Goal: Transaction & Acquisition: Book appointment/travel/reservation

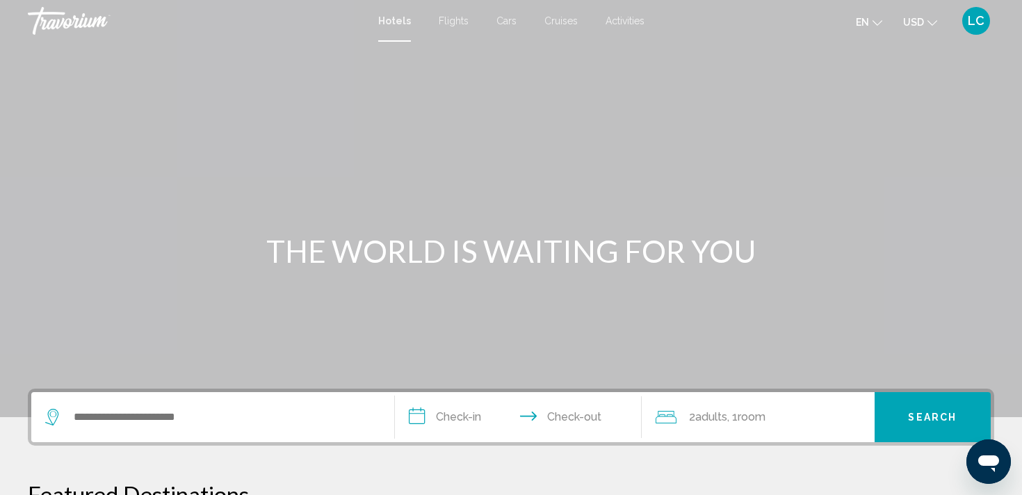
click at [199, 432] on div "Search widget" at bounding box center [212, 417] width 335 height 50
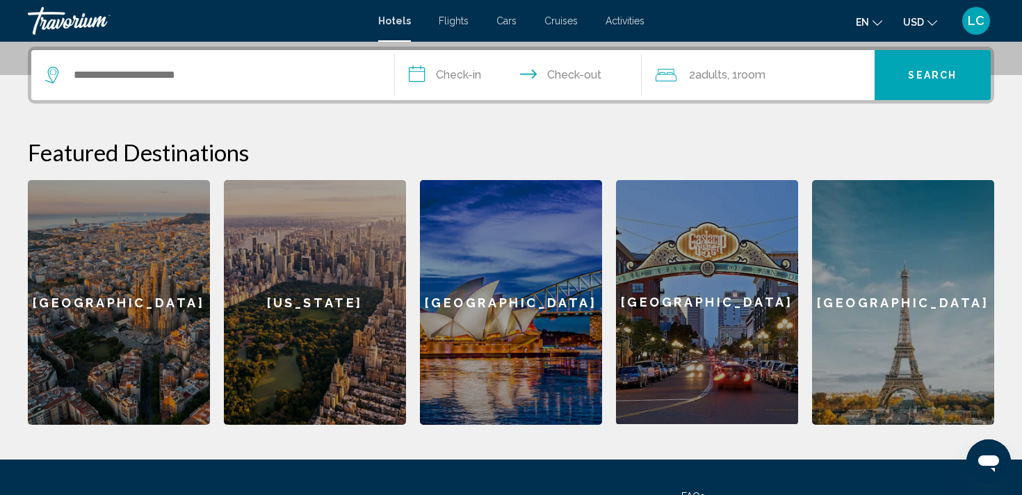
scroll to position [343, 0]
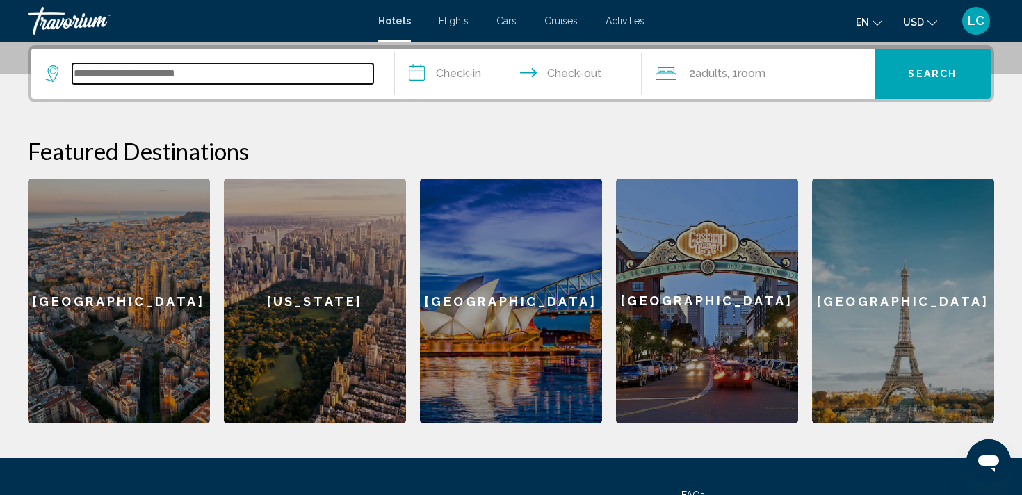
click at [140, 72] on input "Search widget" at bounding box center [222, 73] width 301 height 21
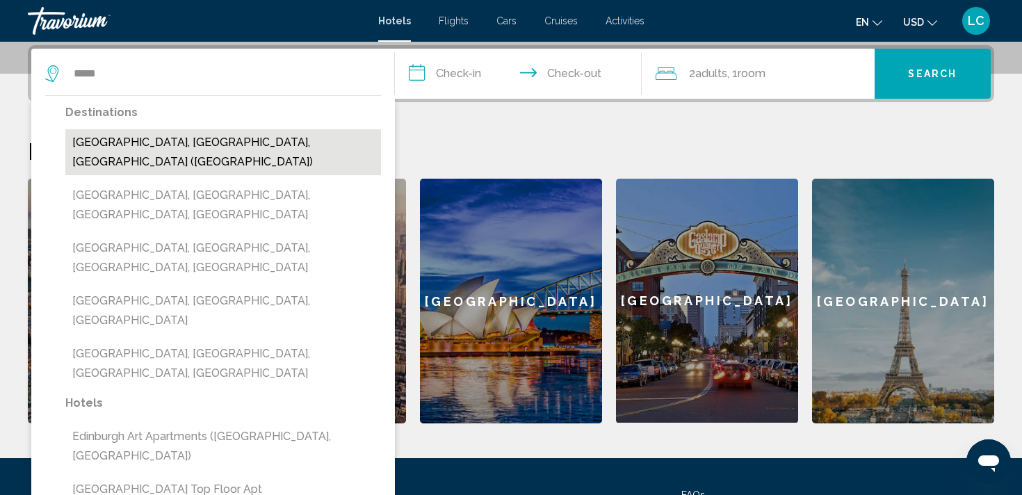
click at [92, 137] on button "[GEOGRAPHIC_DATA], [GEOGRAPHIC_DATA], [GEOGRAPHIC_DATA] ([GEOGRAPHIC_DATA])" at bounding box center [223, 152] width 316 height 46
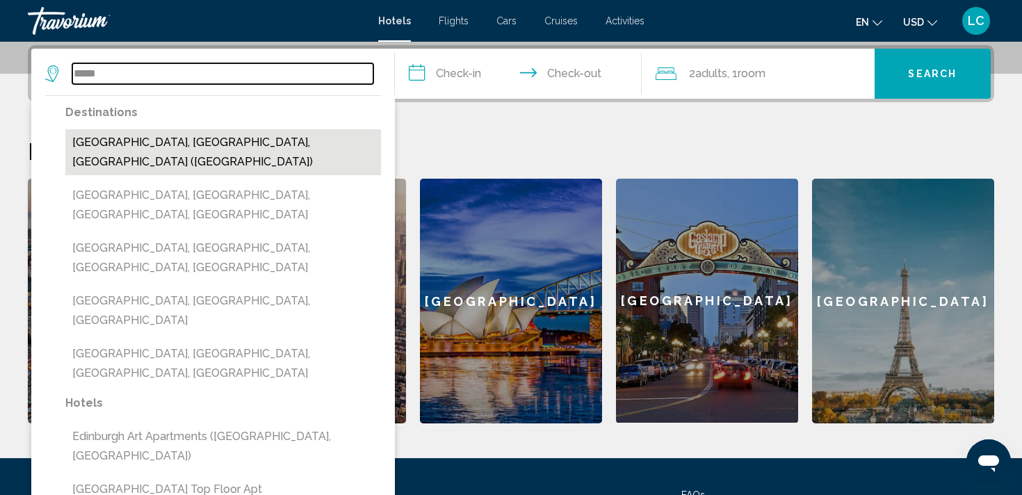
type input "**********"
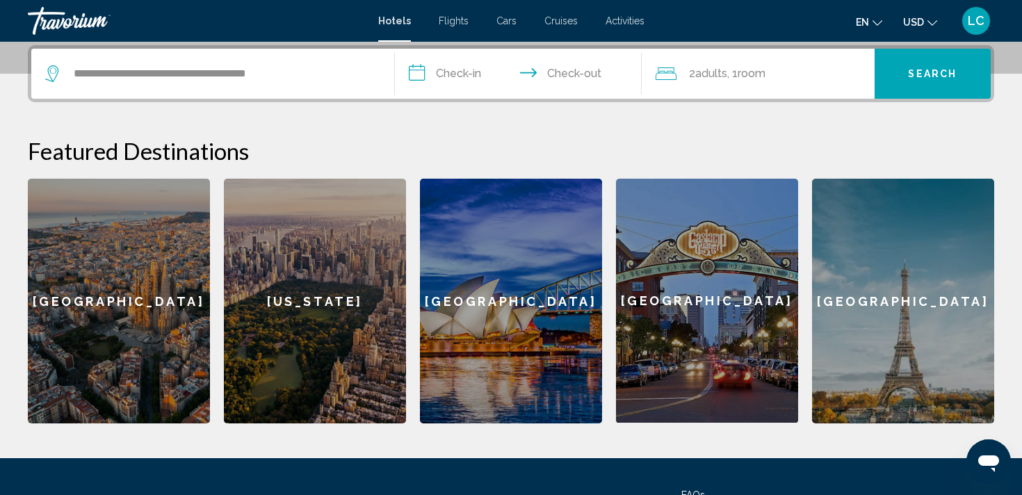
click at [473, 76] on input "**********" at bounding box center [521, 76] width 252 height 54
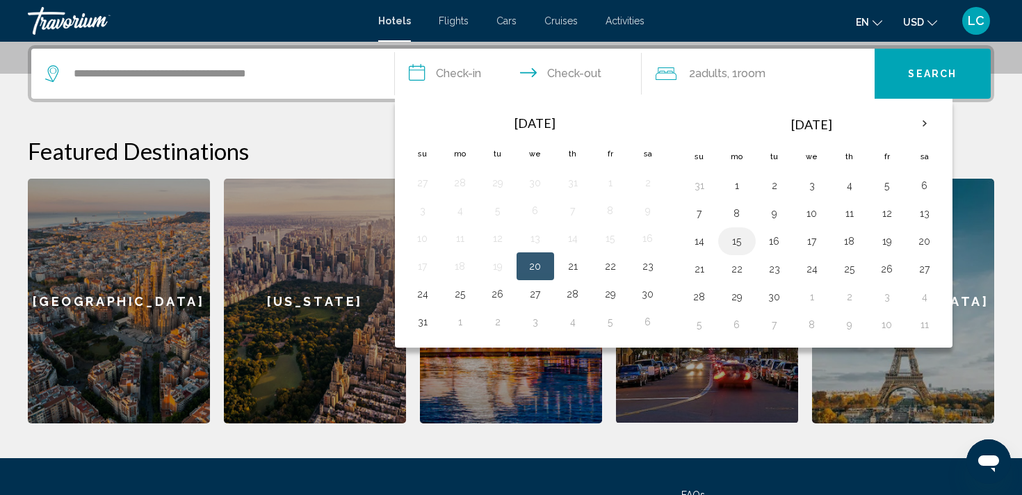
click at [738, 239] on button "15" at bounding box center [737, 240] width 22 height 19
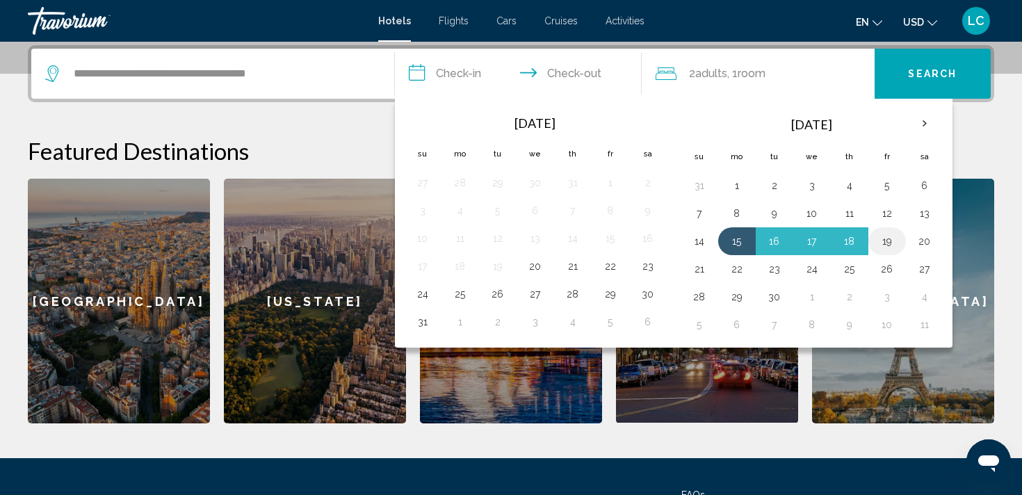
click at [898, 245] on td "19" at bounding box center [887, 241] width 38 height 28
click at [892, 244] on button "19" at bounding box center [887, 240] width 22 height 19
type input "**********"
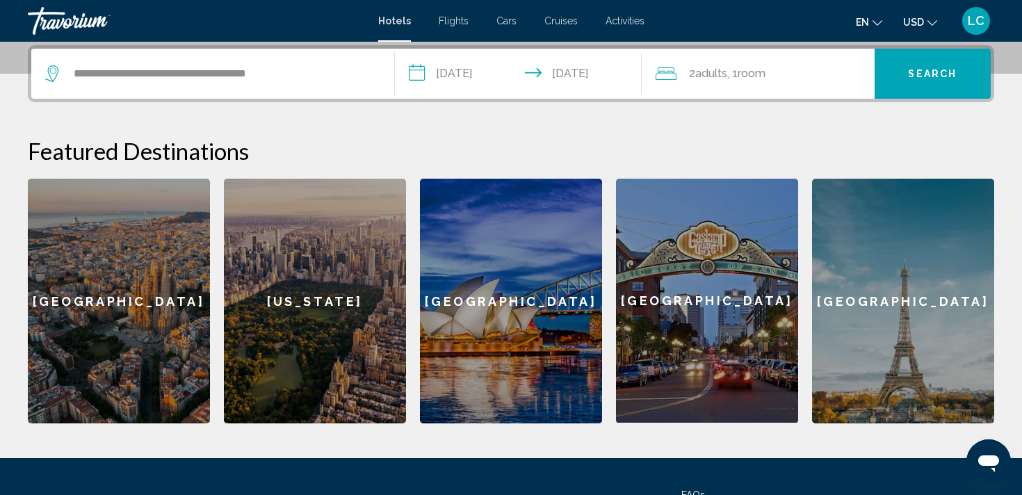
click at [907, 72] on button "Search" at bounding box center [932, 74] width 117 height 50
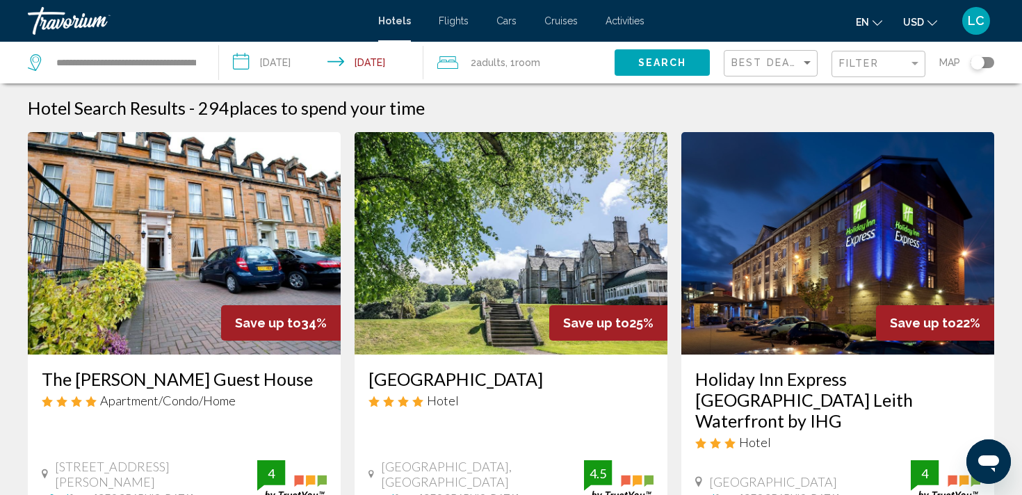
click at [390, 56] on input "**********" at bounding box center [324, 65] width 211 height 46
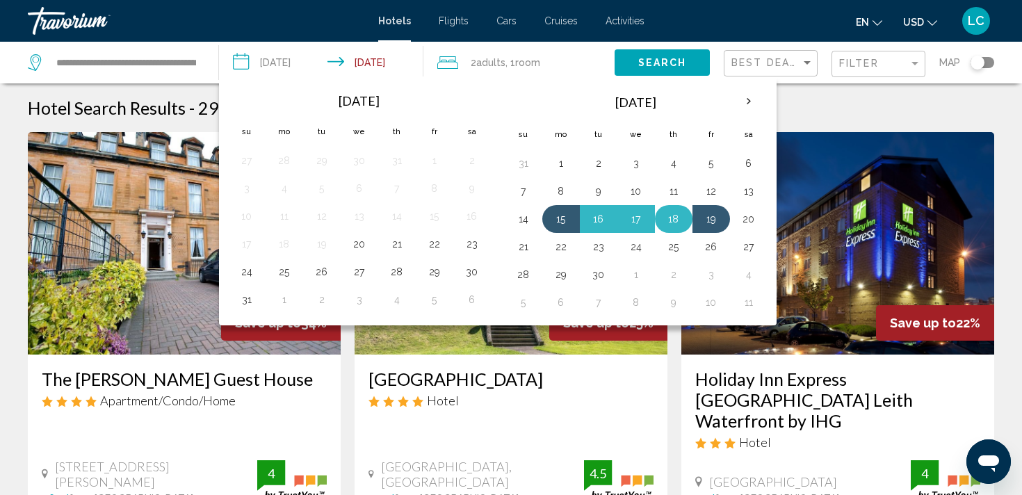
click at [676, 226] on button "18" at bounding box center [673, 218] width 22 height 19
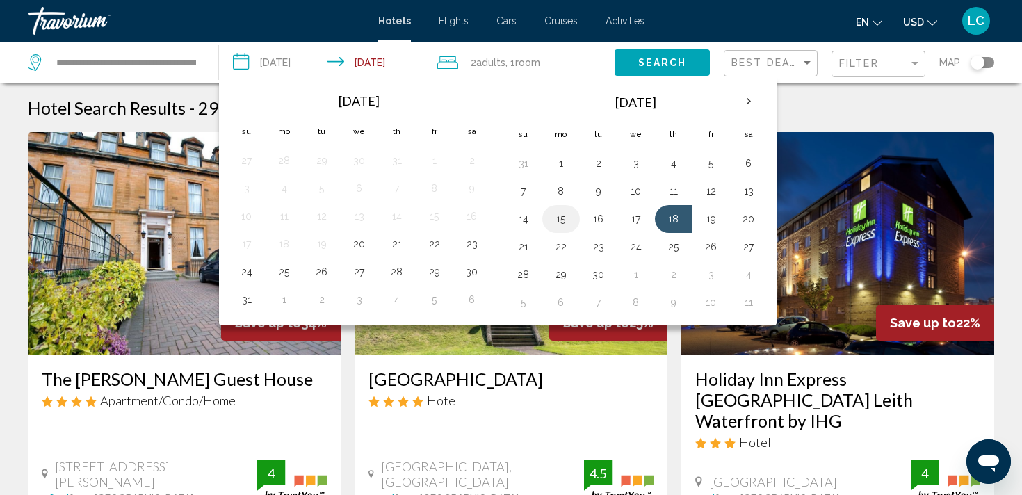
click at [564, 217] on button "15" at bounding box center [561, 218] width 22 height 19
type input "**********"
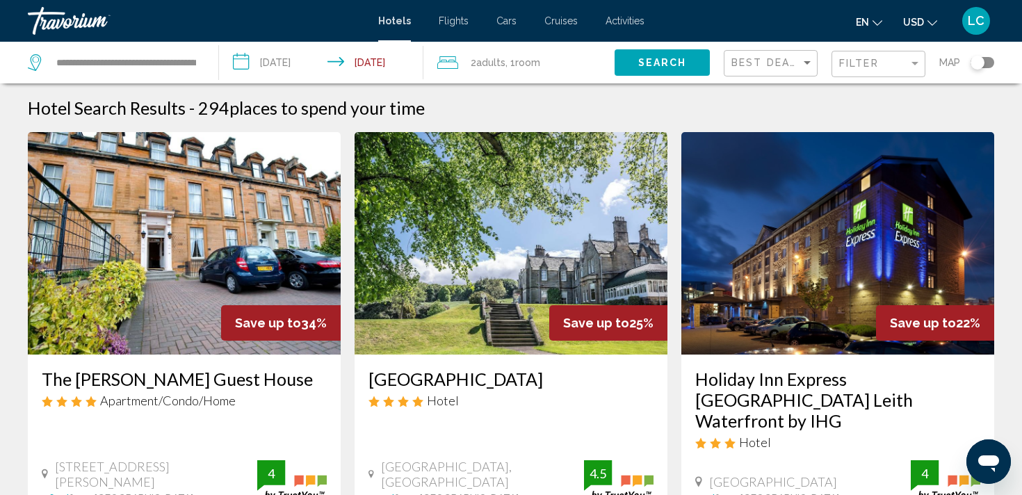
click at [295, 63] on input "**********" at bounding box center [324, 65] width 211 height 46
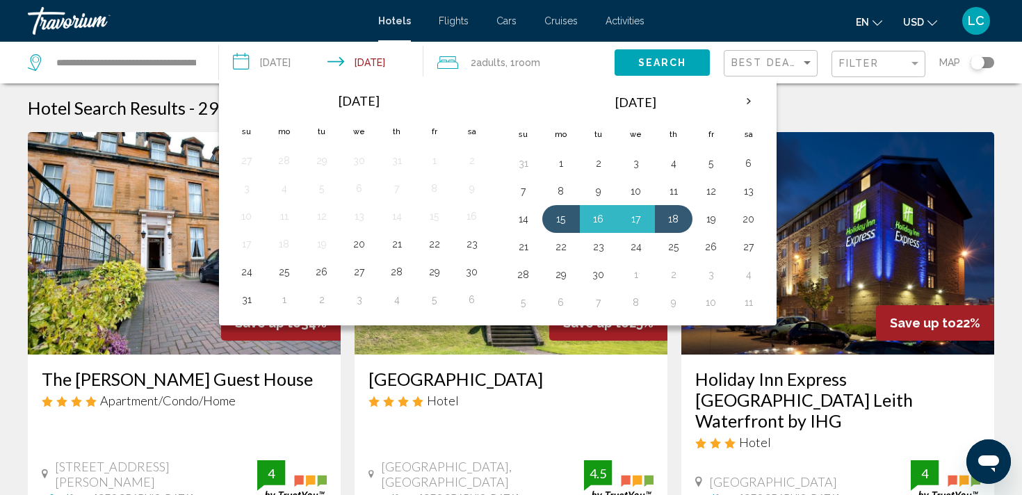
click at [810, 97] on div "Hotel Search Results - 294 places to spend your time" at bounding box center [511, 107] width 966 height 21
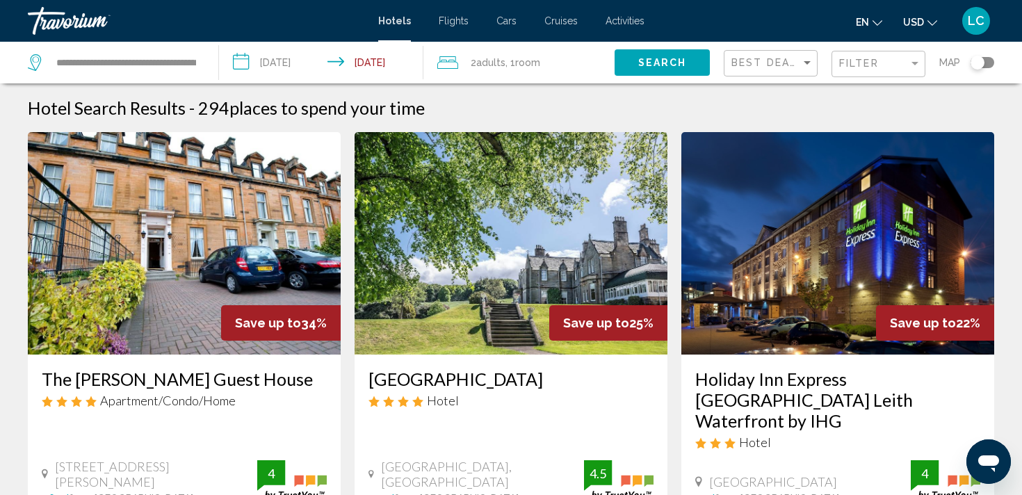
click at [687, 65] on button "Search" at bounding box center [661, 62] width 95 height 26
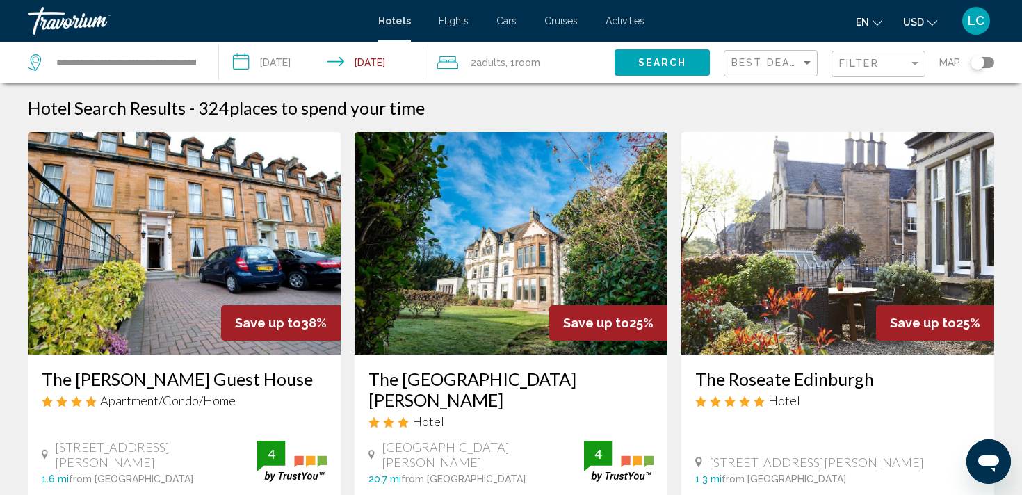
click at [783, 72] on div "Best Deals" at bounding box center [772, 64] width 82 height 26
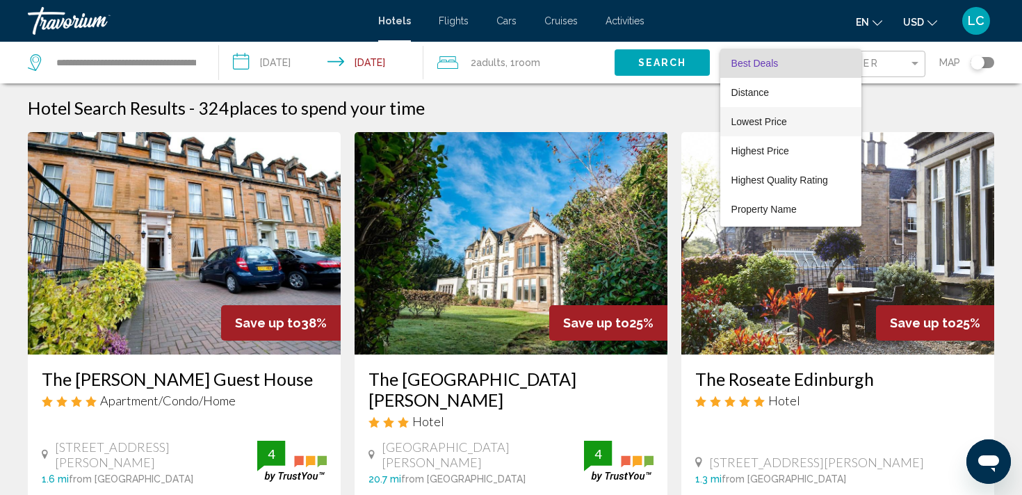
click at [776, 117] on span "Lowest Price" at bounding box center [759, 121] width 56 height 11
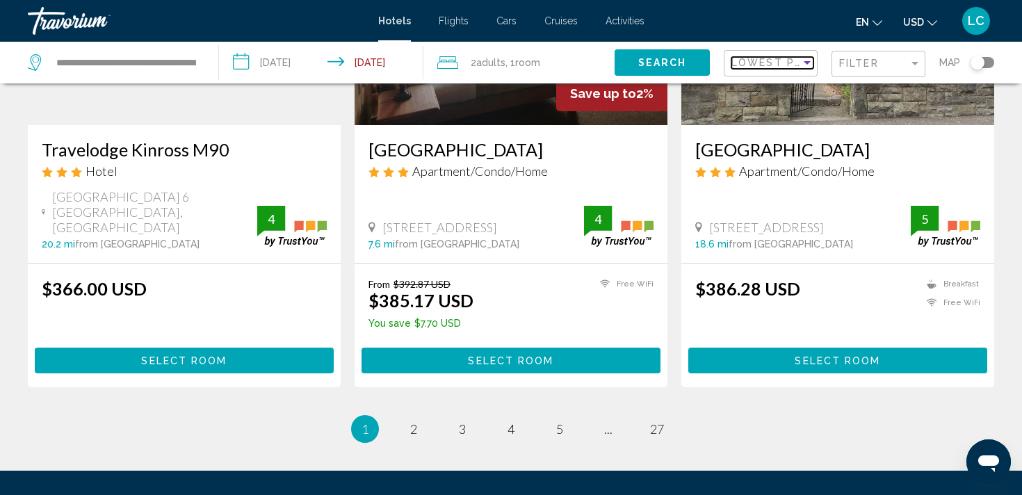
scroll to position [1728, 0]
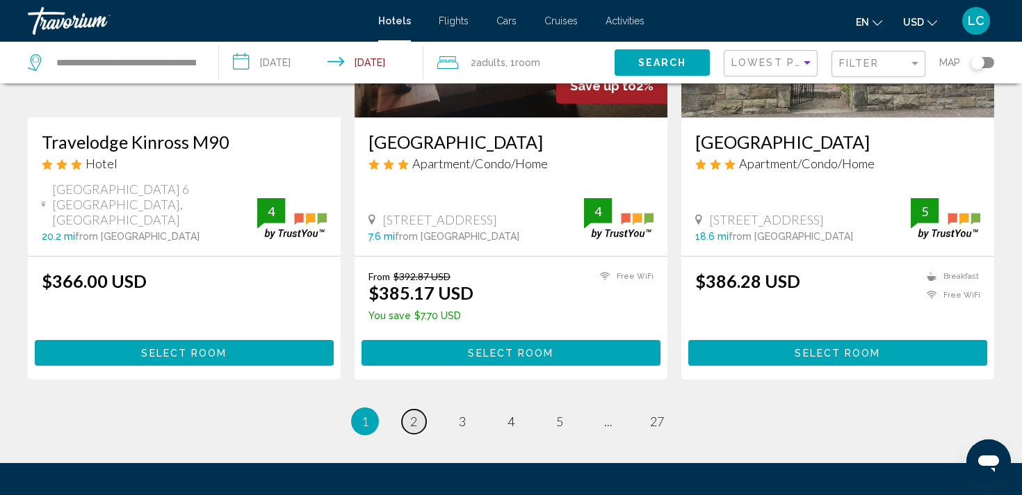
click at [414, 414] on span "2" at bounding box center [413, 421] width 7 height 15
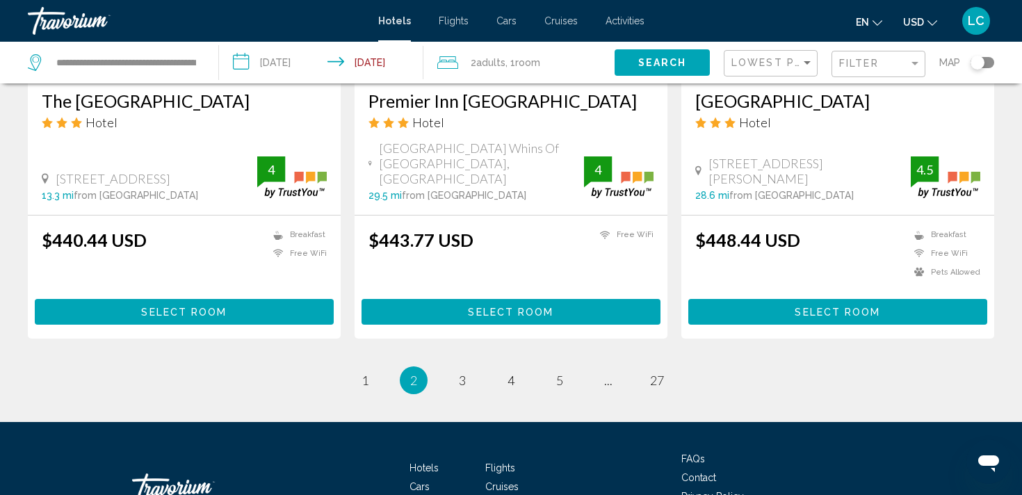
scroll to position [1828, 0]
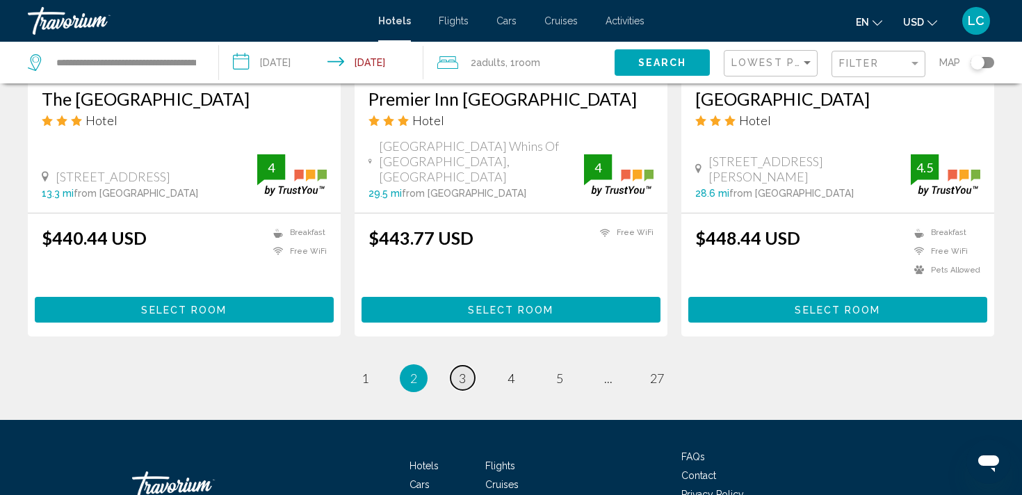
click at [466, 366] on link "page 3" at bounding box center [462, 378] width 24 height 24
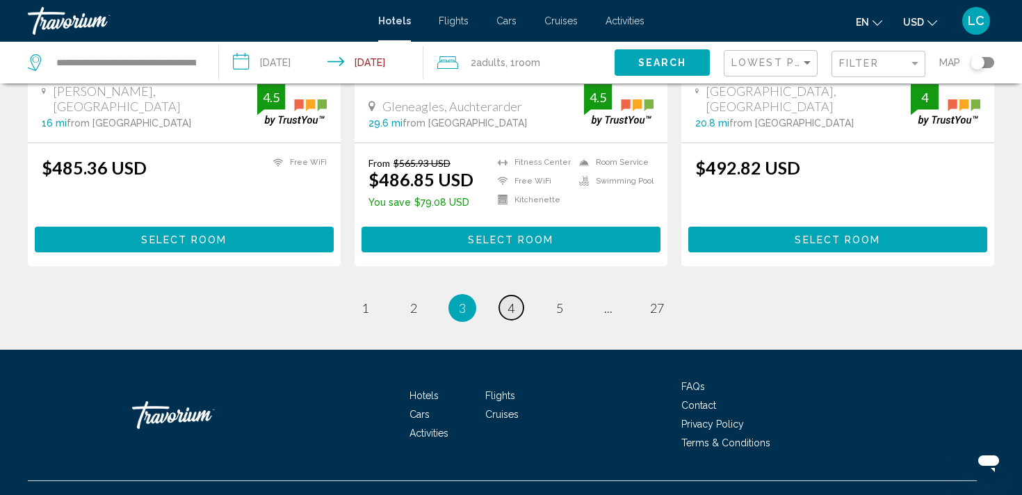
click at [513, 300] on span "4" at bounding box center [510, 307] width 7 height 15
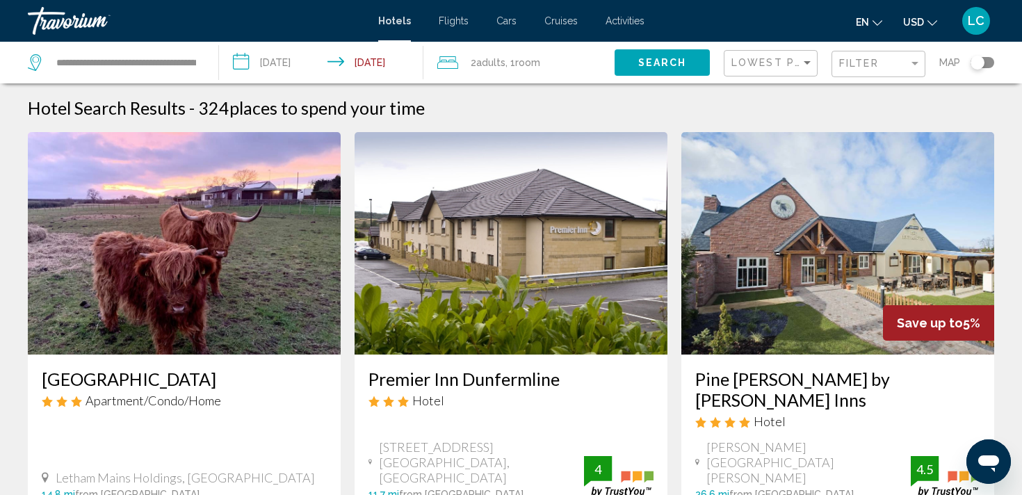
click at [863, 54] on div "Filter" at bounding box center [880, 64] width 82 height 26
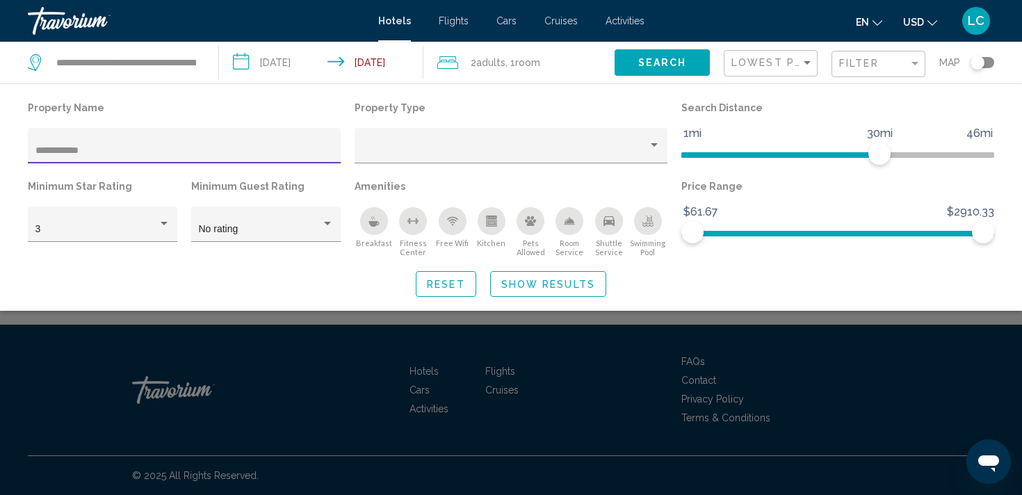
type input "**********"
click at [525, 293] on button "Show Results" at bounding box center [548, 284] width 116 height 26
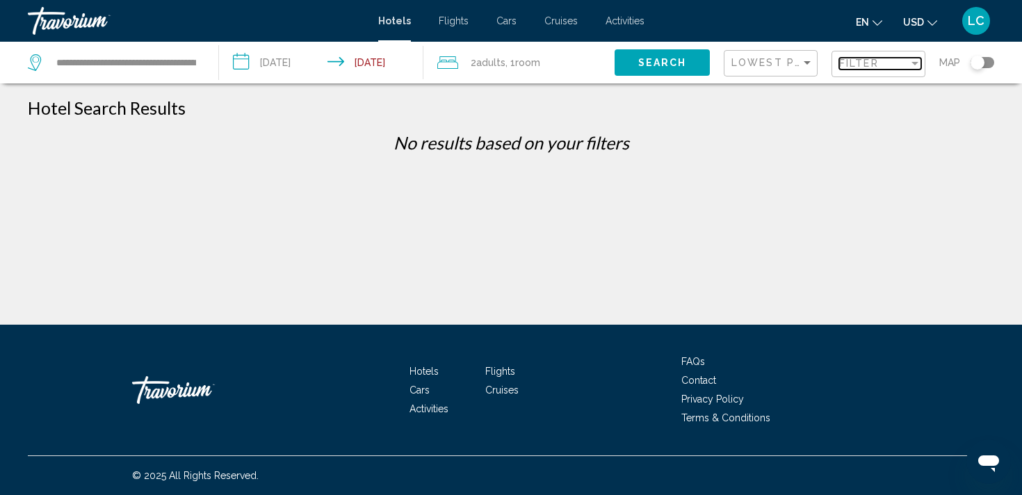
click at [855, 62] on span "Filter" at bounding box center [859, 63] width 40 height 11
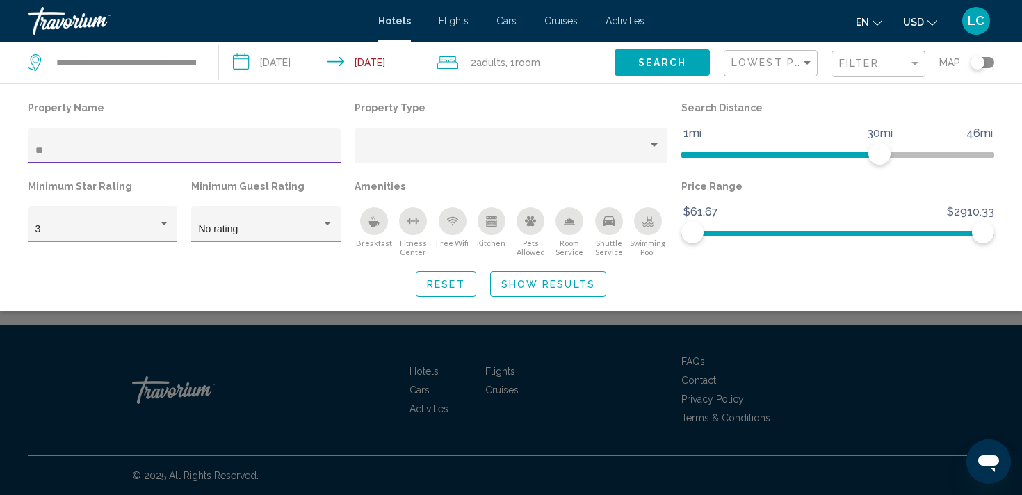
type input "*"
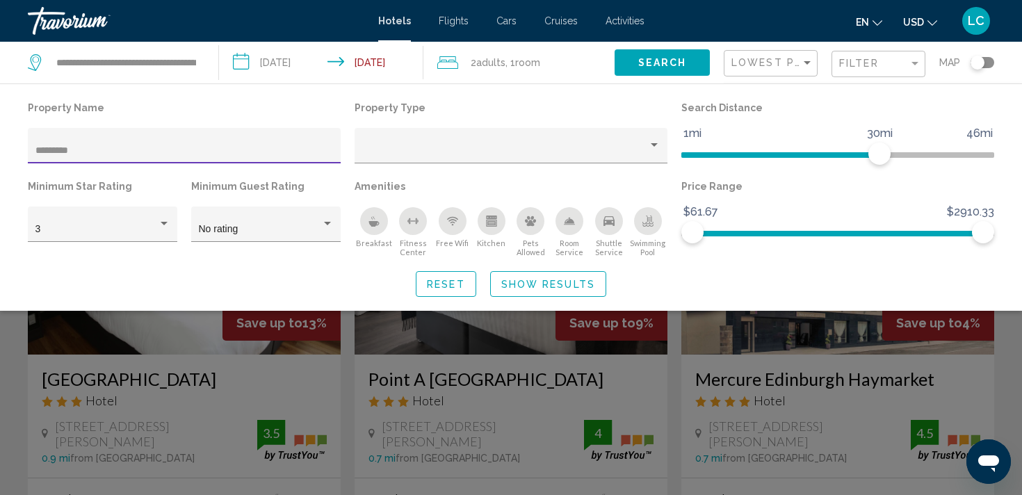
type input "*********"
click at [516, 286] on span "Show Results" at bounding box center [548, 284] width 94 height 11
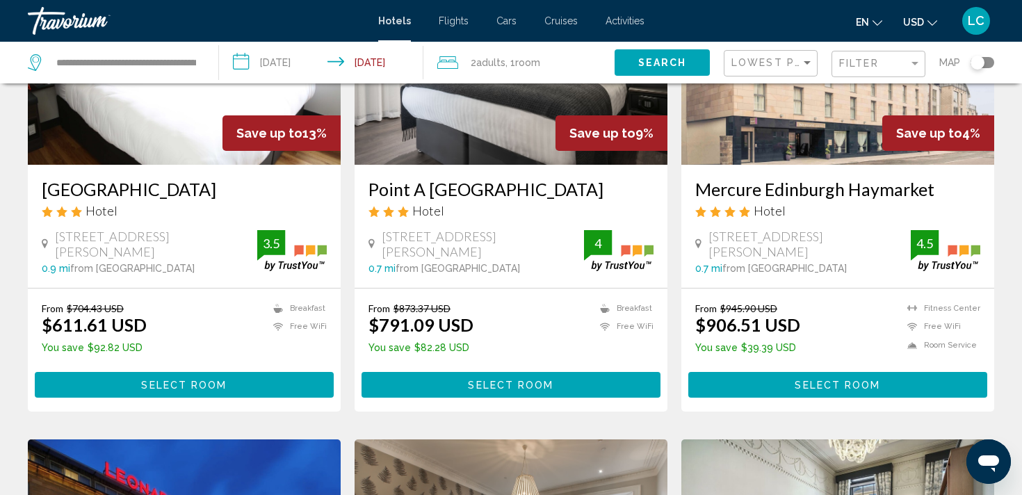
scroll to position [209, 0]
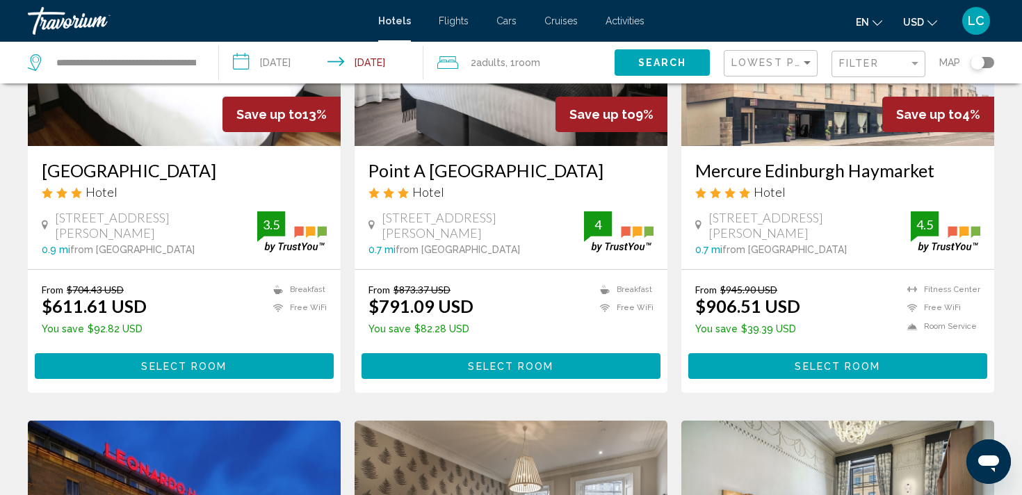
click at [910, 28] on button "USD USD ($) MXN (Mex$) CAD (Can$) GBP (£) EUR (€) AUD (A$) NZD (NZ$) CNY (CN¥)" at bounding box center [920, 22] width 34 height 20
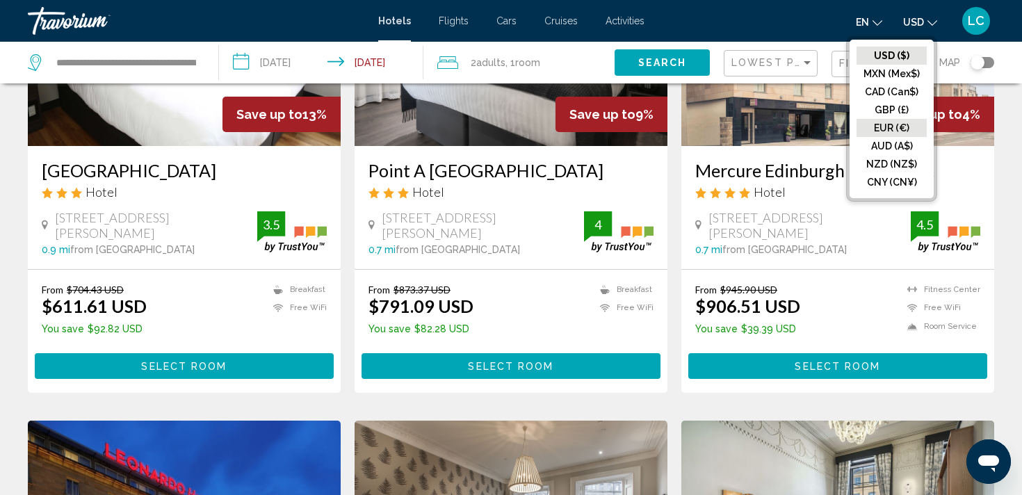
click at [888, 128] on button "EUR (€)" at bounding box center [891, 128] width 70 height 18
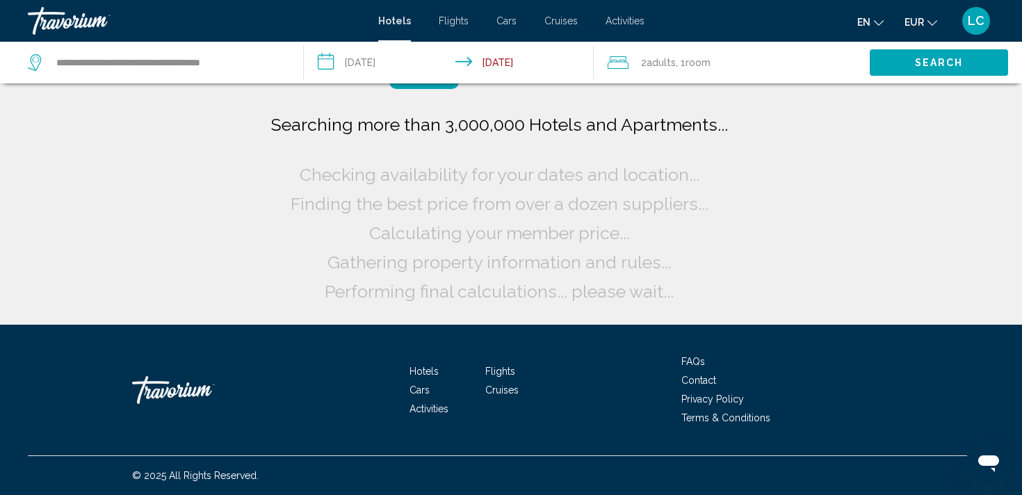
scroll to position [0, 0]
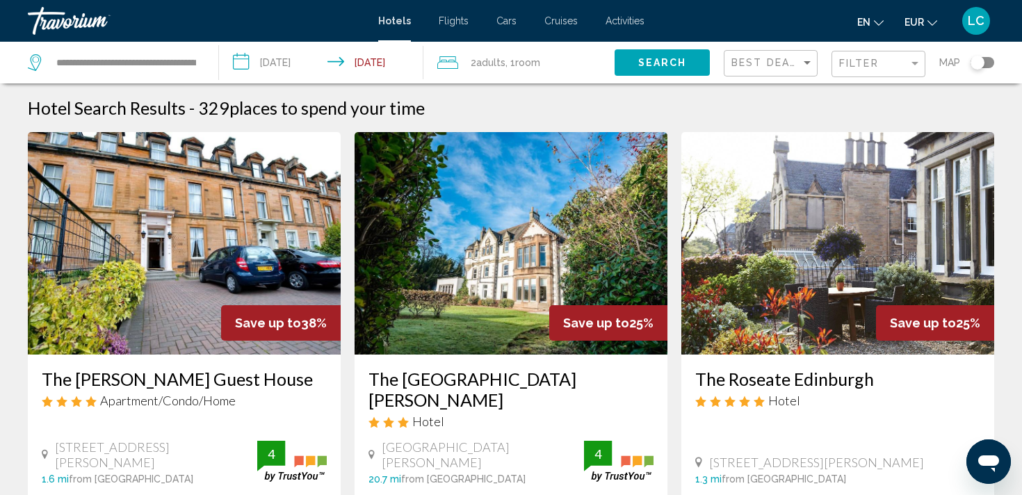
click at [651, 55] on button "Search" at bounding box center [661, 62] width 95 height 26
click at [761, 63] on span "Best Deals" at bounding box center [767, 62] width 73 height 11
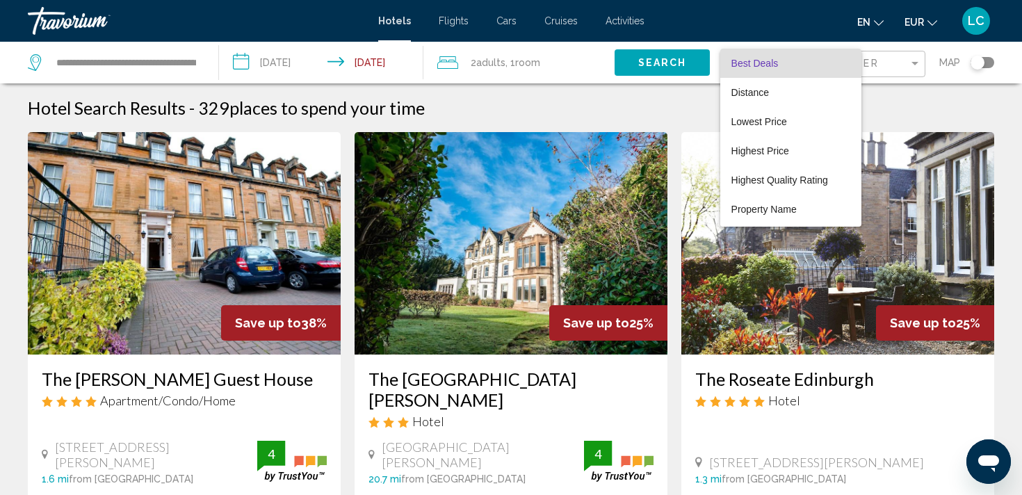
click at [879, 67] on div at bounding box center [511, 247] width 1022 height 495
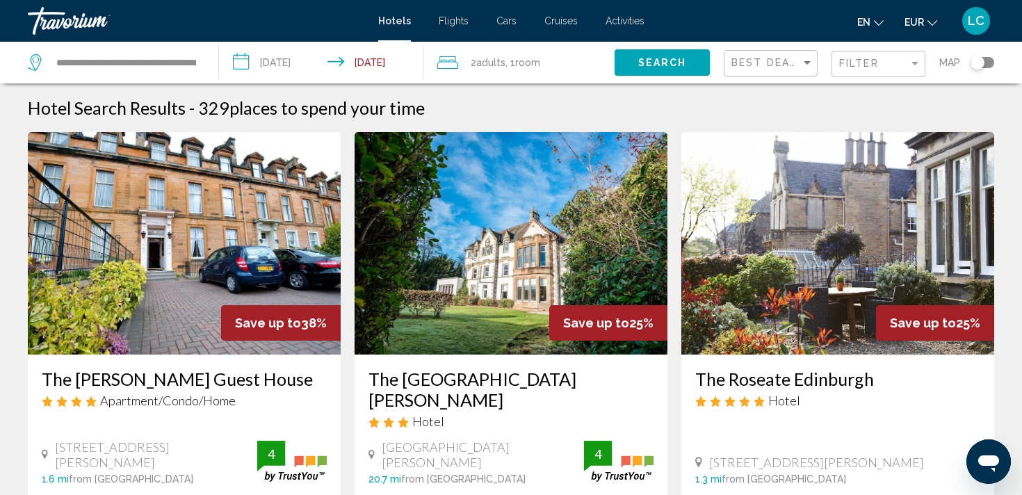
click at [864, 70] on div "Filter" at bounding box center [880, 64] width 82 height 26
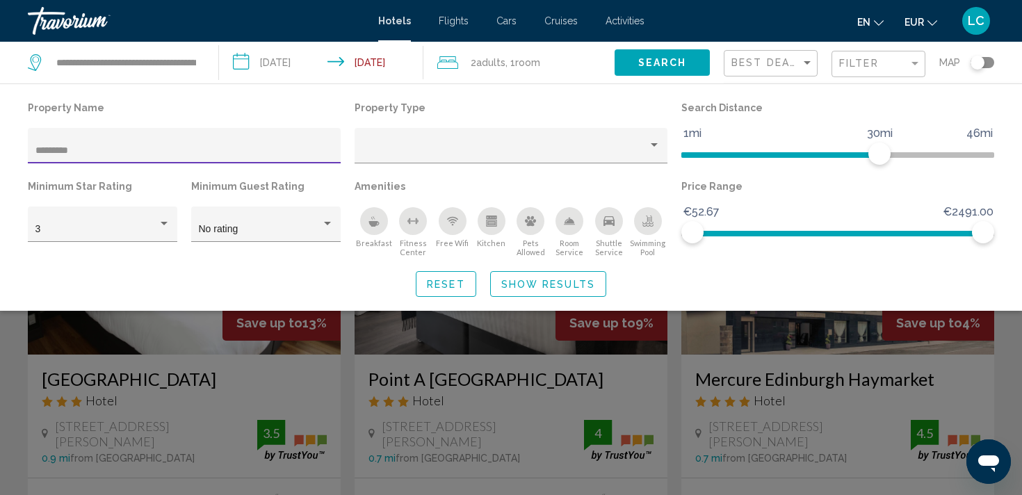
type input "*********"
click at [523, 282] on span "Show Results" at bounding box center [548, 284] width 94 height 11
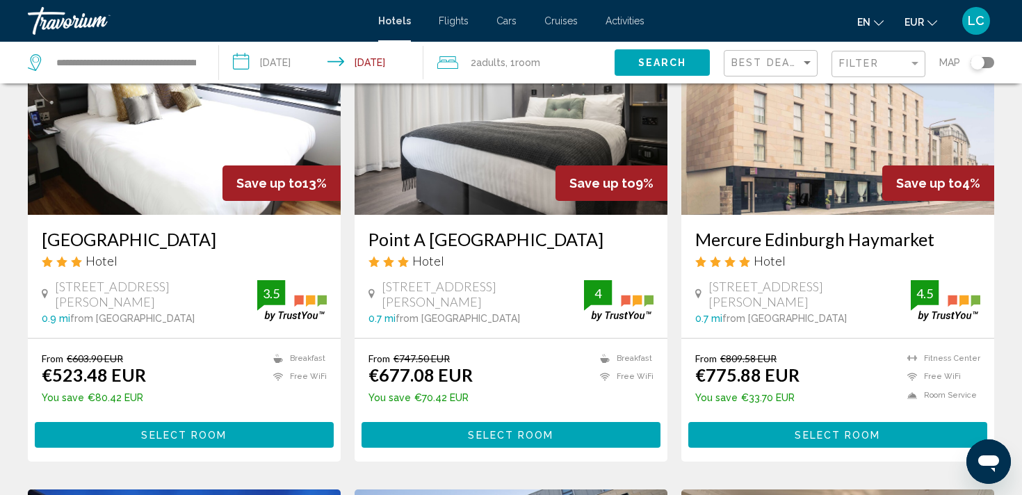
scroll to position [144, 0]
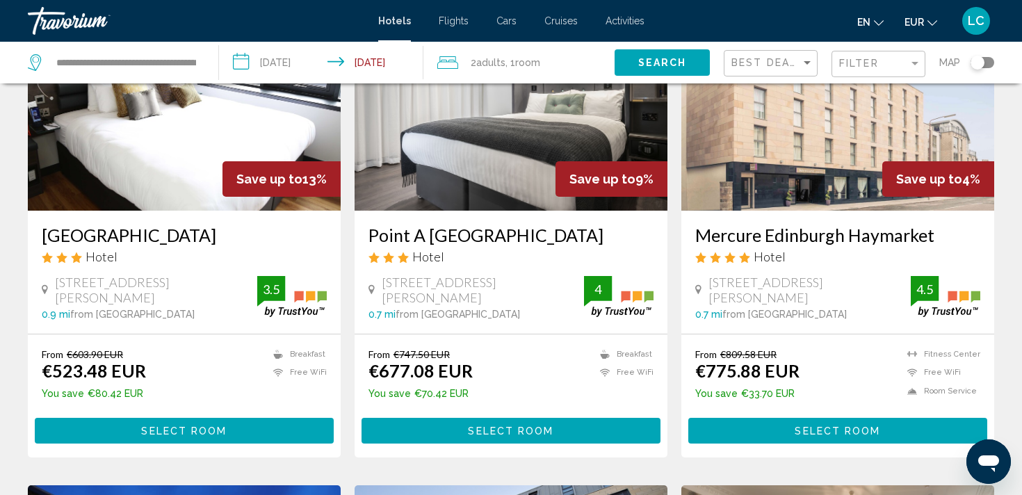
click at [211, 263] on div "Hotel" at bounding box center [184, 256] width 285 height 15
click at [188, 238] on h3 "[GEOGRAPHIC_DATA]" at bounding box center [184, 234] width 285 height 21
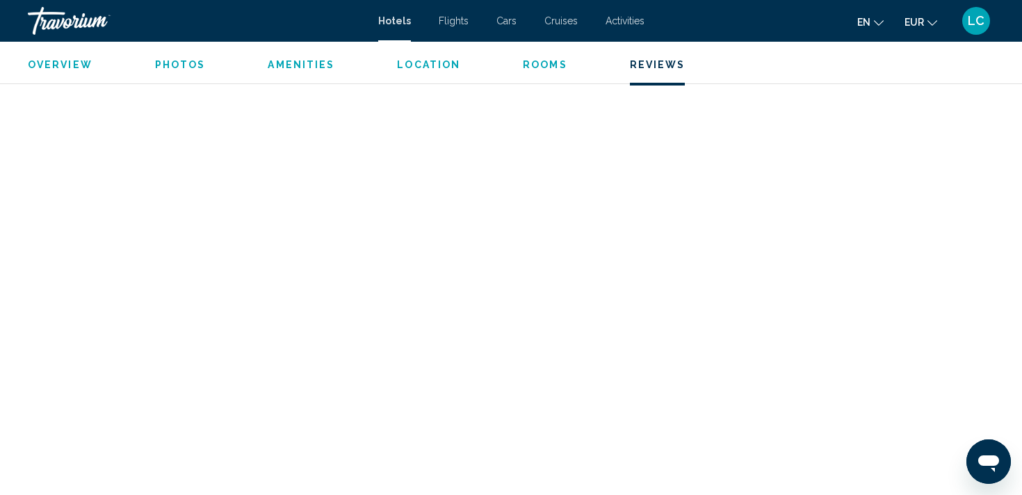
scroll to position [4323, 0]
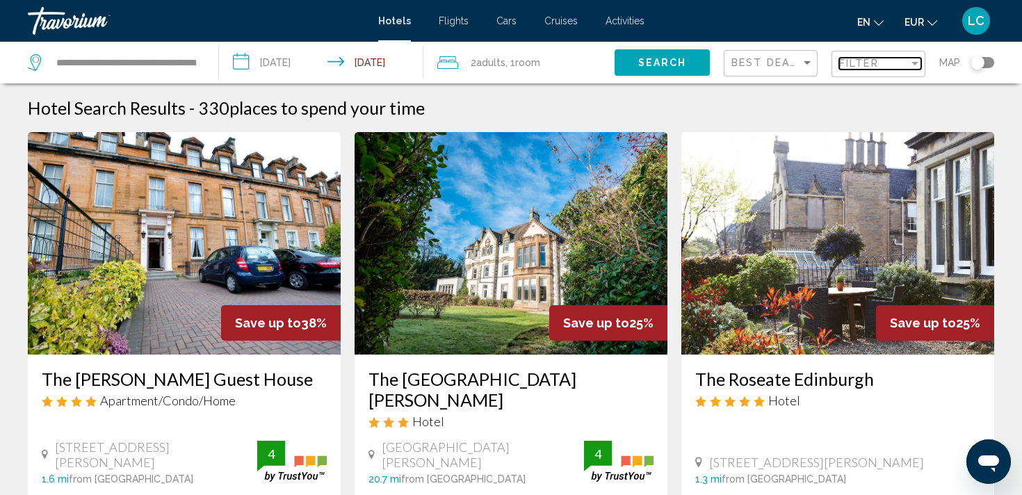
click at [845, 63] on span "Filter" at bounding box center [859, 63] width 40 height 11
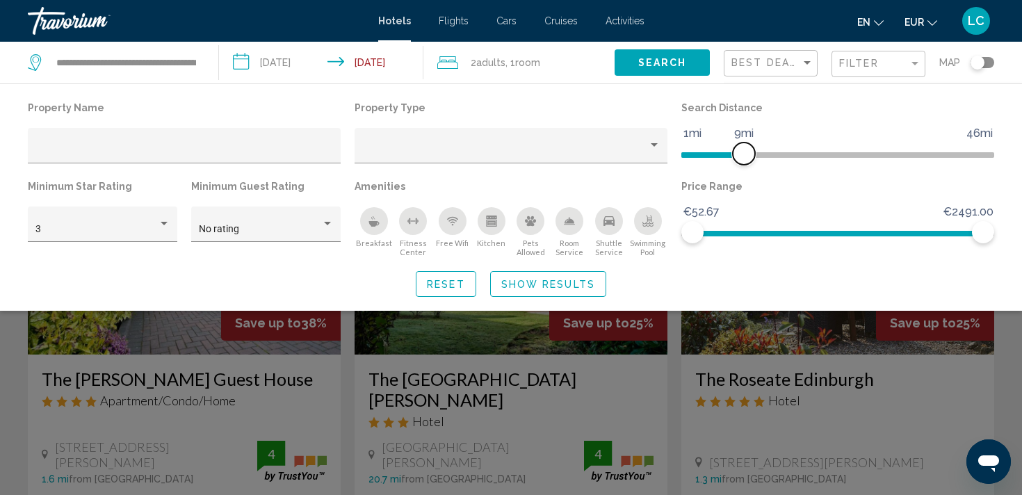
drag, startPoint x: 883, startPoint y: 152, endPoint x: 742, endPoint y: 165, distance: 141.7
click at [742, 165] on div "Search Distance 1mi 46mi 9mi" at bounding box center [837, 137] width 327 height 79
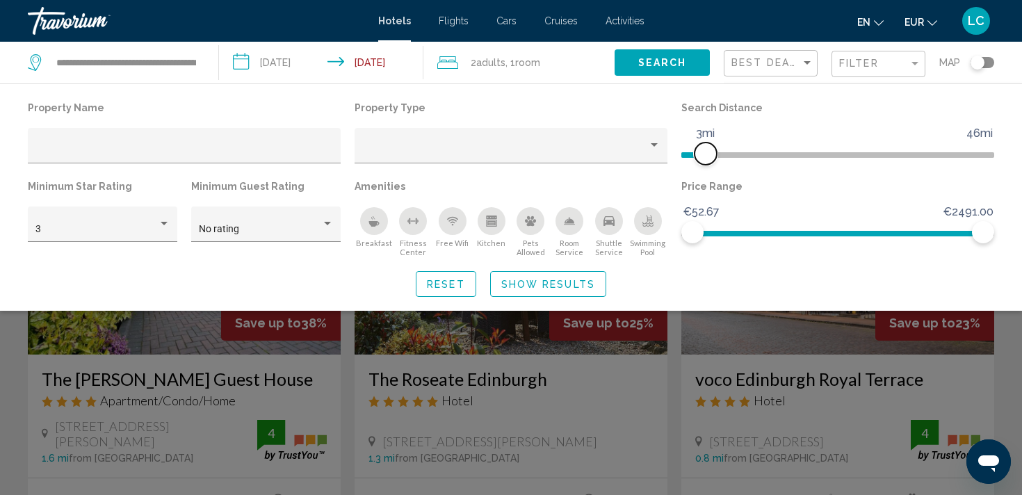
drag, startPoint x: 740, startPoint y: 154, endPoint x: 704, endPoint y: 156, distance: 36.2
click at [704, 156] on span "Hotel Filters" at bounding box center [705, 153] width 22 height 22
click at [709, 159] on span "Hotel Filters" at bounding box center [712, 153] width 22 height 22
click at [516, 285] on span "Show Results" at bounding box center [548, 284] width 94 height 11
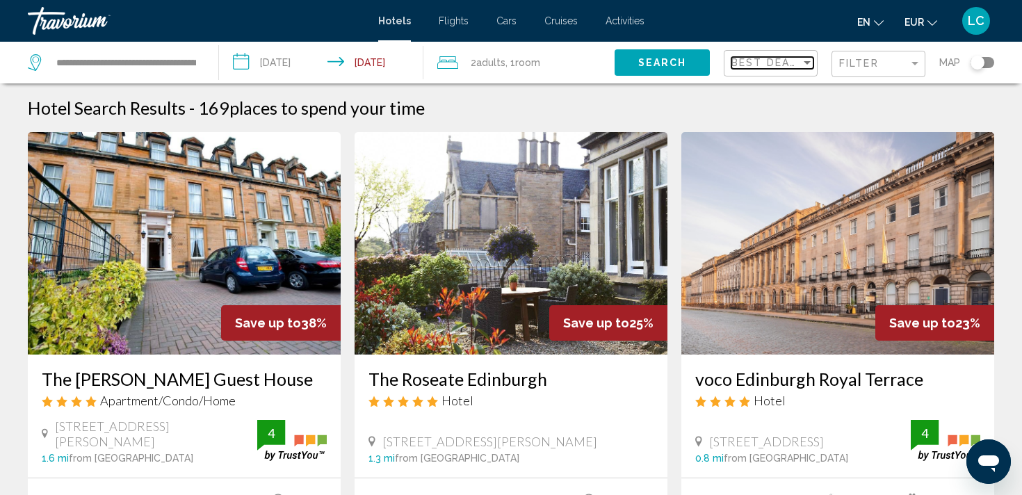
click at [749, 57] on span "Best Deals" at bounding box center [767, 62] width 73 height 11
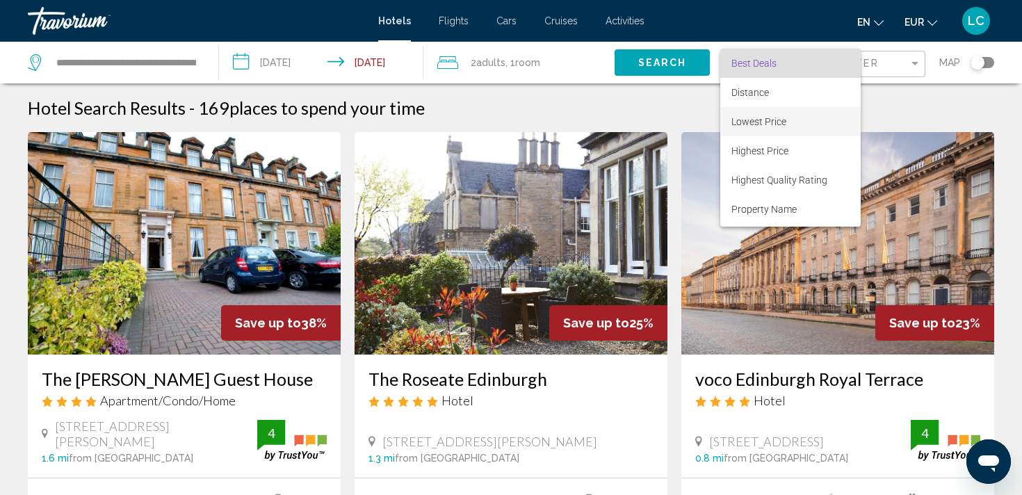
click at [755, 123] on span "Lowest Price" at bounding box center [758, 121] width 55 height 11
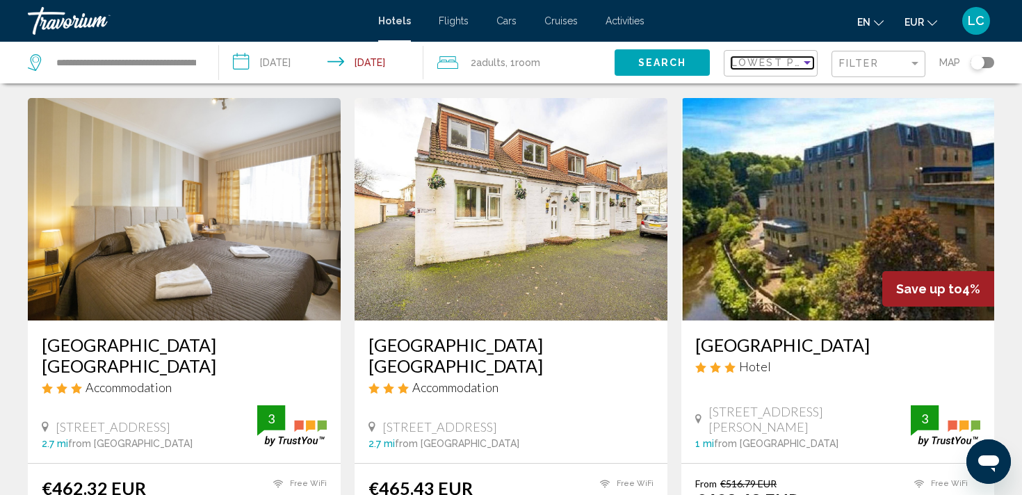
scroll to position [31, 0]
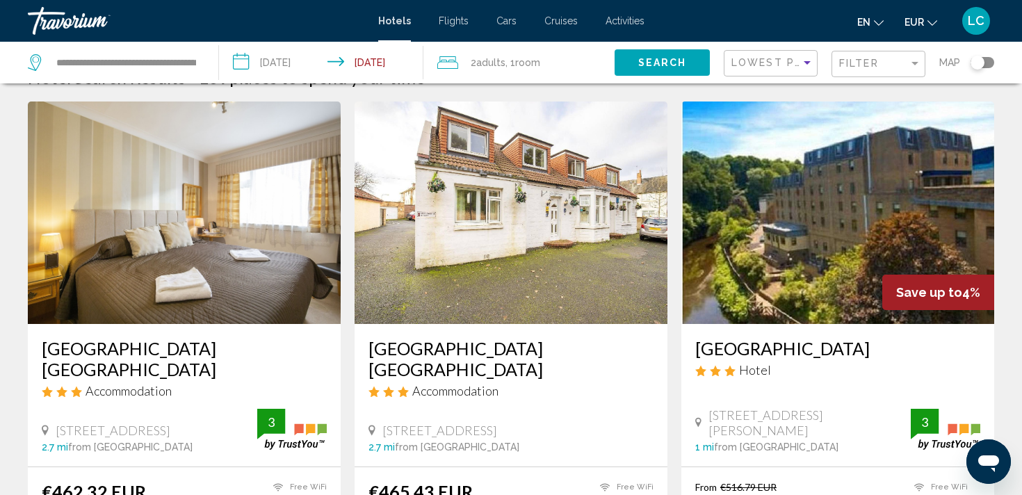
click at [837, 60] on mat-form-field "Filter" at bounding box center [878, 64] width 94 height 27
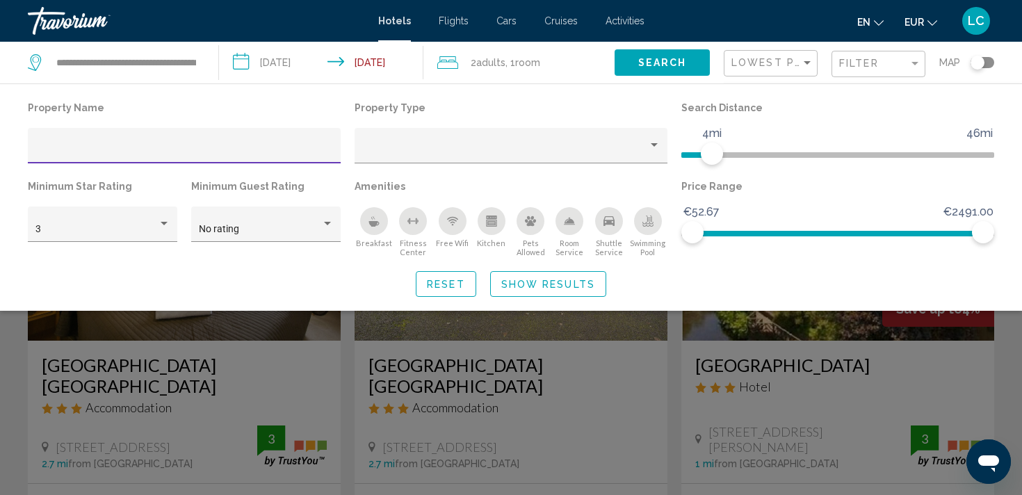
scroll to position [0, 0]
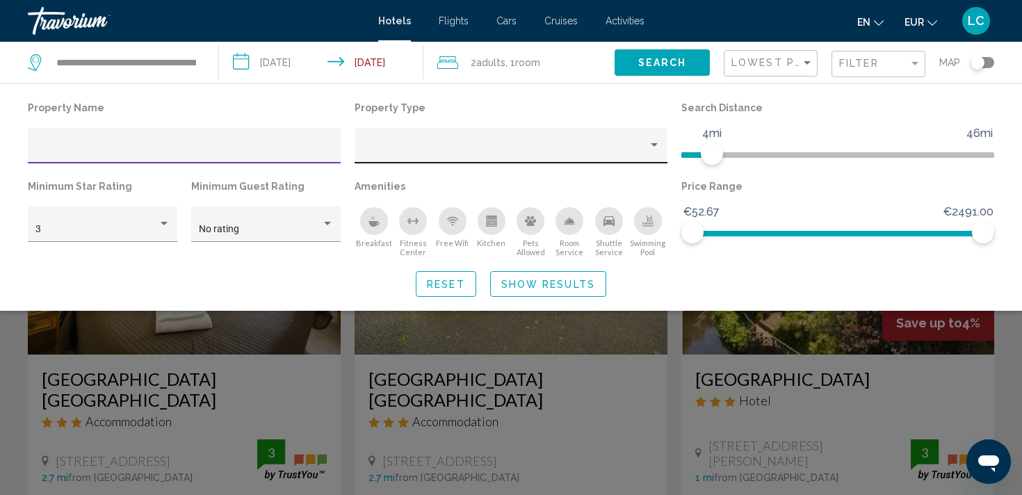
click at [464, 152] on div "Property type" at bounding box center [505, 150] width 286 height 11
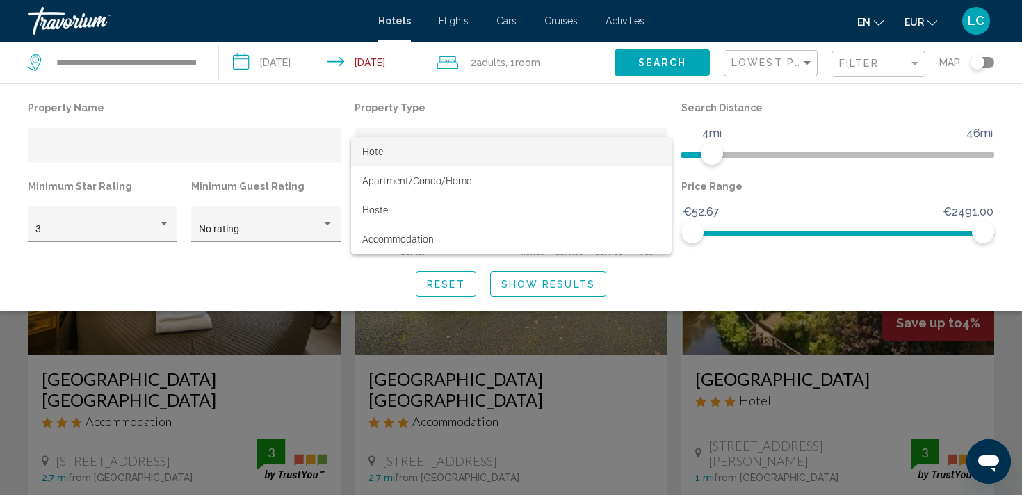
click at [462, 148] on span "Hotel" at bounding box center [511, 151] width 298 height 29
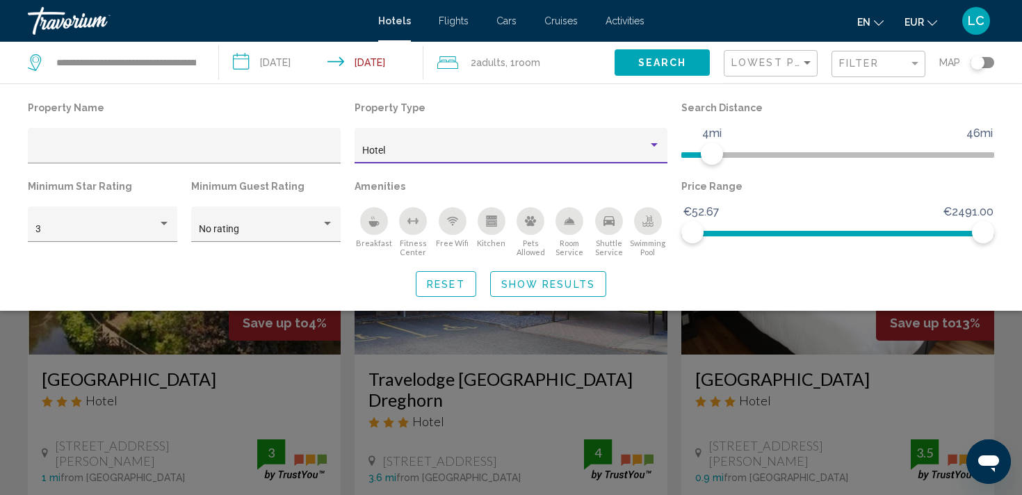
click at [533, 284] on span "Show Results" at bounding box center [548, 284] width 94 height 11
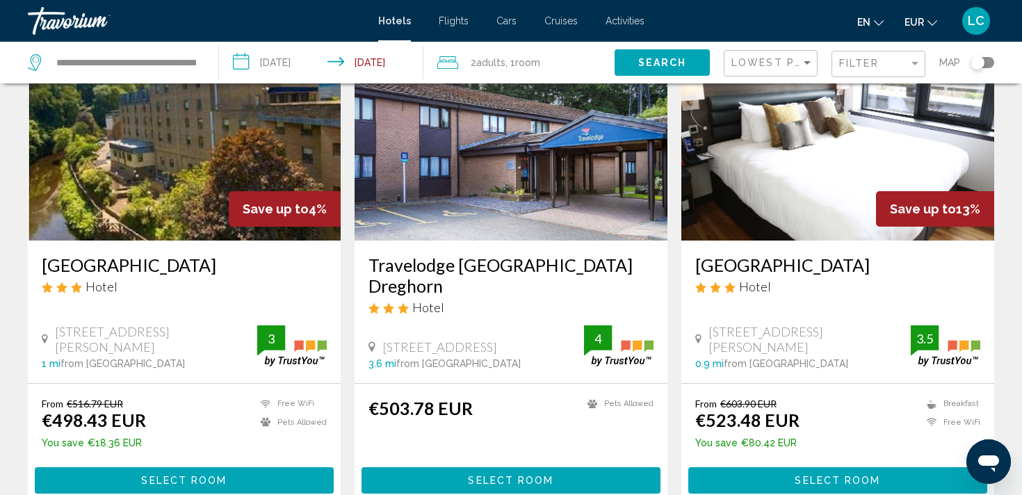
scroll to position [113, 0]
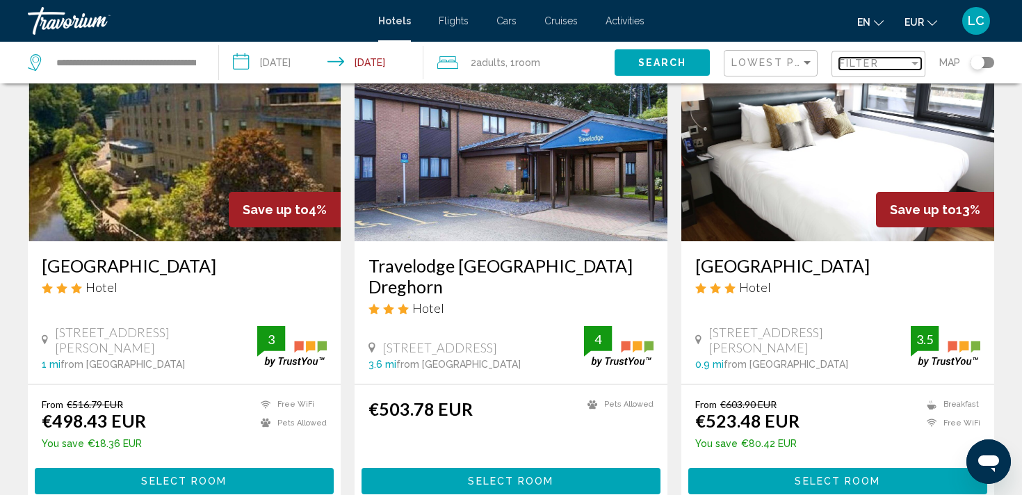
click at [852, 66] on span "Filter" at bounding box center [859, 63] width 40 height 11
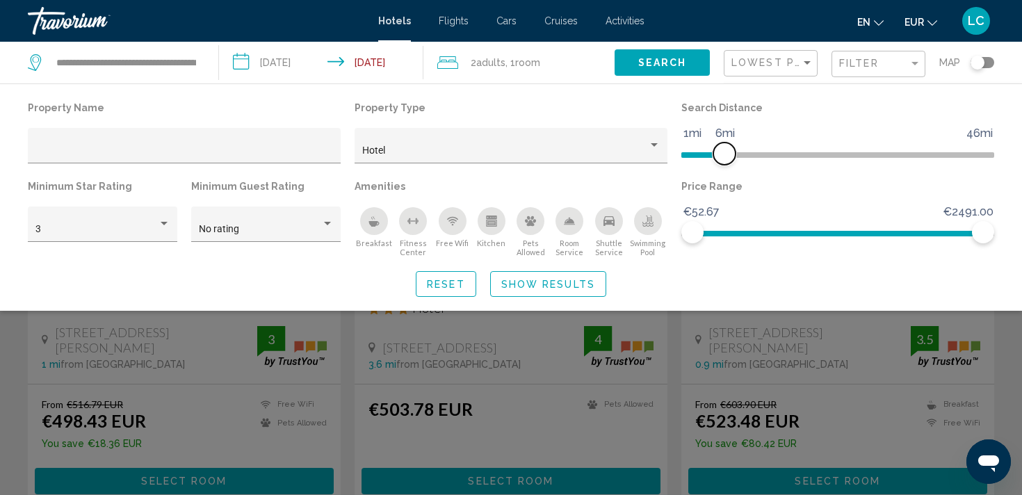
click at [722, 149] on span "Hotel Filters" at bounding box center [724, 153] width 22 height 22
drag, startPoint x: 728, startPoint y: 150, endPoint x: 718, endPoint y: 150, distance: 9.7
click at [718, 150] on span "Hotel Filters" at bounding box center [718, 153] width 22 height 22
click at [548, 279] on span "Show Results" at bounding box center [548, 284] width 94 height 11
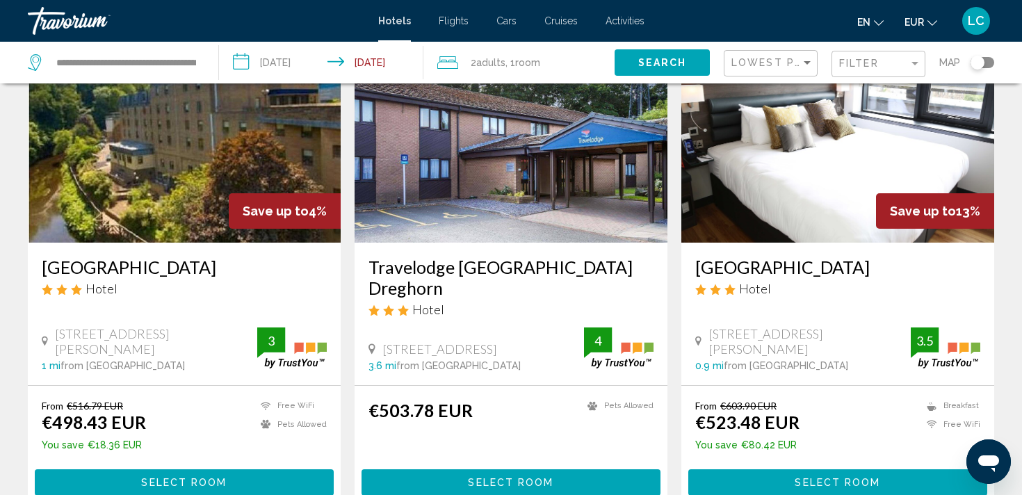
scroll to position [118, 0]
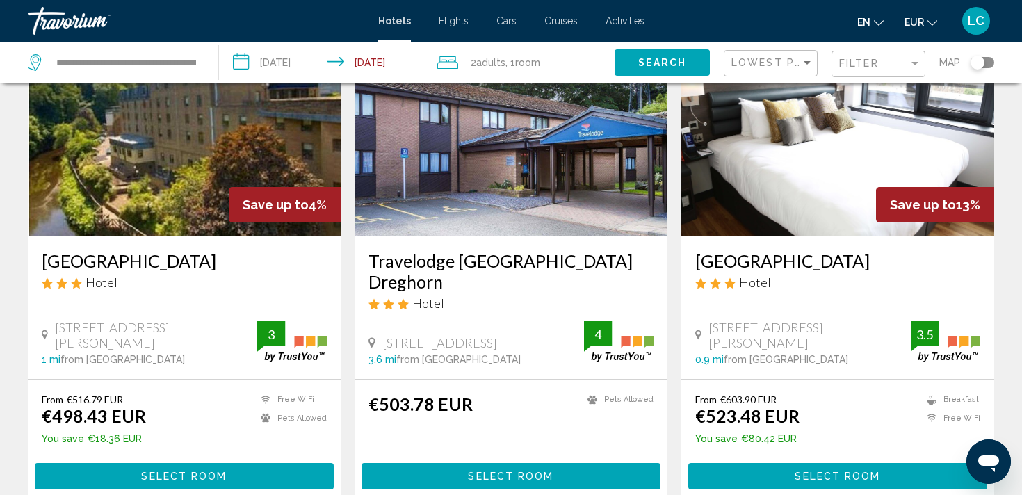
click at [762, 56] on div "Lowest Price" at bounding box center [772, 64] width 82 height 26
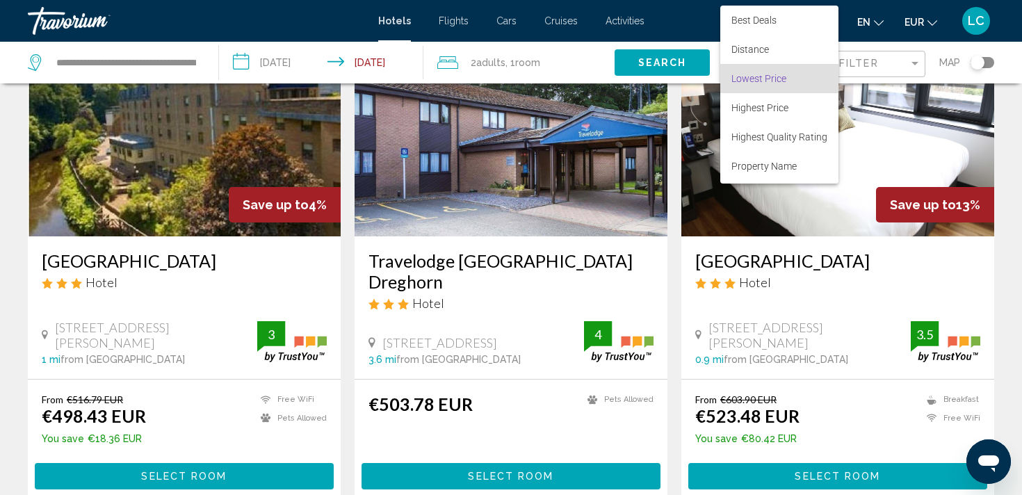
scroll to position [15, 0]
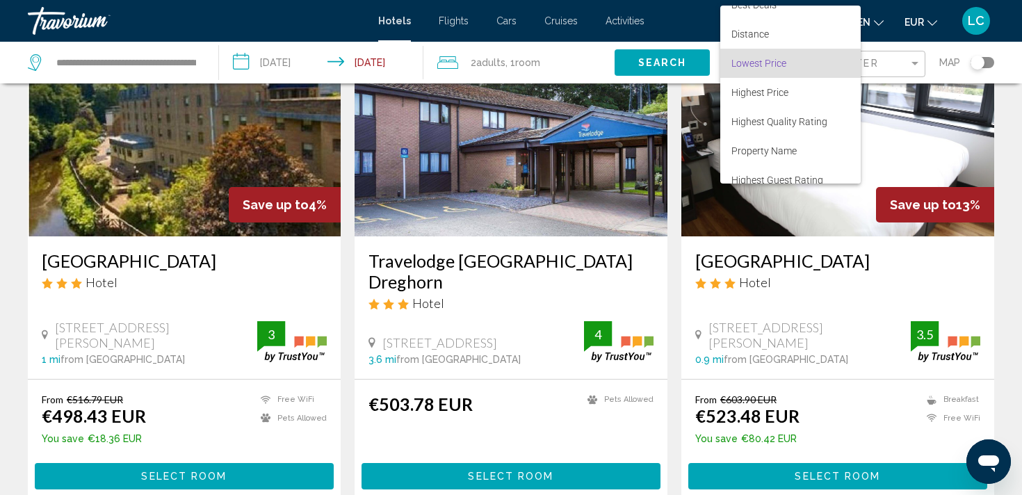
click at [708, 61] on div at bounding box center [511, 247] width 1022 height 495
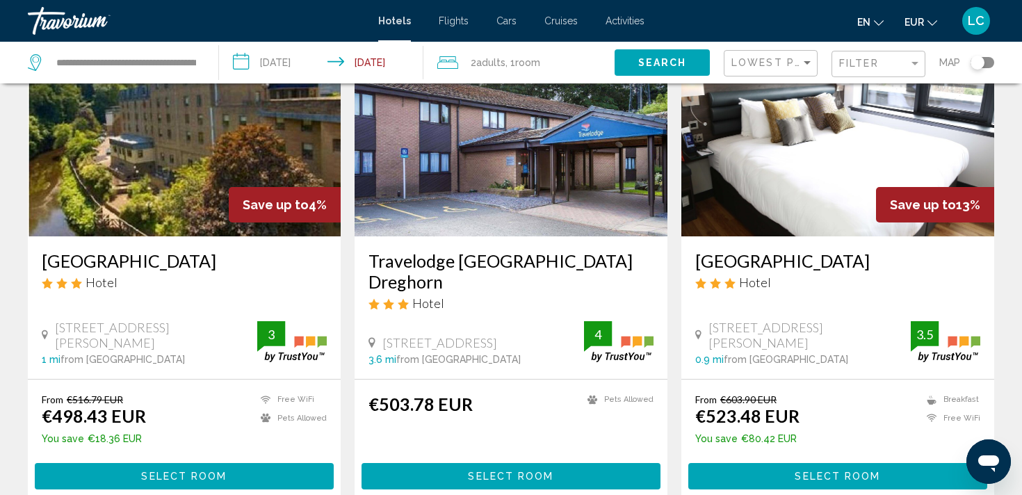
click at [842, 69] on div "Filter" at bounding box center [880, 64] width 82 height 26
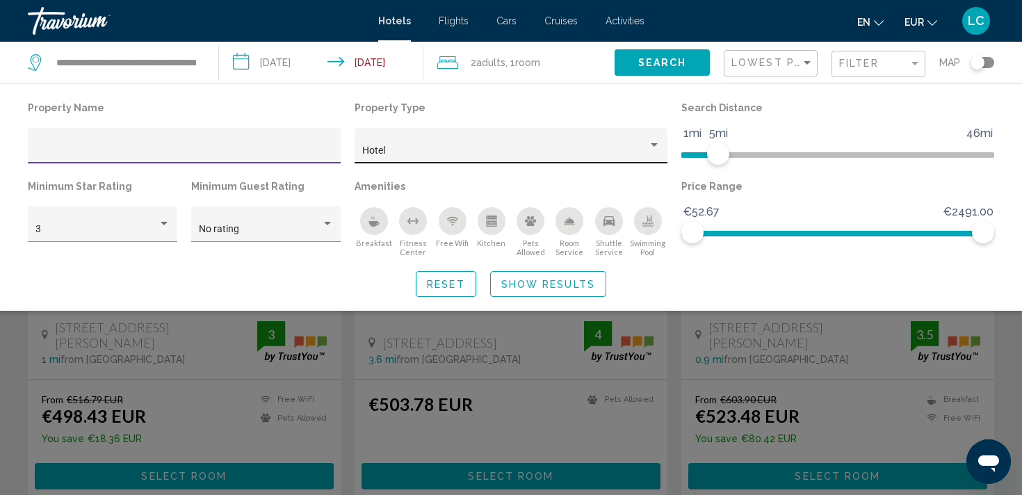
click at [534, 144] on div "Hotel" at bounding box center [511, 150] width 298 height 28
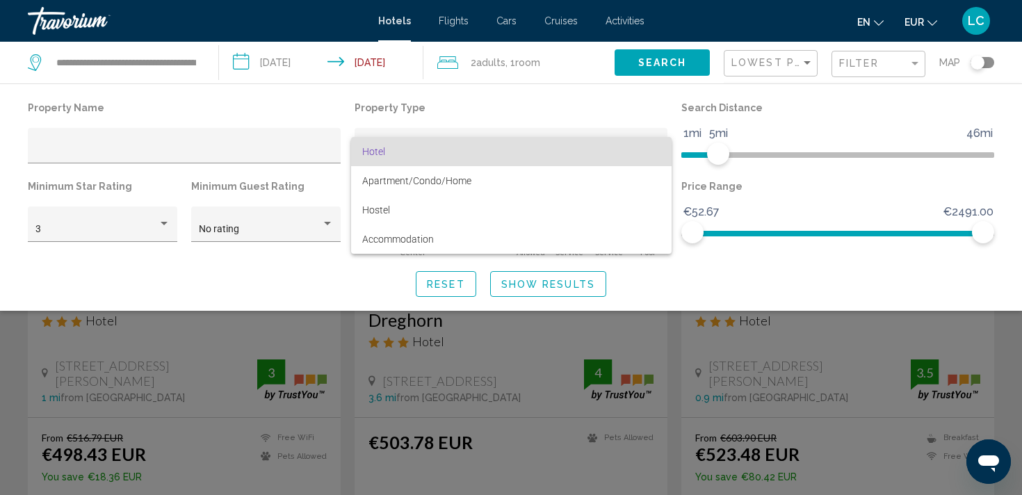
scroll to position [77, 0]
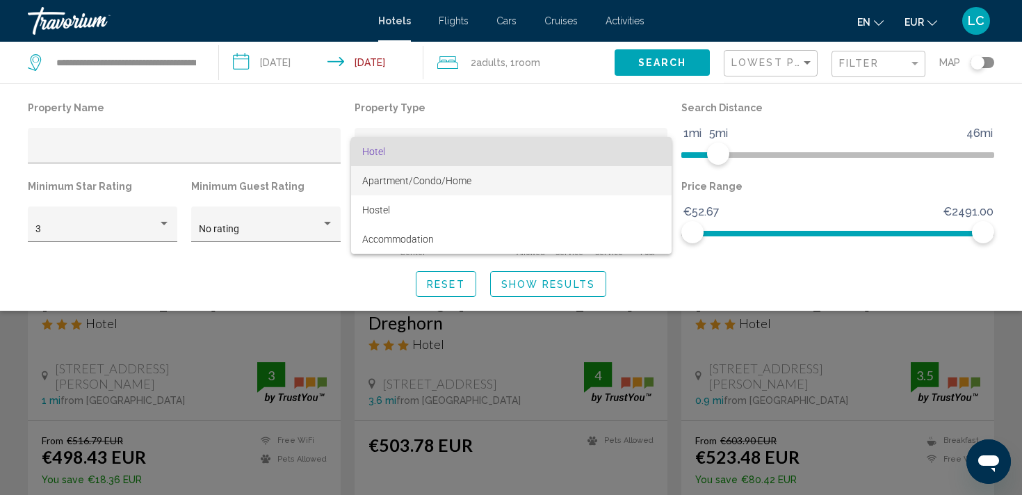
click at [493, 177] on span "Apartment/Condo/Home" at bounding box center [511, 180] width 298 height 29
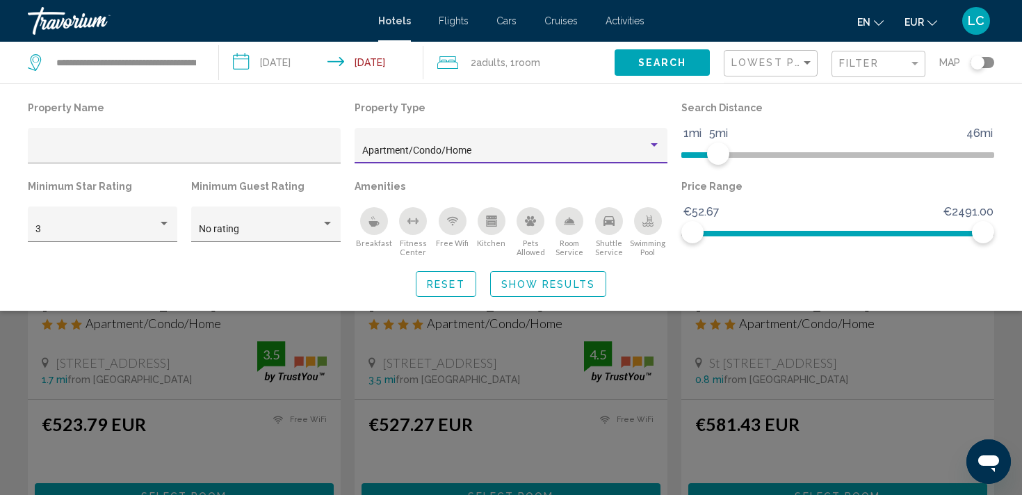
click at [498, 156] on div "Apartment/Condo/Home" at bounding box center [505, 150] width 286 height 11
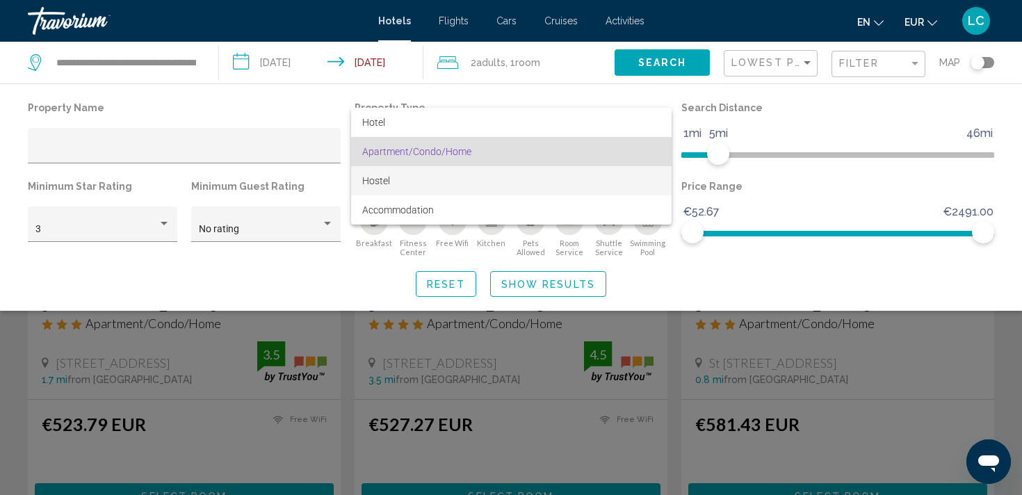
click at [484, 176] on span "Hostel" at bounding box center [511, 180] width 298 height 29
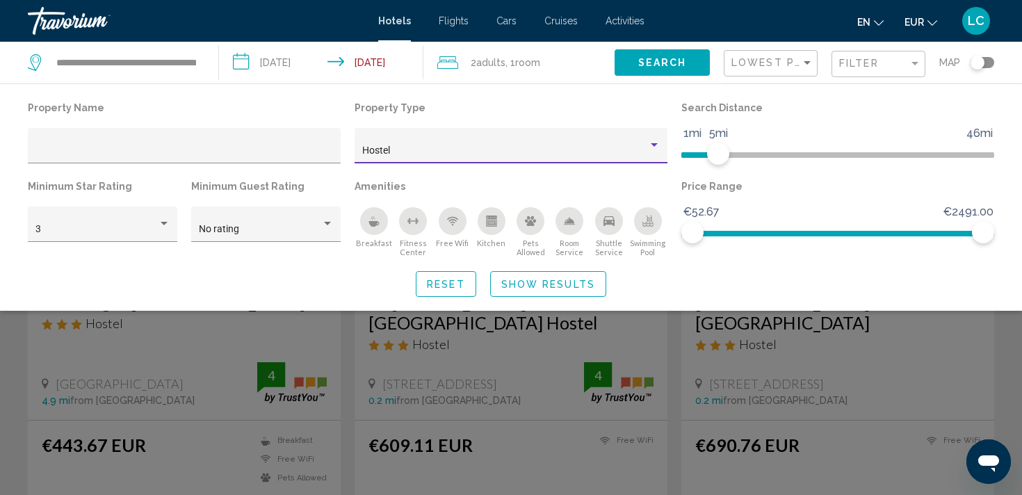
click at [487, 148] on div "Hostel" at bounding box center [505, 150] width 286 height 11
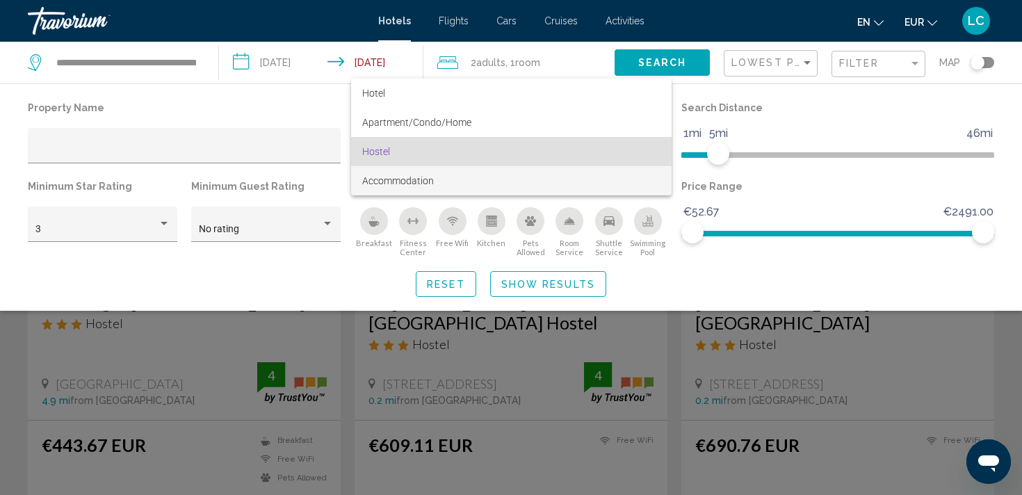
click at [469, 182] on span "Accommodation" at bounding box center [511, 180] width 298 height 29
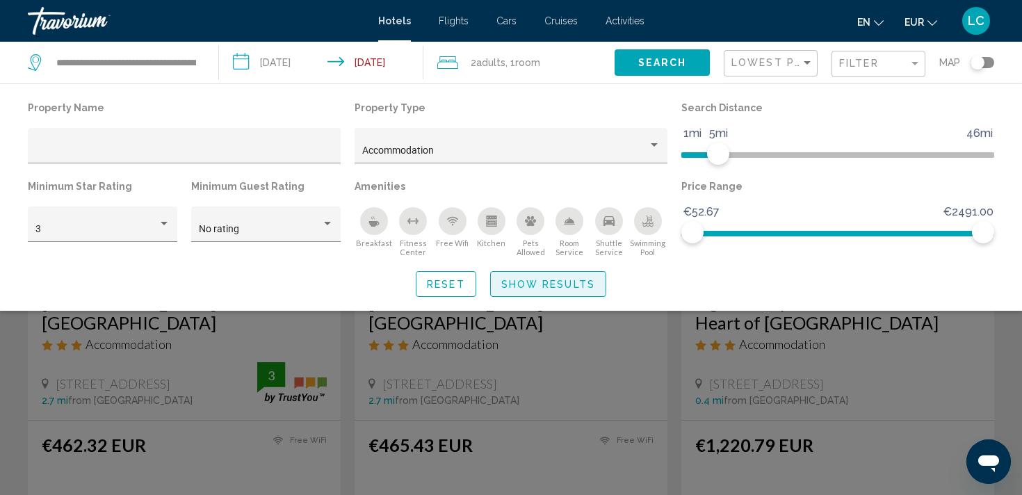
click at [539, 282] on span "Show Results" at bounding box center [548, 284] width 94 height 11
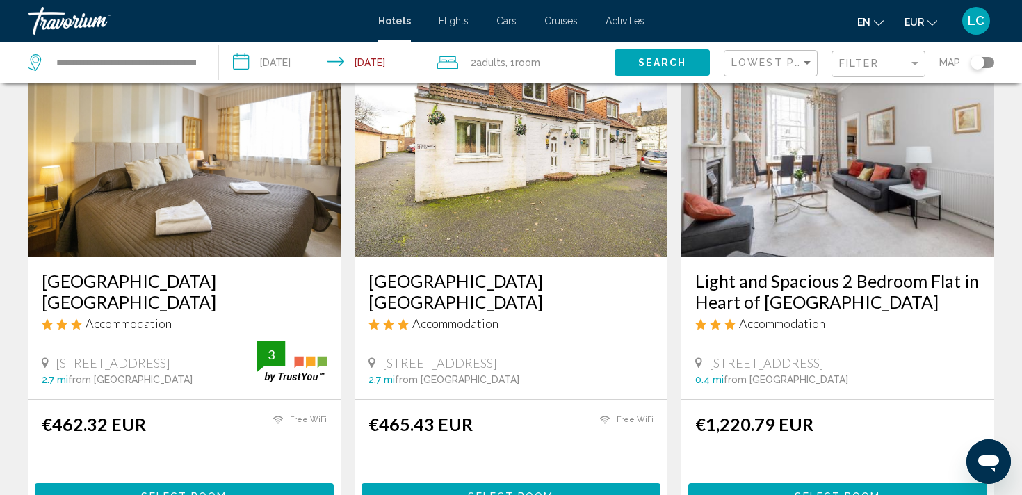
scroll to position [99, 0]
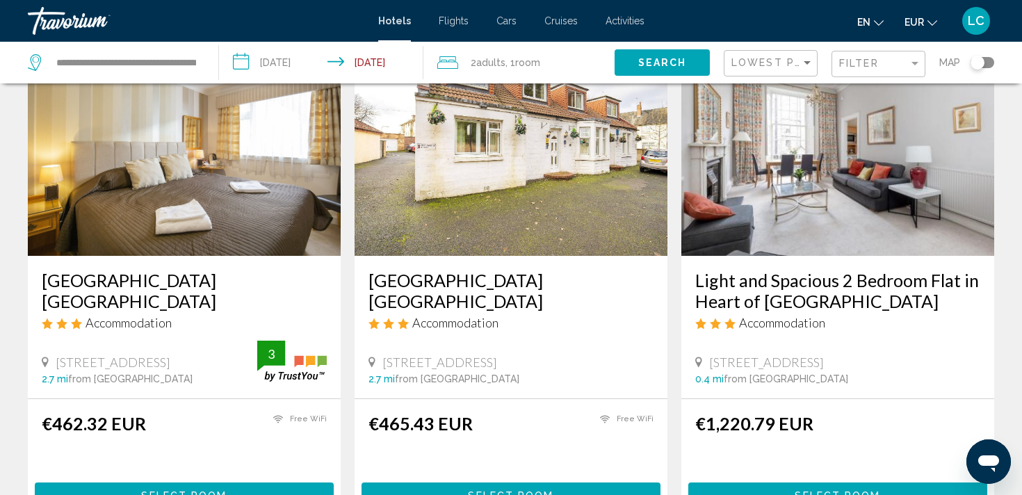
click at [245, 147] on img "Main content" at bounding box center [184, 144] width 313 height 222
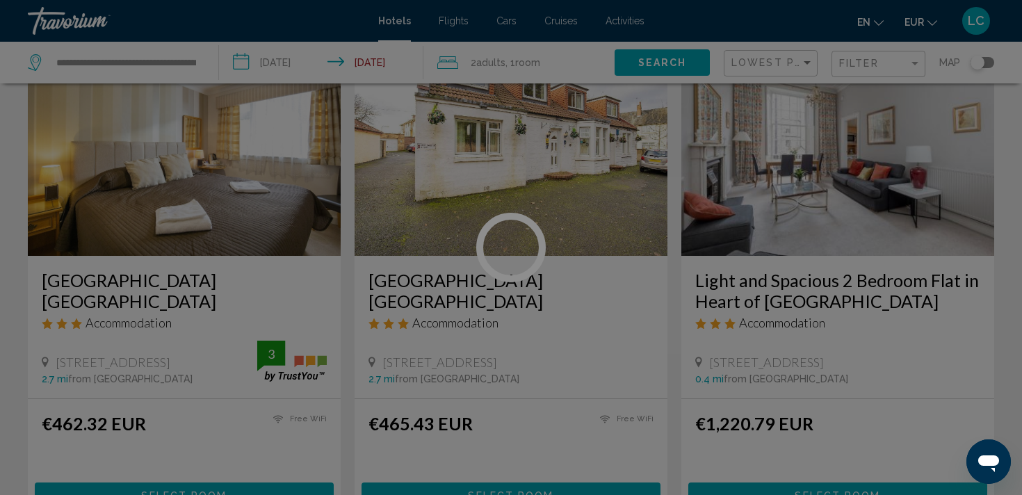
scroll to position [3, 0]
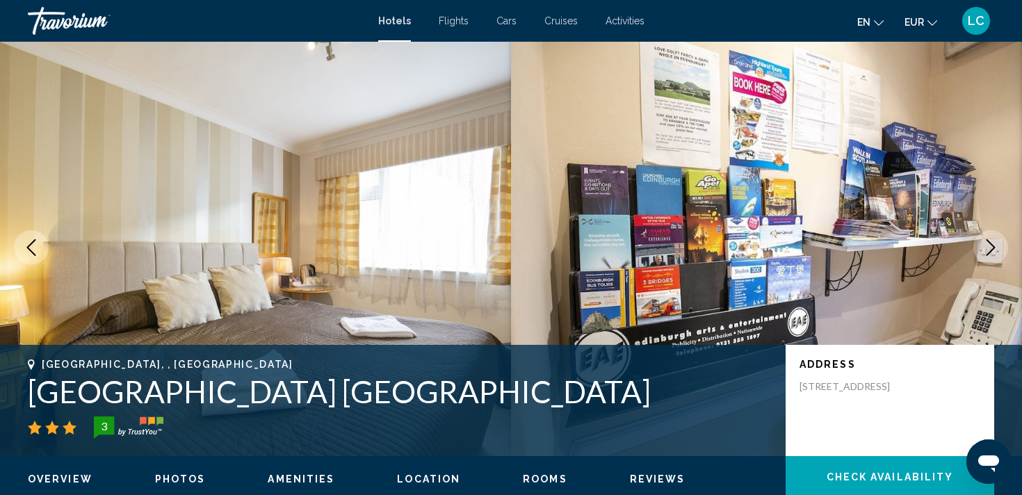
click at [985, 263] on button "Next image" at bounding box center [990, 247] width 35 height 35
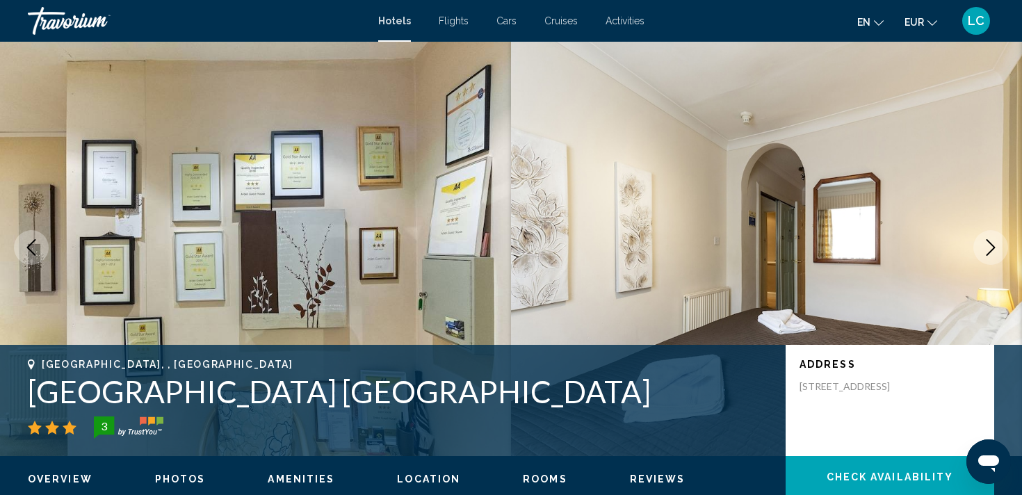
click at [990, 256] on button "Next image" at bounding box center [990, 247] width 35 height 35
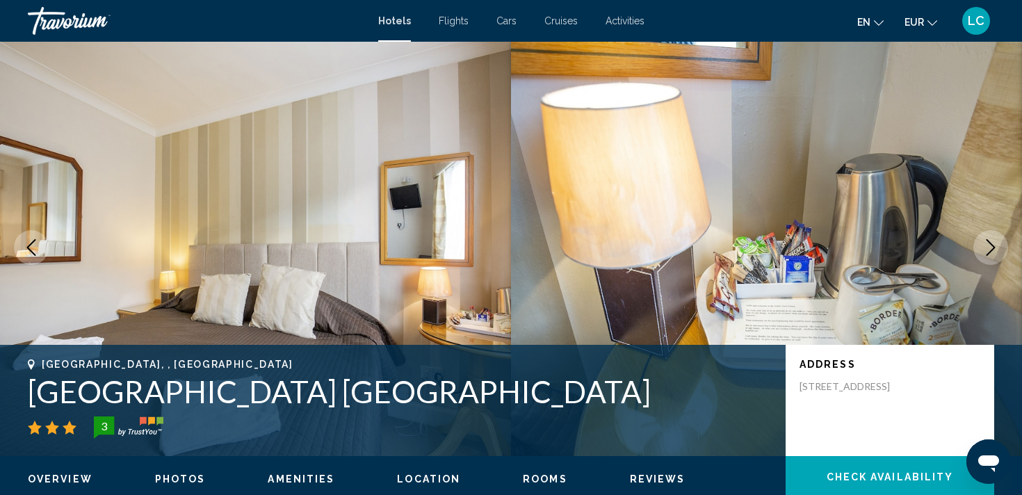
click at [990, 256] on button "Next image" at bounding box center [990, 247] width 35 height 35
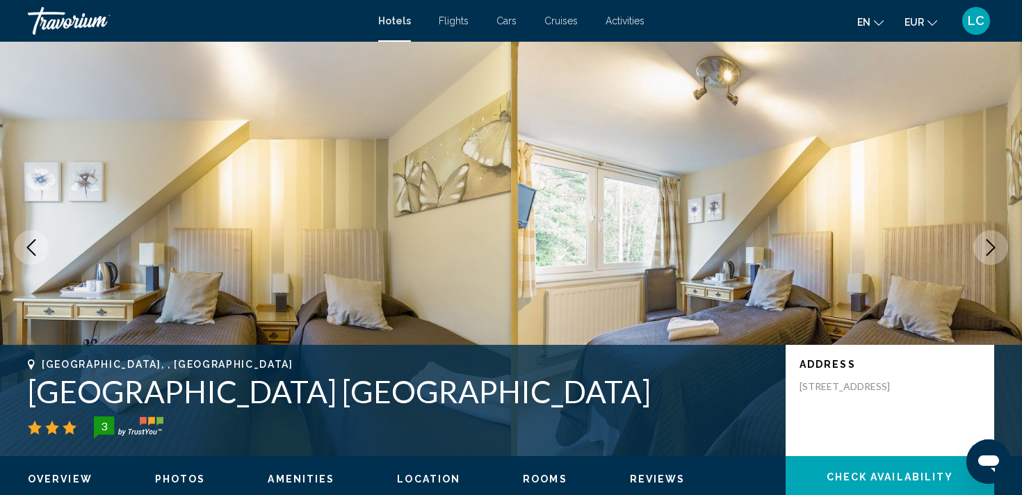
click at [990, 256] on button "Next image" at bounding box center [990, 247] width 35 height 35
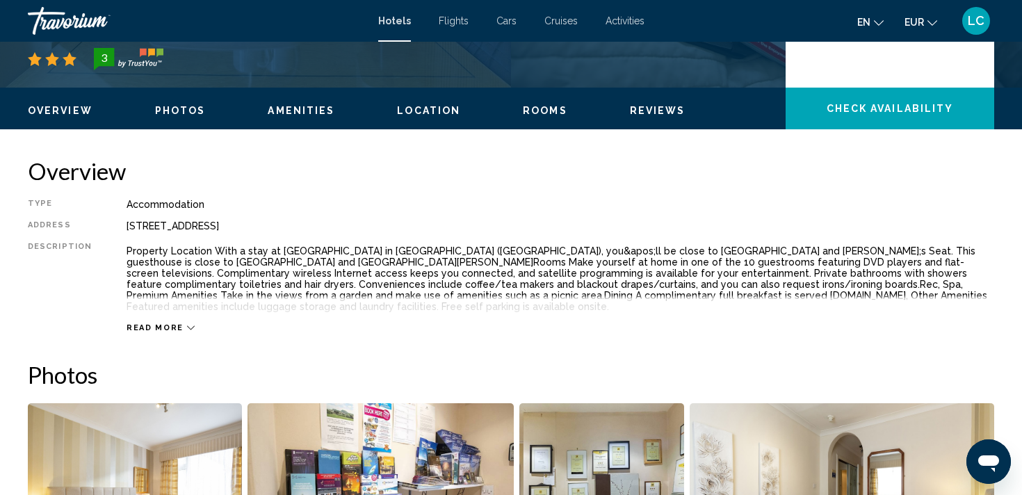
scroll to position [377, 0]
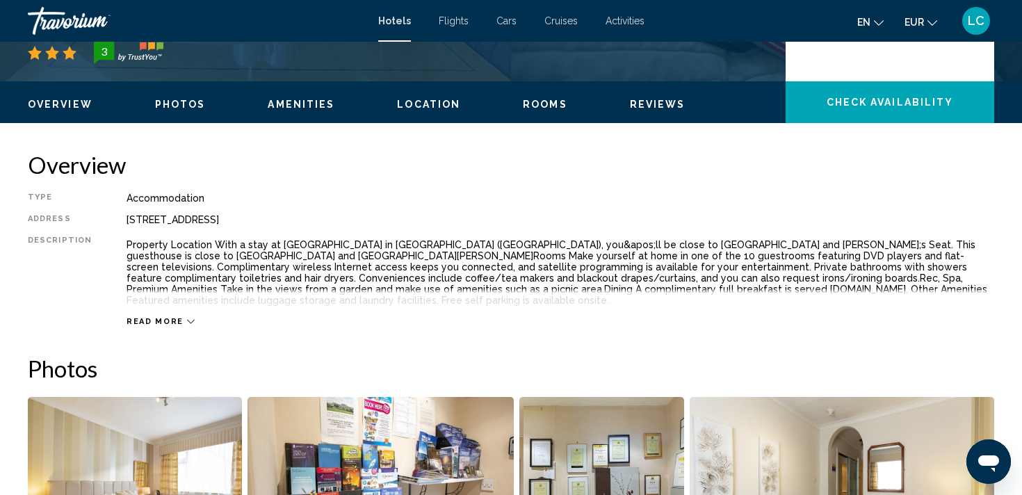
click at [169, 315] on div "Read more" at bounding box center [559, 307] width 867 height 38
click at [169, 322] on span "Read more" at bounding box center [154, 321] width 57 height 9
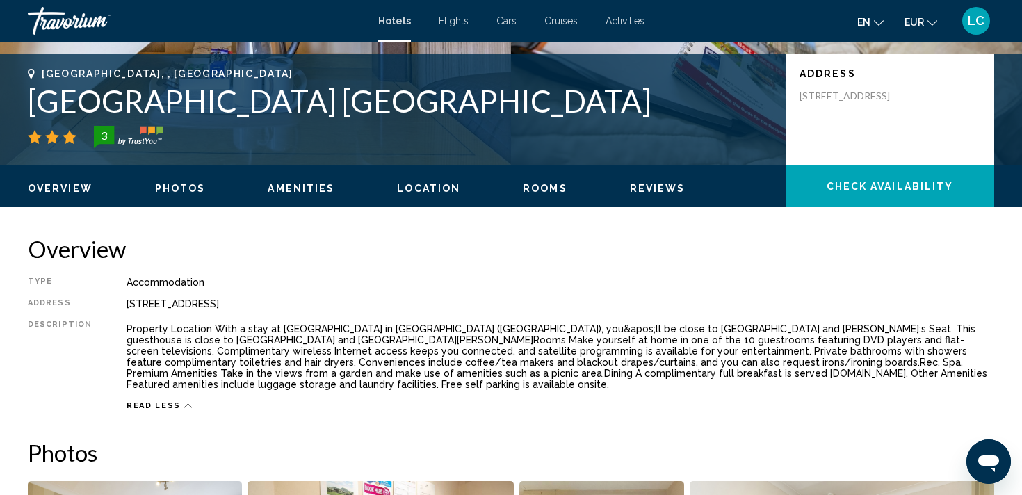
scroll to position [160, 0]
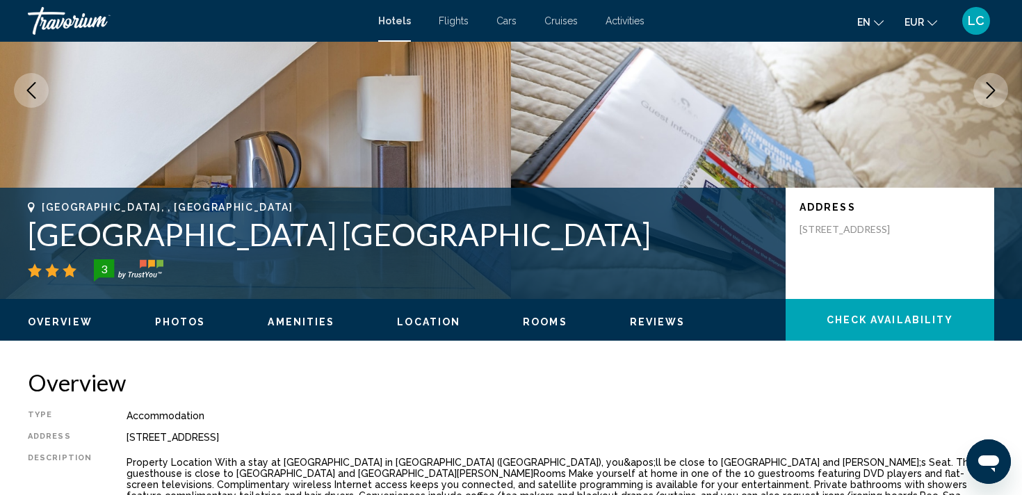
click at [857, 24] on span "en" at bounding box center [863, 22] width 13 height 11
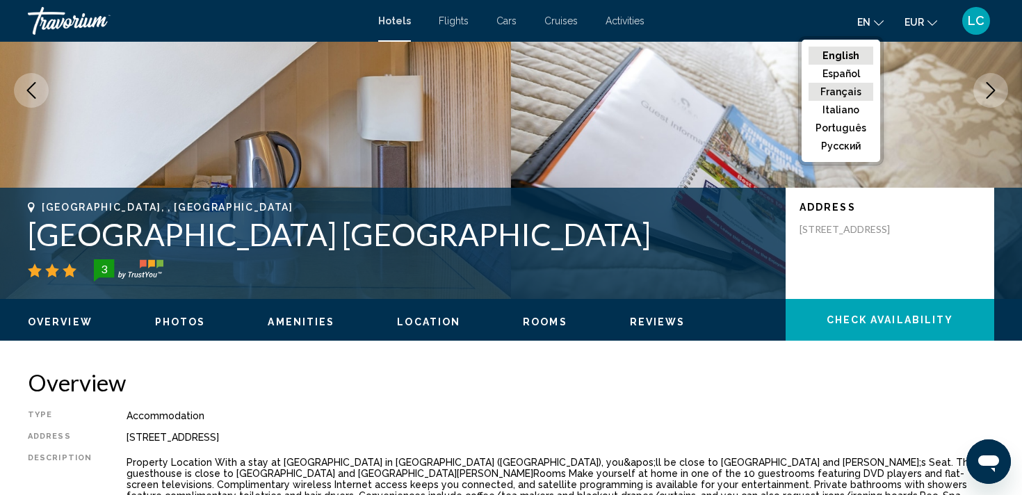
click at [840, 93] on button "Français" at bounding box center [840, 92] width 65 height 18
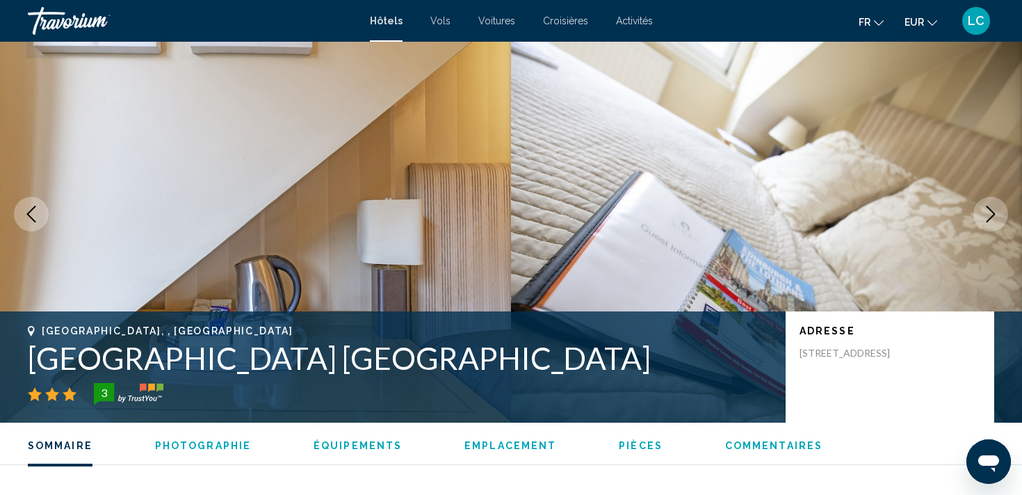
scroll to position [0, 0]
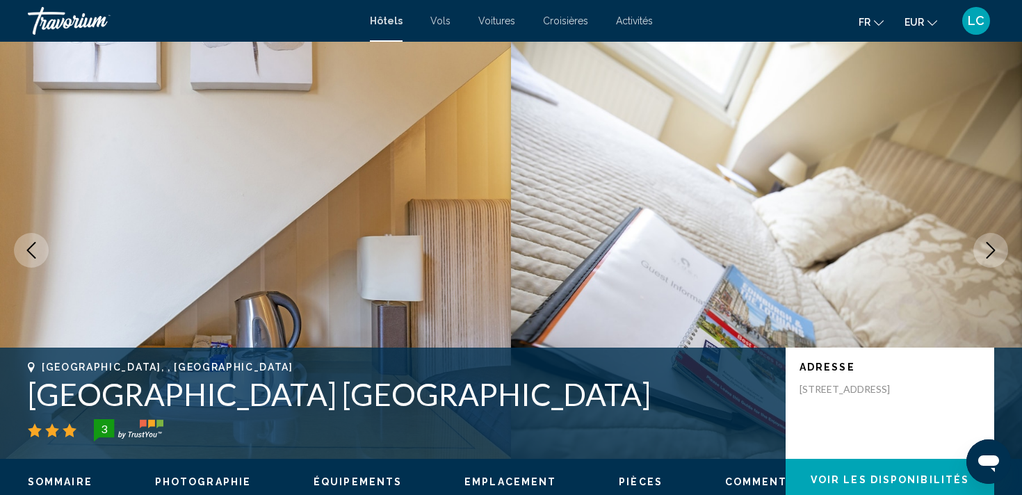
click at [384, 11] on div "Hôtels Vols Voitures Croisières Activités Hôtels Vols Voitures Croisières Activ…" at bounding box center [511, 20] width 1022 height 29
click at [389, 24] on span "Hôtels" at bounding box center [386, 20] width 33 height 11
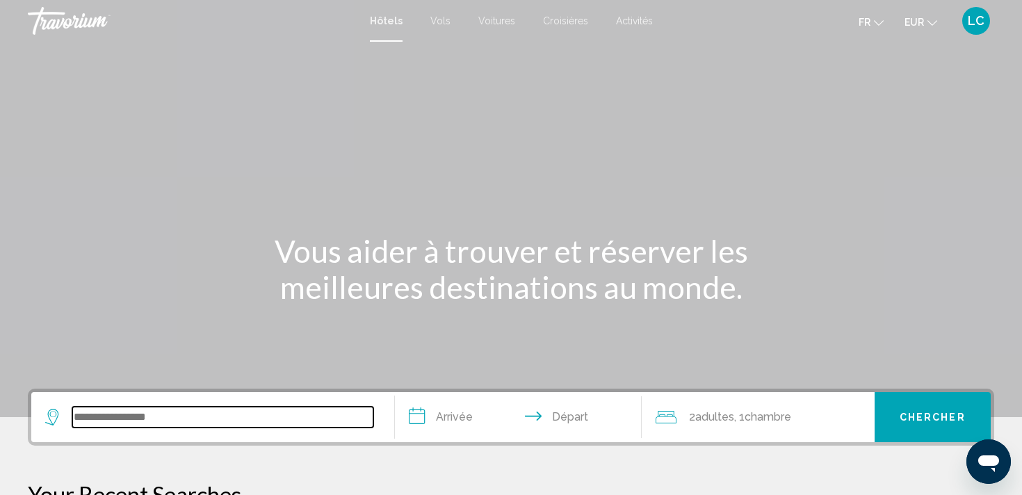
click at [221, 419] on input "Search widget" at bounding box center [222, 417] width 301 height 21
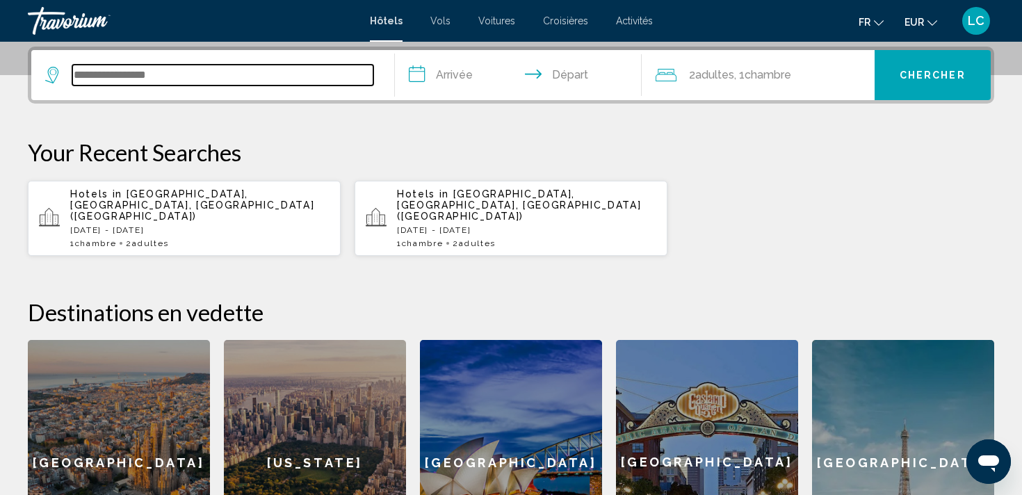
scroll to position [343, 0]
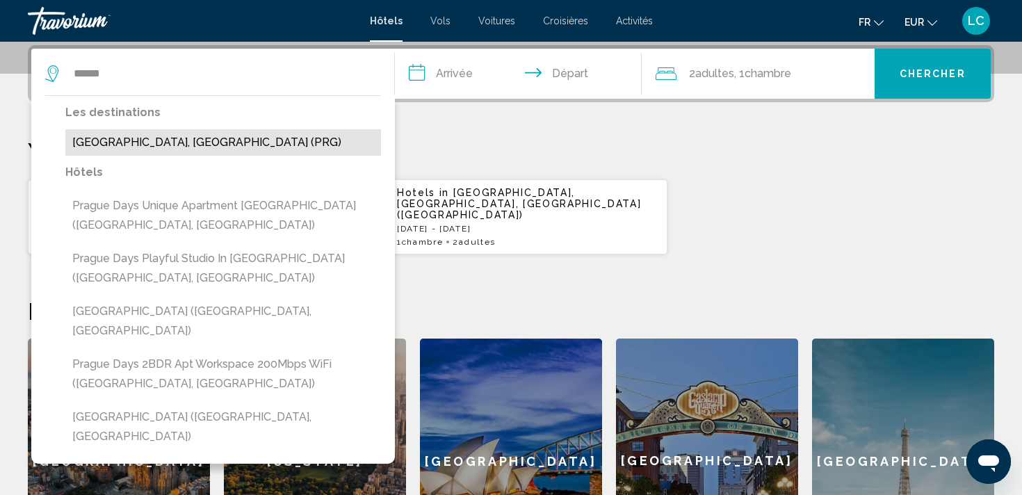
click at [231, 141] on button "[GEOGRAPHIC_DATA], [GEOGRAPHIC_DATA] (PRG)" at bounding box center [223, 142] width 316 height 26
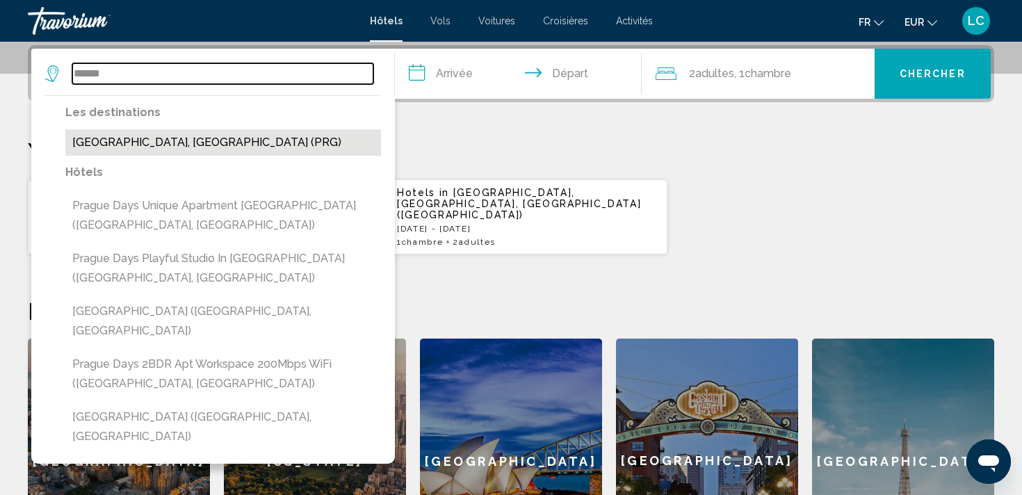
type input "**********"
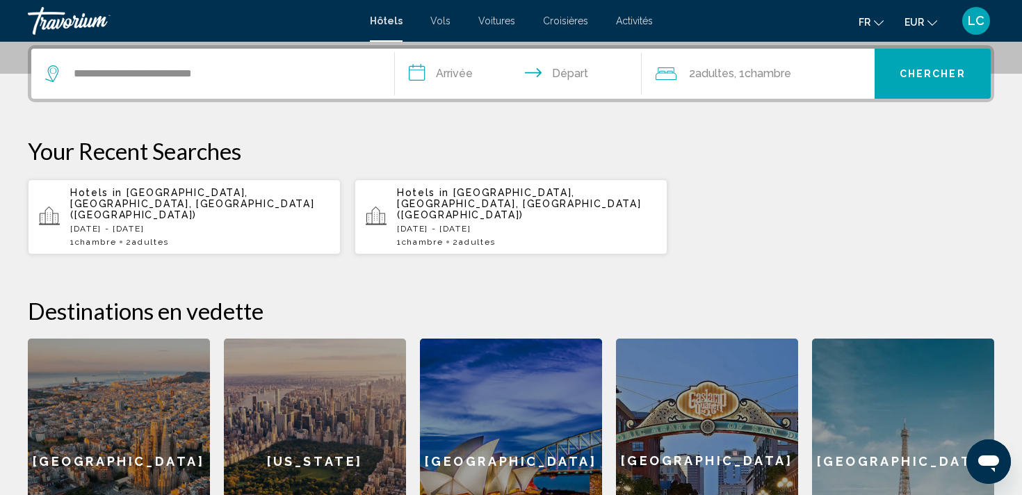
click at [463, 75] on input "**********" at bounding box center [521, 76] width 252 height 54
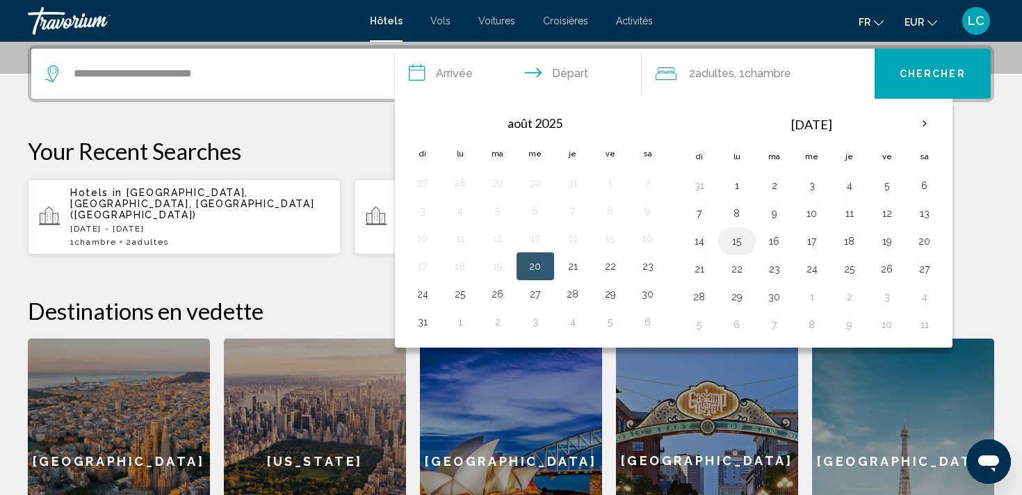
click at [731, 244] on button "15" at bounding box center [737, 240] width 22 height 19
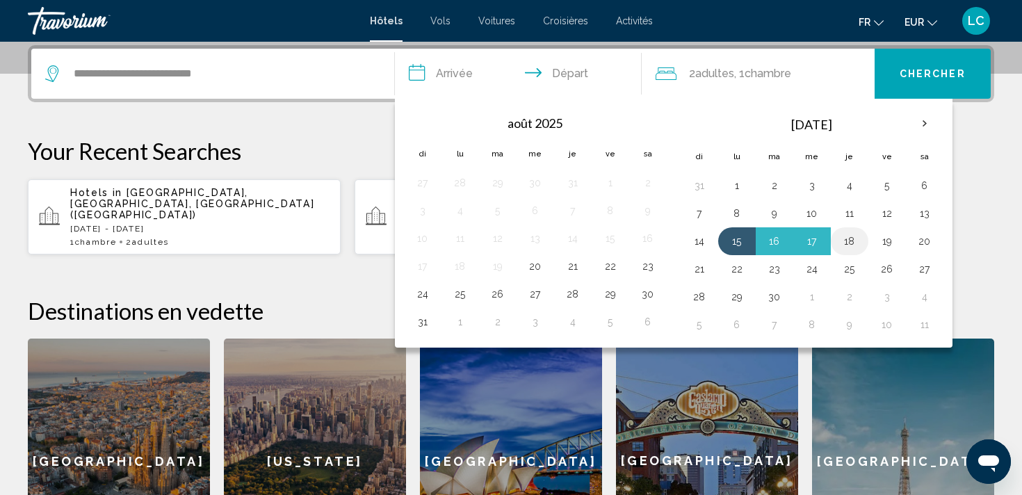
click at [843, 245] on button "18" at bounding box center [849, 240] width 22 height 19
type input "**********"
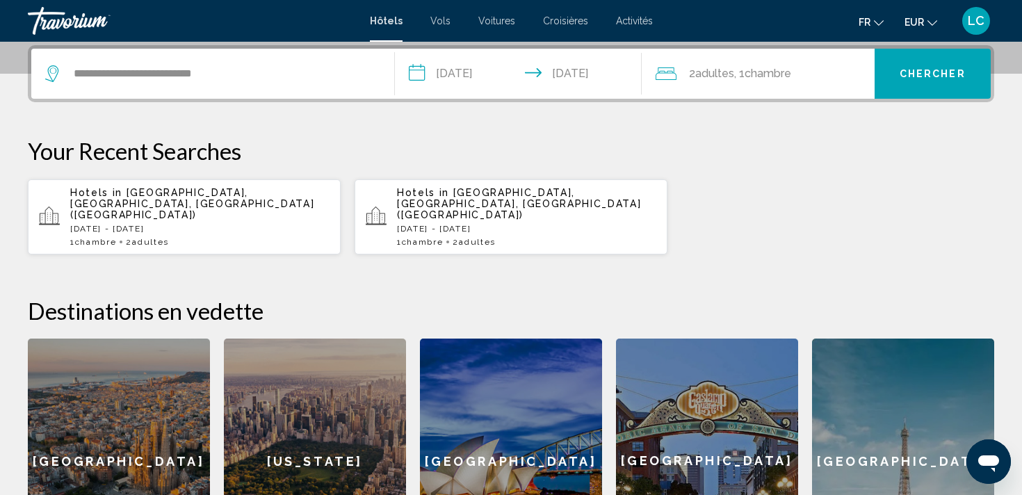
click at [739, 73] on span ", 1 Chambre pièces" at bounding box center [762, 73] width 57 height 19
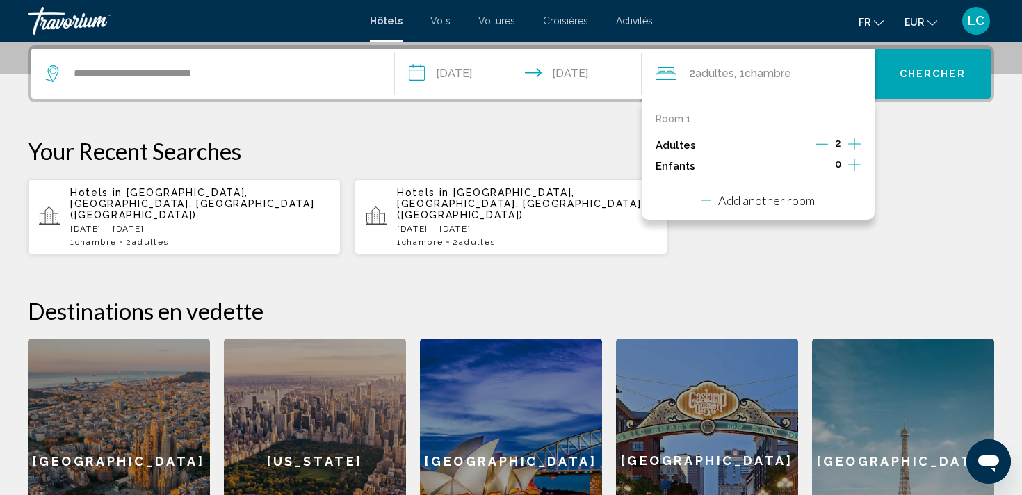
click at [917, 69] on span "Chercher" at bounding box center [932, 74] width 66 height 11
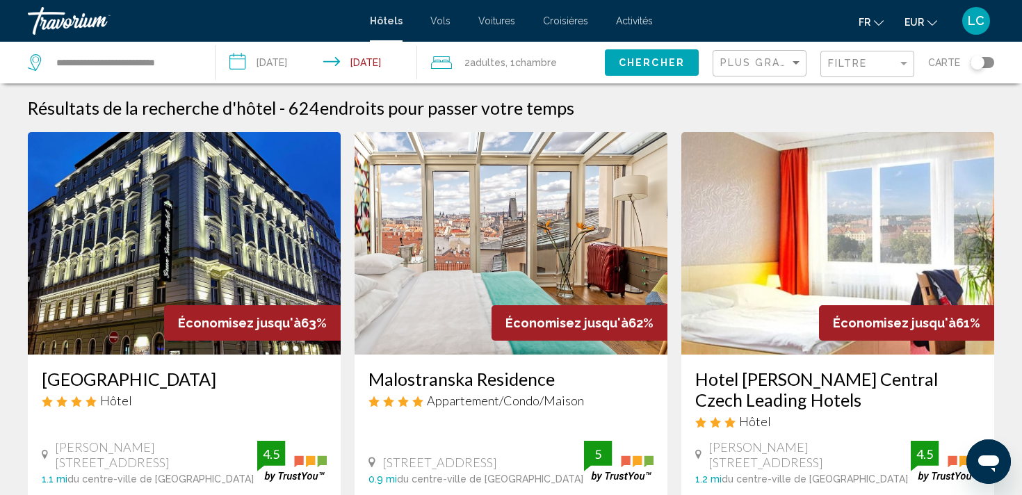
click at [760, 71] on div "Plus grandes économies" at bounding box center [761, 64] width 82 height 26
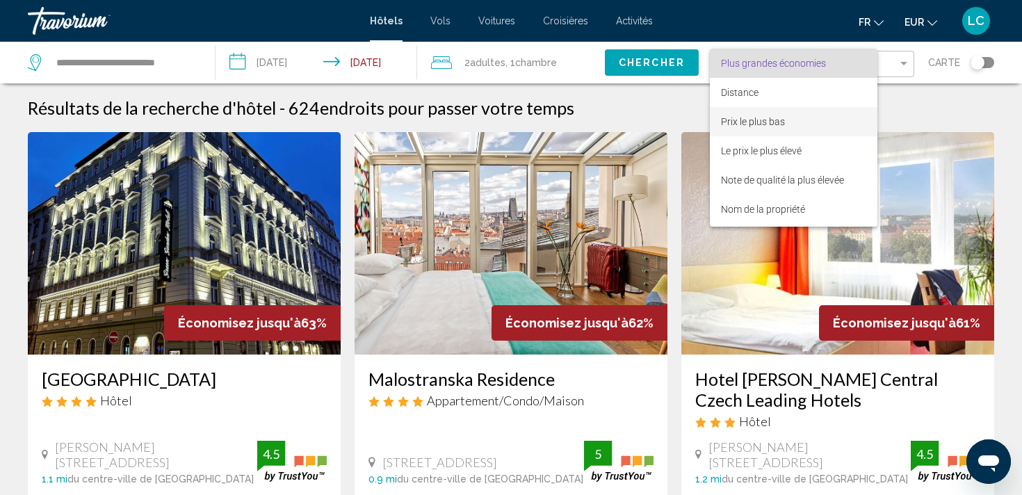
click at [750, 116] on span "Prix le plus bas" at bounding box center [753, 121] width 64 height 11
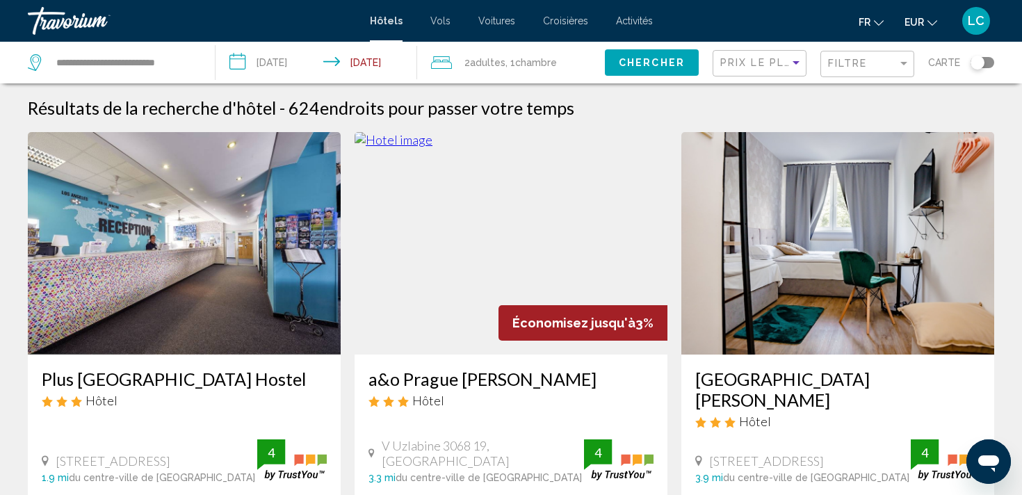
click at [845, 70] on div "Filtre" at bounding box center [869, 64] width 82 height 26
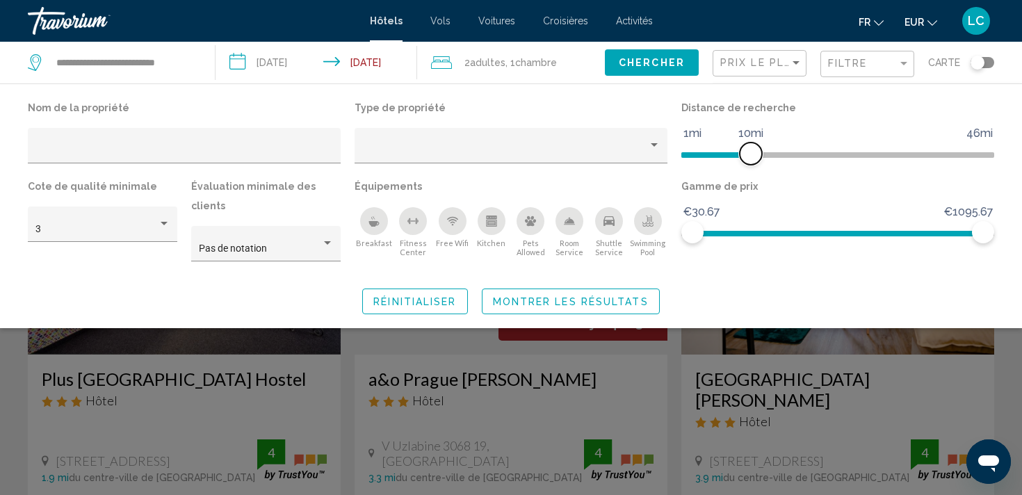
drag, startPoint x: 885, startPoint y: 152, endPoint x: 749, endPoint y: 158, distance: 136.3
click at [749, 158] on span "Hotel Filters" at bounding box center [750, 153] width 22 height 22
click at [737, 155] on span "Hotel Filters" at bounding box center [737, 153] width 22 height 22
click at [585, 145] on div "Property type" at bounding box center [505, 150] width 286 height 11
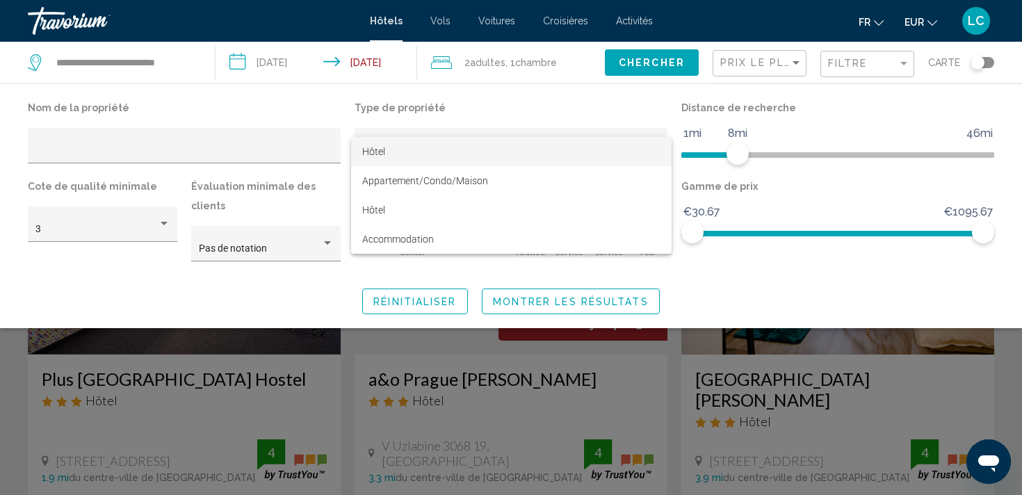
click at [562, 155] on span "Hôtel" at bounding box center [511, 151] width 298 height 29
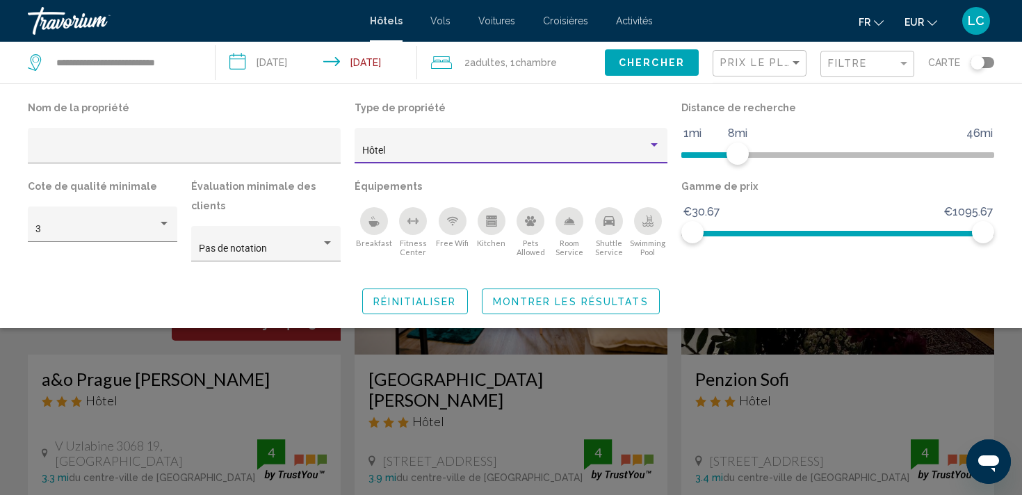
click at [565, 295] on span "Montrer les résultats" at bounding box center [571, 300] width 156 height 11
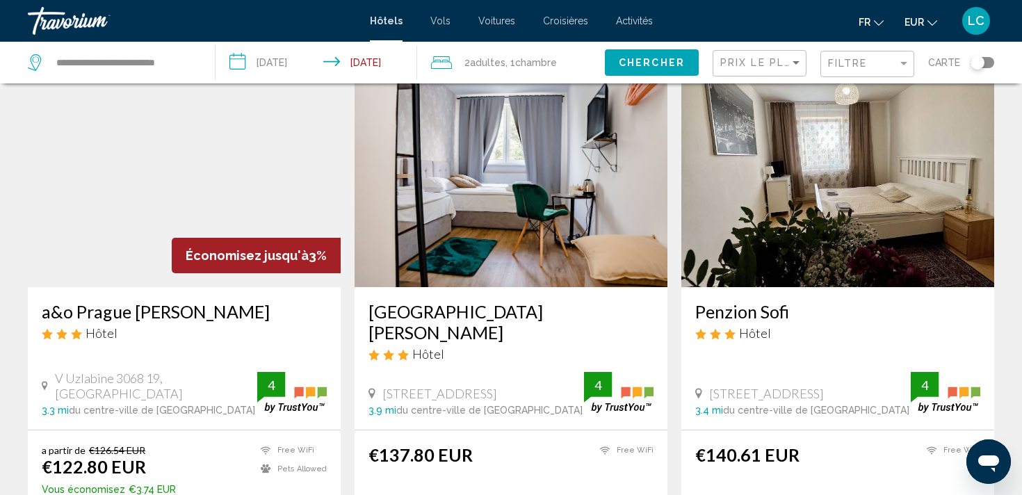
scroll to position [36, 0]
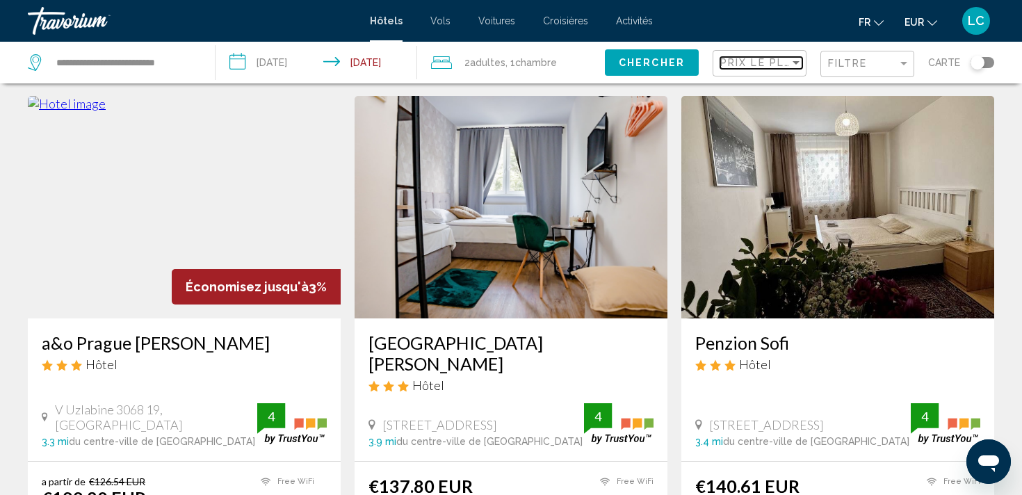
click at [755, 60] on span "Prix le plus bas" at bounding box center [774, 62] width 108 height 11
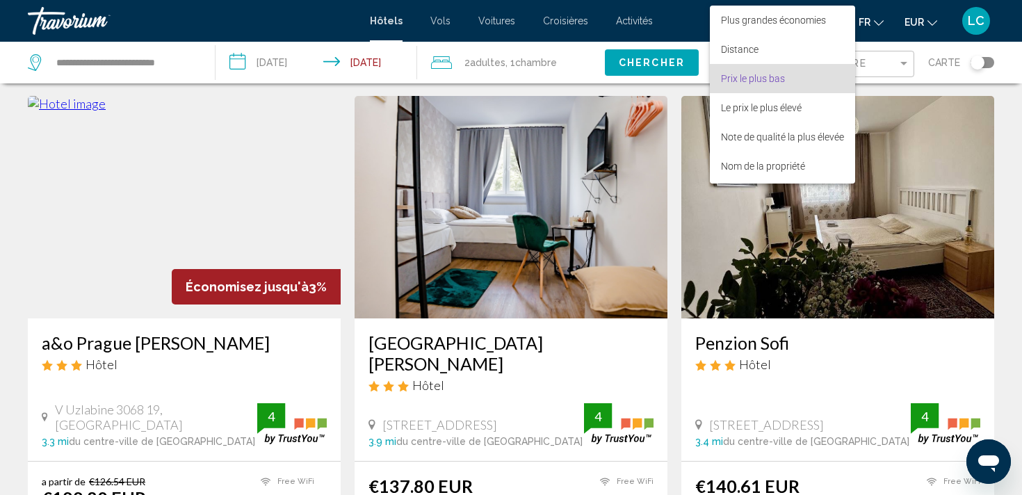
scroll to position [15, 0]
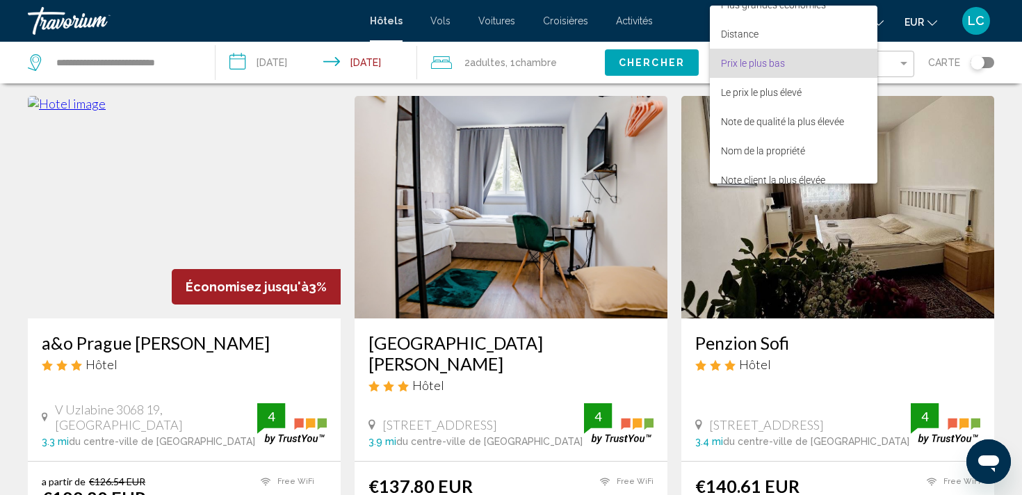
click at [705, 58] on div at bounding box center [511, 247] width 1022 height 495
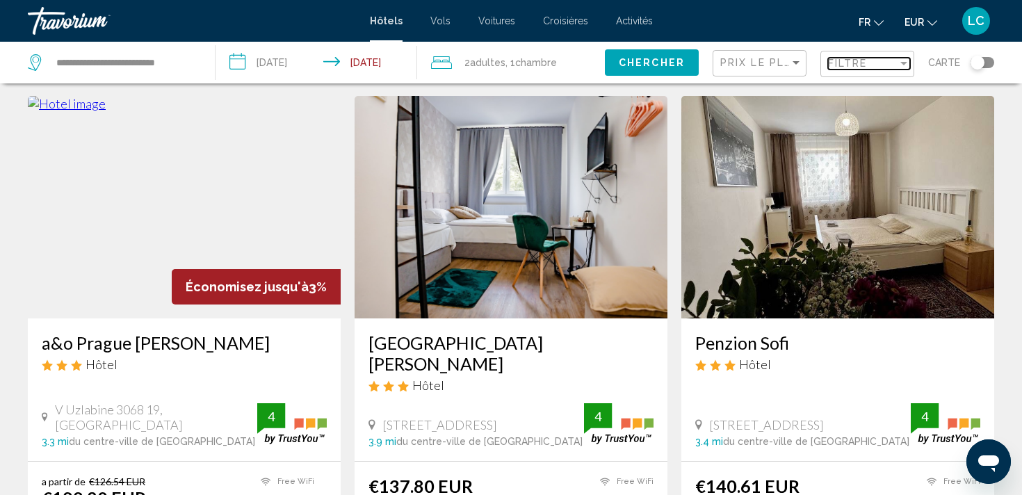
click at [844, 60] on span "Filtre" at bounding box center [848, 63] width 40 height 11
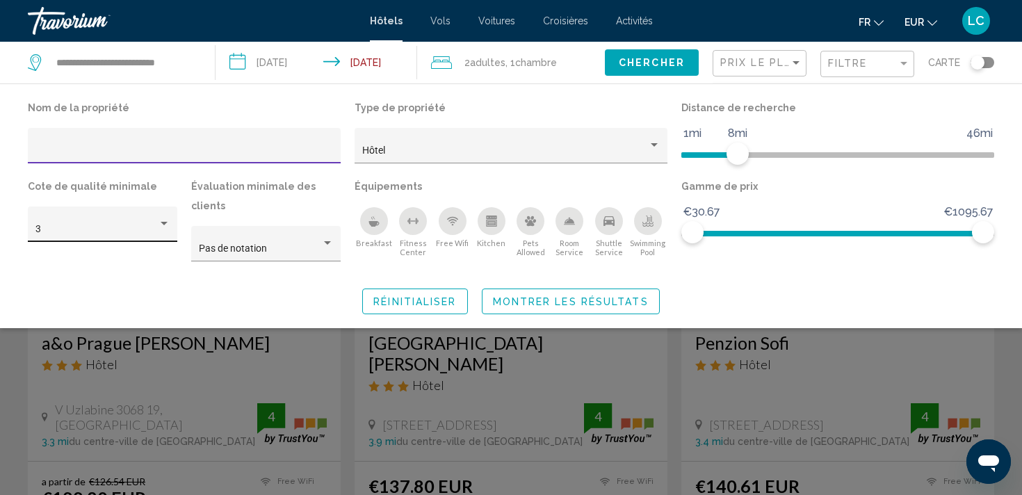
click at [161, 224] on div "Hotel Filters" at bounding box center [164, 223] width 7 height 3
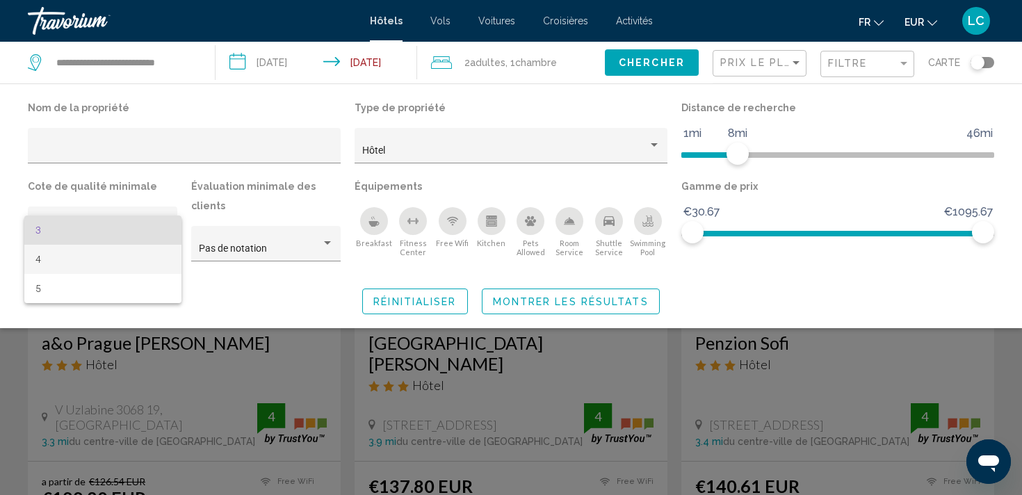
click at [160, 258] on span "4" at bounding box center [102, 259] width 135 height 29
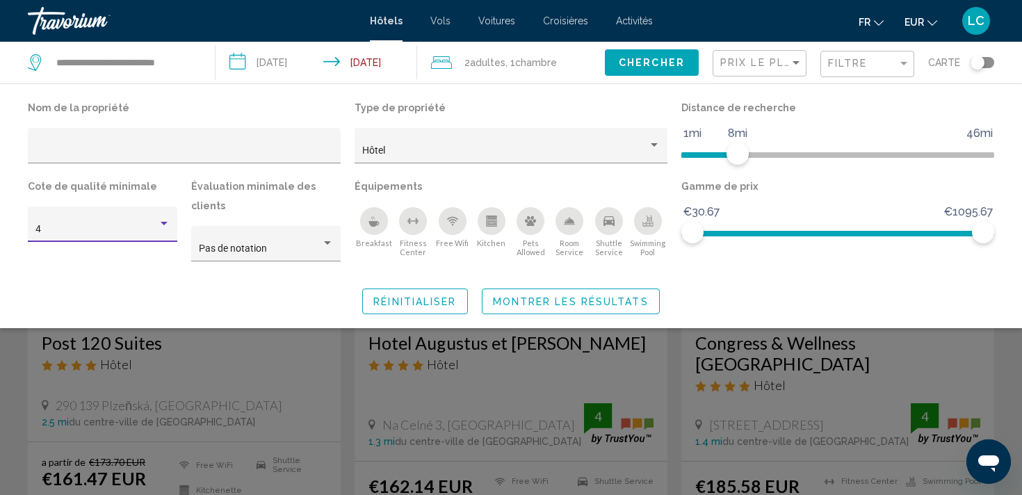
click at [582, 296] on span "Montrer les résultats" at bounding box center [571, 301] width 156 height 11
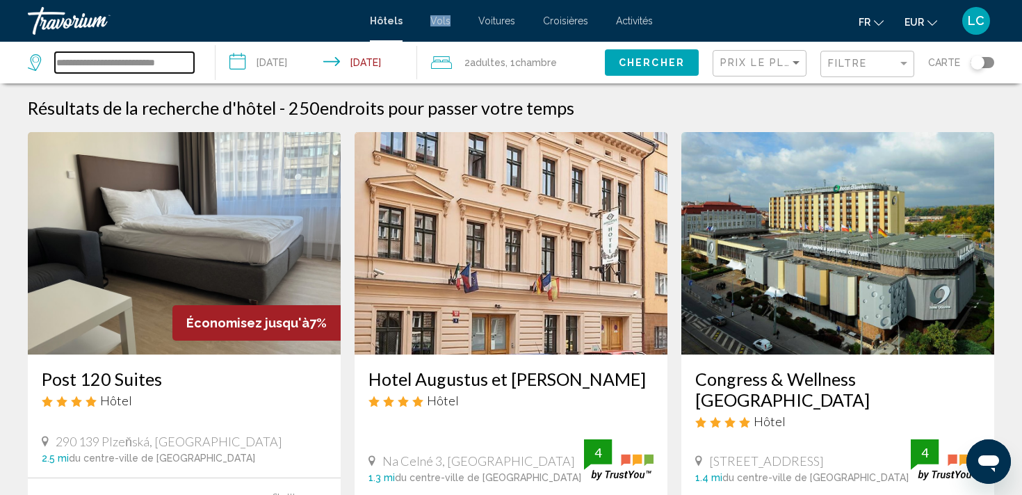
click at [161, 59] on input "**********" at bounding box center [124, 62] width 139 height 21
click at [165, 63] on input "**********" at bounding box center [124, 62] width 139 height 21
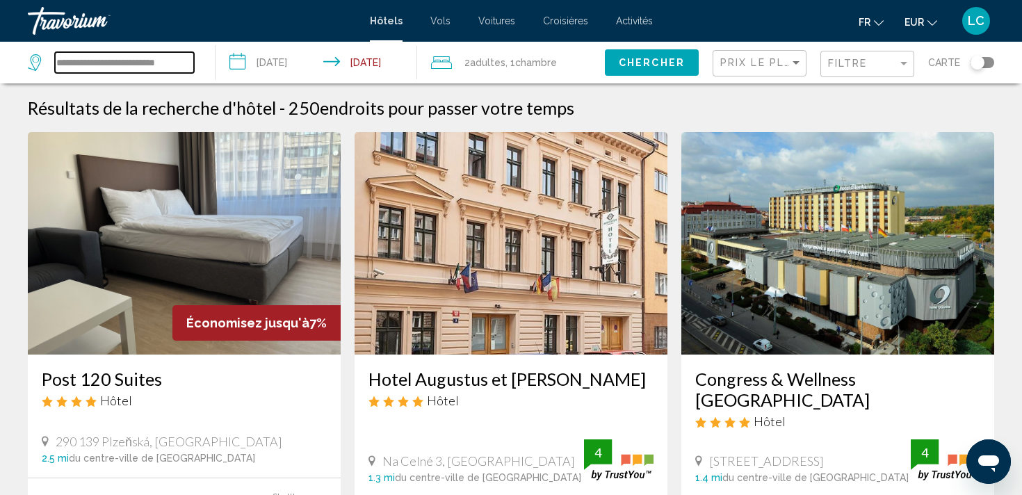
click at [165, 63] on input "**********" at bounding box center [124, 62] width 139 height 21
click at [391, 18] on span "Hôtels" at bounding box center [386, 20] width 33 height 11
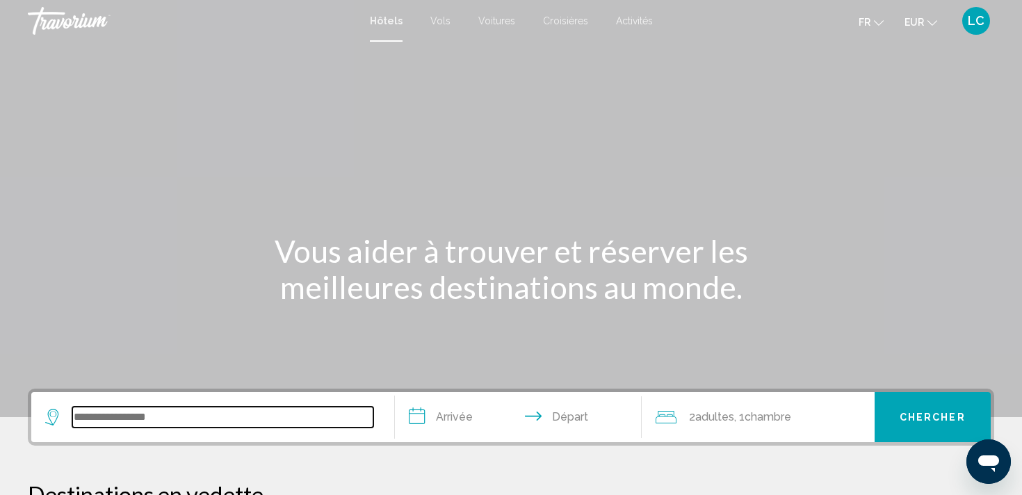
click at [222, 413] on input "Search widget" at bounding box center [222, 417] width 301 height 21
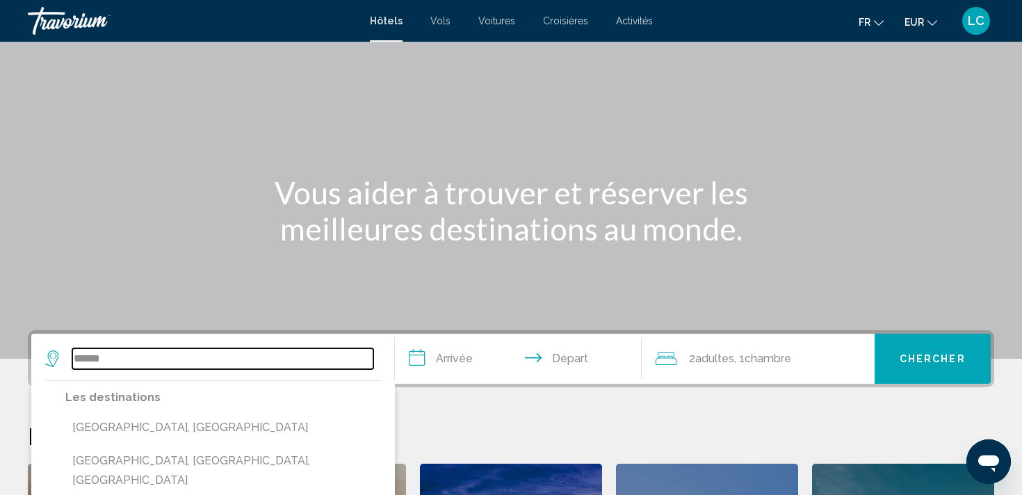
scroll to position [63, 0]
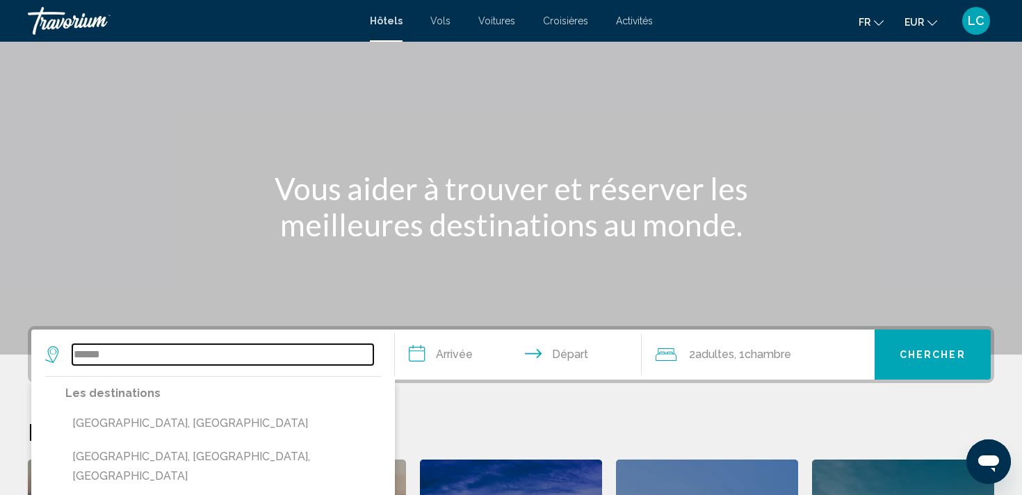
type input "******"
click at [490, 426] on h2 "Destinations en vedette" at bounding box center [511, 432] width 966 height 28
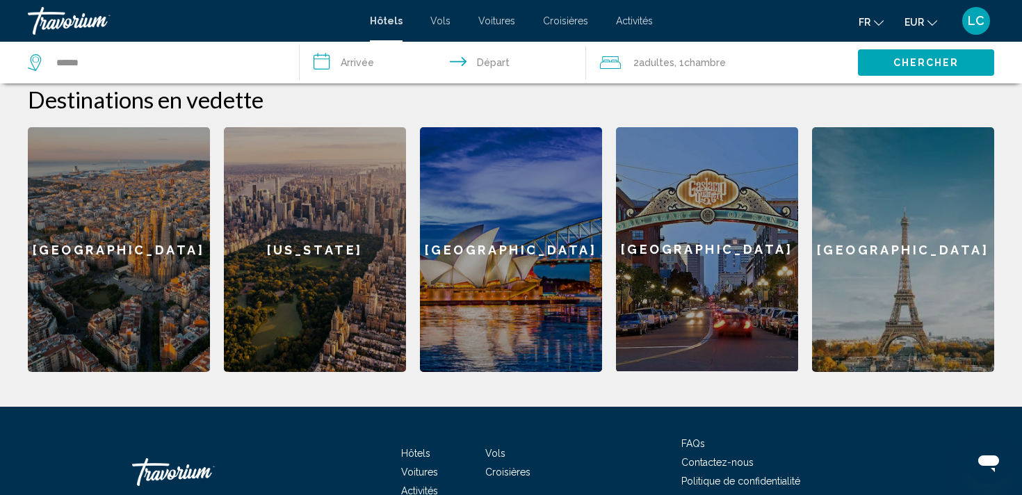
scroll to position [399, 0]
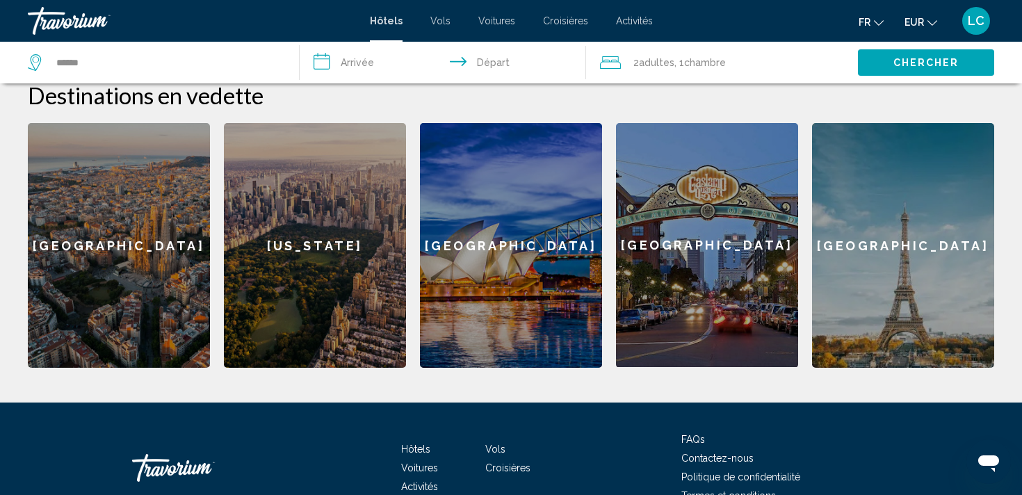
click at [331, 197] on div "[US_STATE]" at bounding box center [315, 245] width 182 height 245
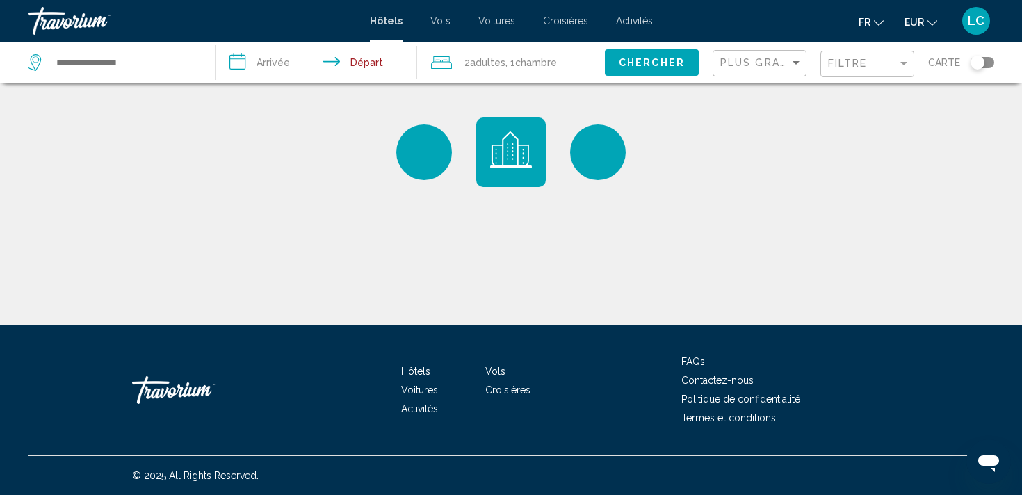
type input "**********"
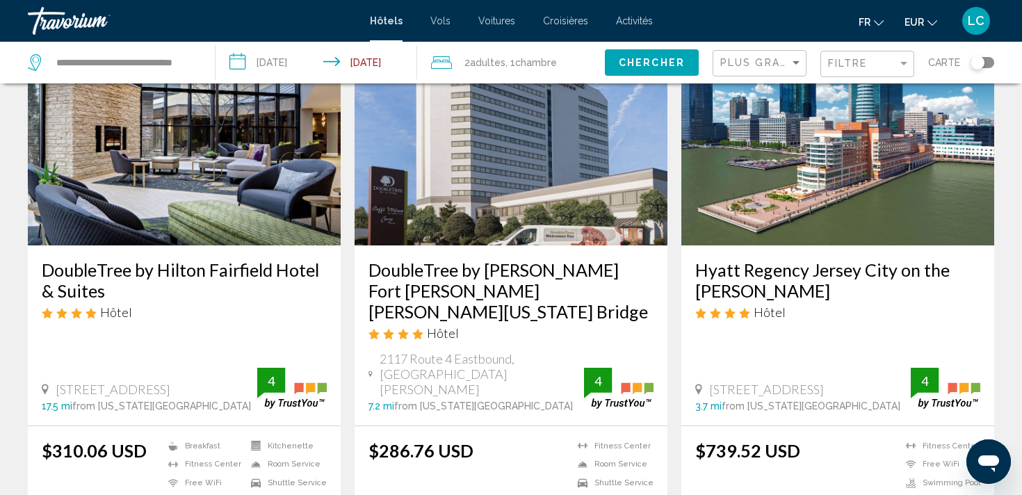
scroll to position [110, 0]
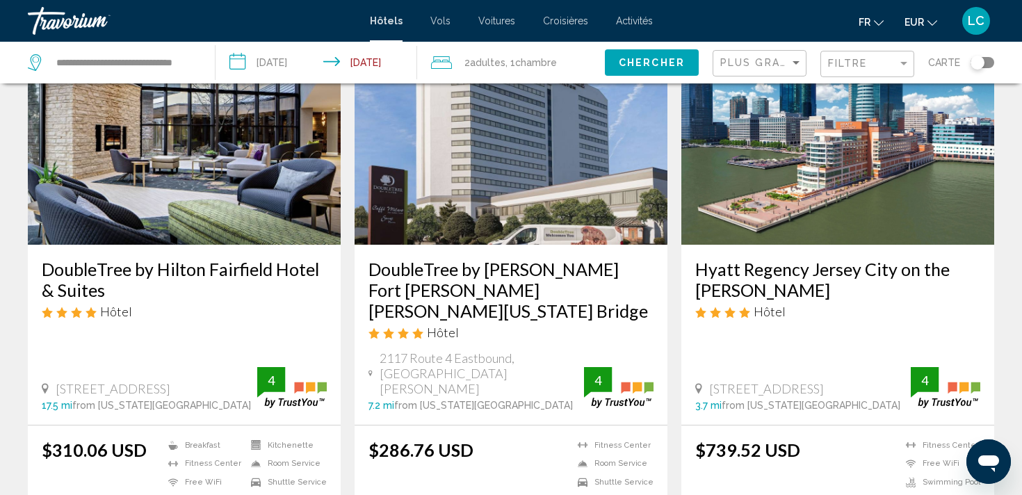
click at [313, 62] on input "**********" at bounding box center [318, 65] width 207 height 46
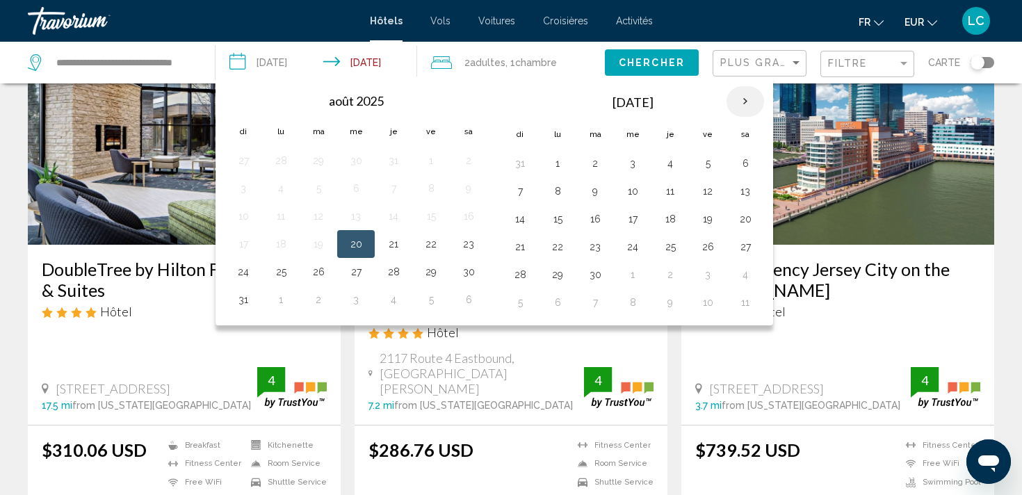
click at [742, 106] on th "Next month" at bounding box center [745, 101] width 38 height 31
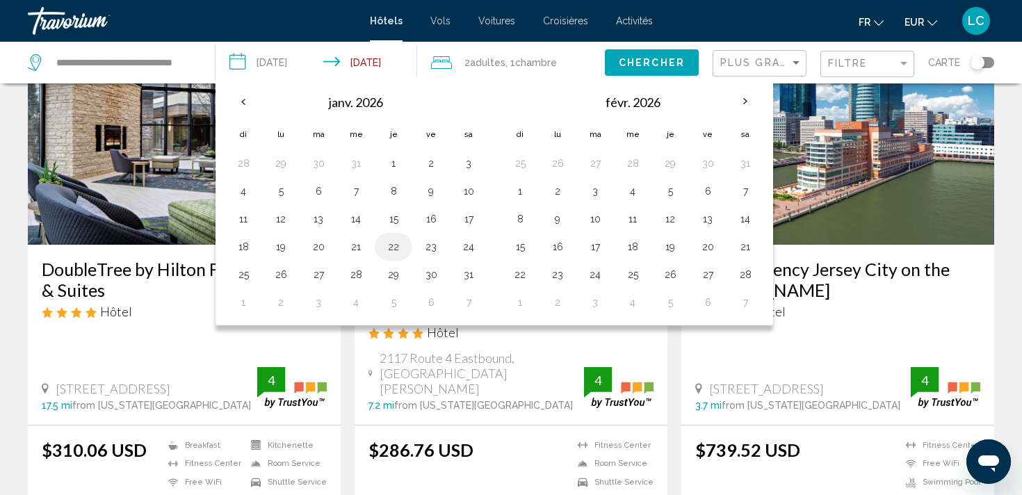
click at [395, 250] on button "22" at bounding box center [393, 246] width 22 height 19
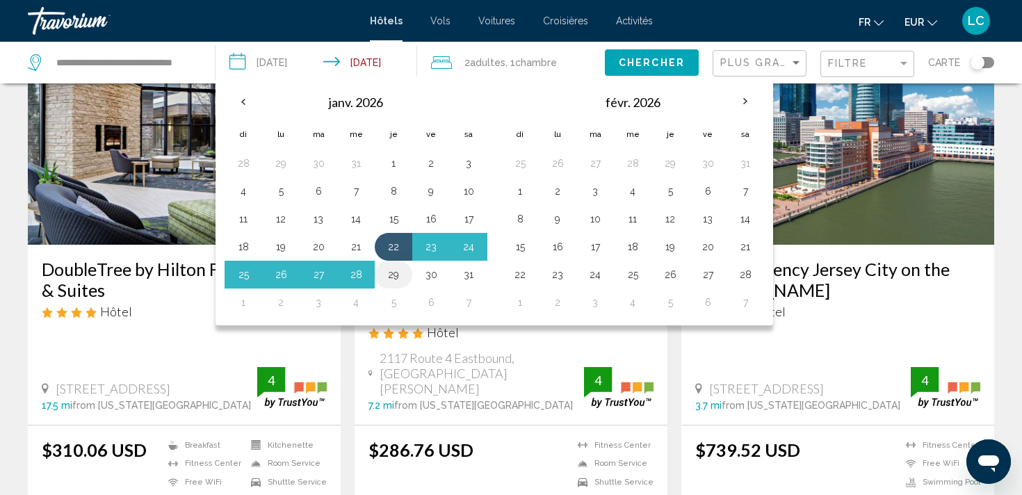
click at [393, 270] on button "29" at bounding box center [393, 274] width 22 height 19
type input "**********"
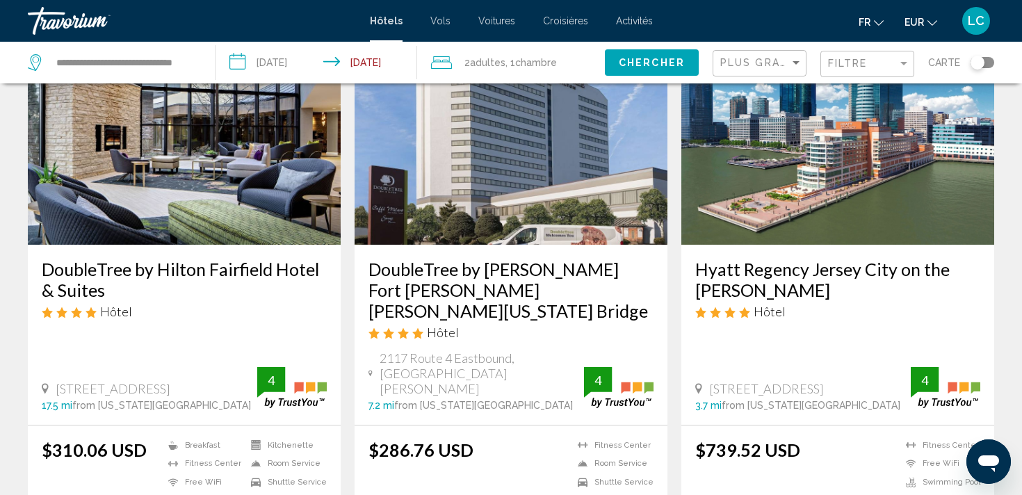
click at [642, 63] on span "Chercher" at bounding box center [652, 63] width 66 height 11
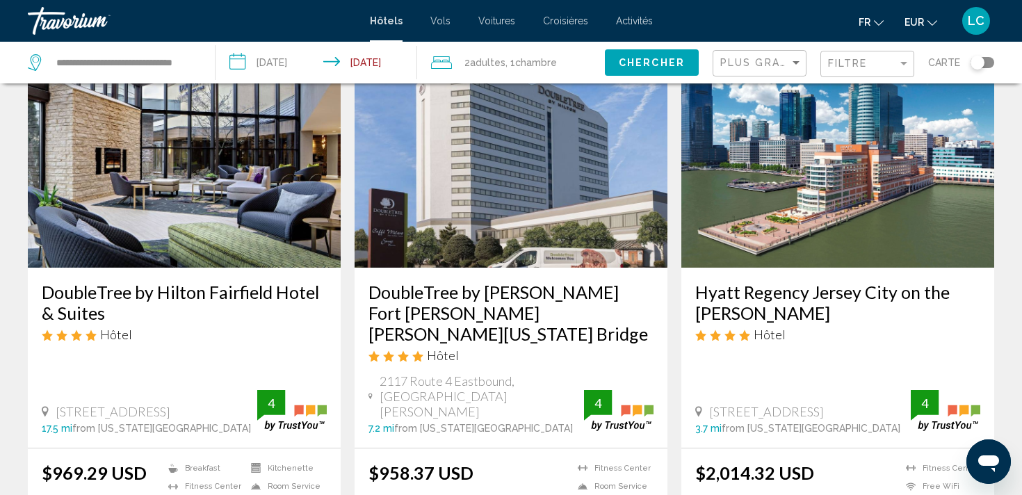
scroll to position [89, 0]
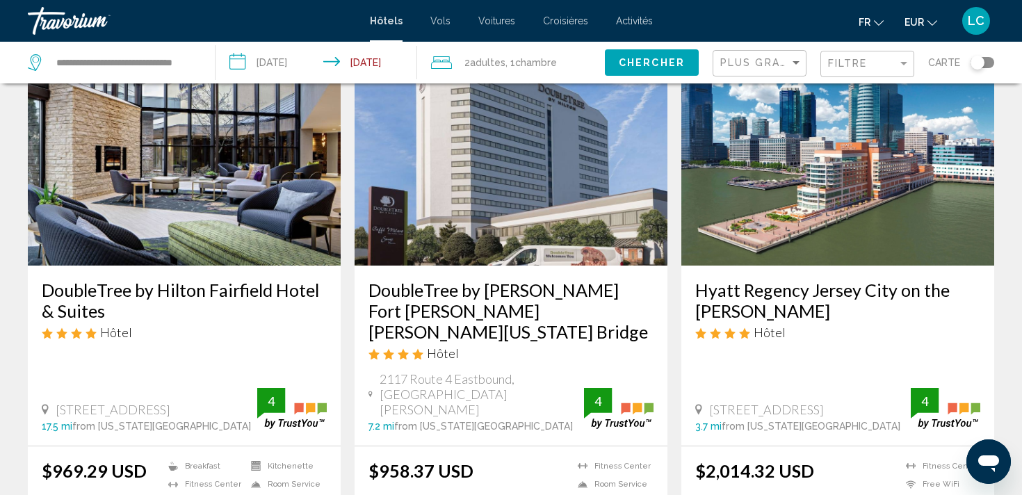
click at [906, 23] on span "EUR" at bounding box center [913, 22] width 19 height 11
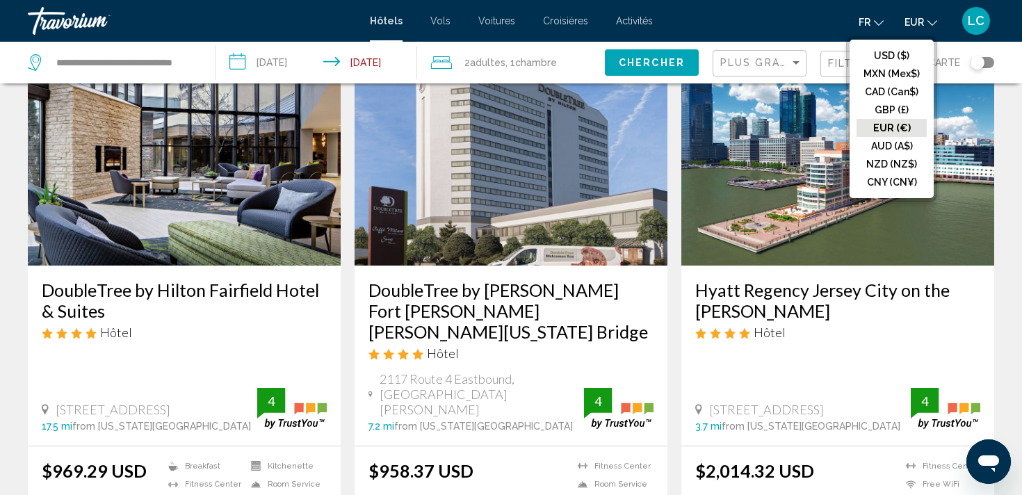
click at [883, 124] on button "EUR (€)" at bounding box center [891, 128] width 70 height 18
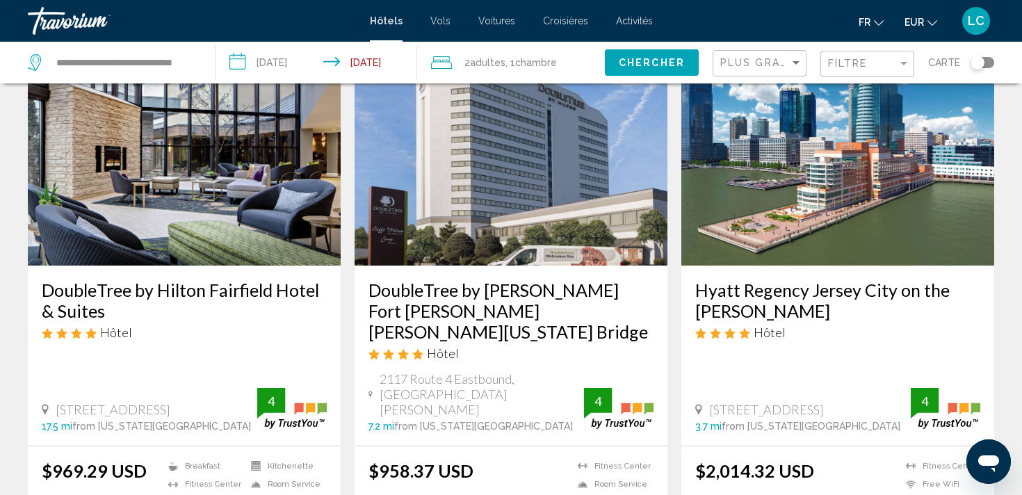
click at [916, 25] on span "EUR" at bounding box center [913, 22] width 19 height 11
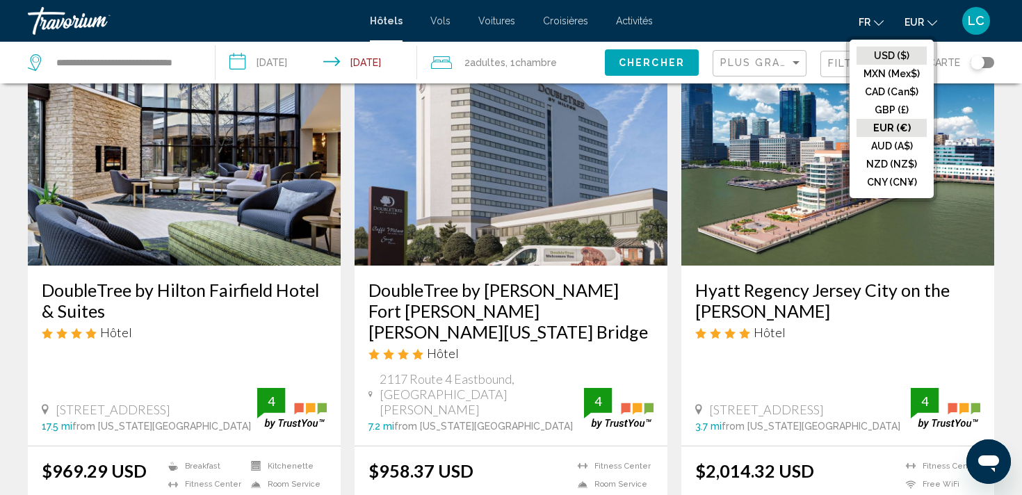
click at [894, 61] on button "USD ($)" at bounding box center [891, 56] width 70 height 18
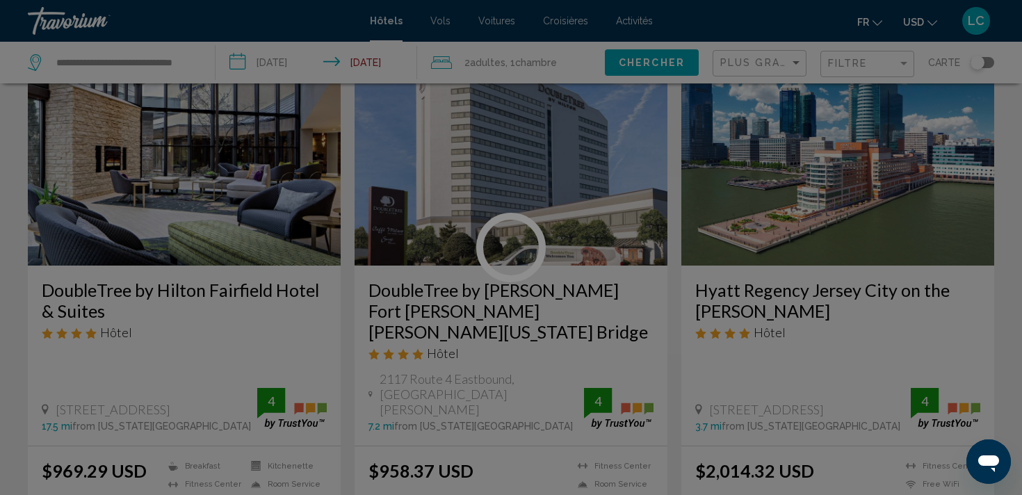
scroll to position [0, 0]
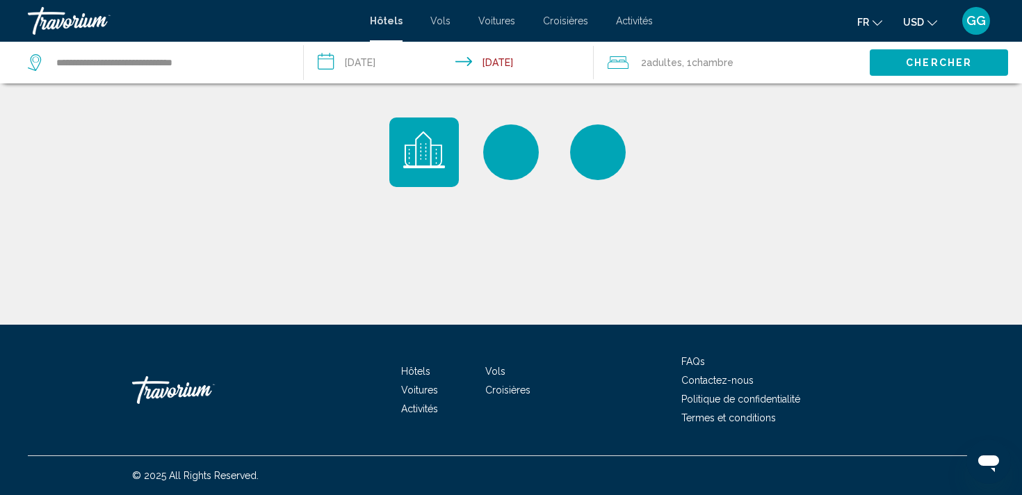
click at [916, 28] on button "USD USD ($) MXN (Mex$) CAD (Can$) GBP (£) EUR (€) AUD (A$) NZD (NZ$) CNY (CN¥)" at bounding box center [920, 22] width 34 height 20
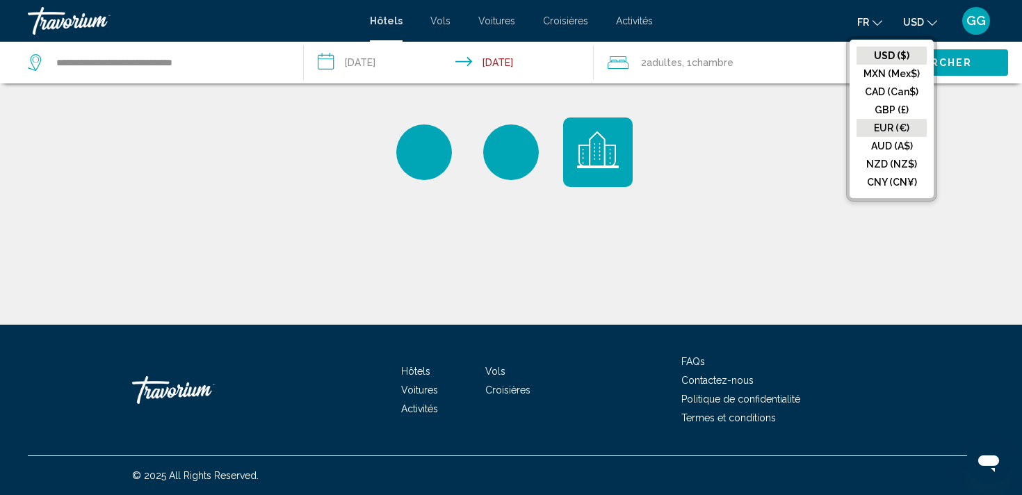
click at [898, 122] on button "EUR (€)" at bounding box center [891, 128] width 70 height 18
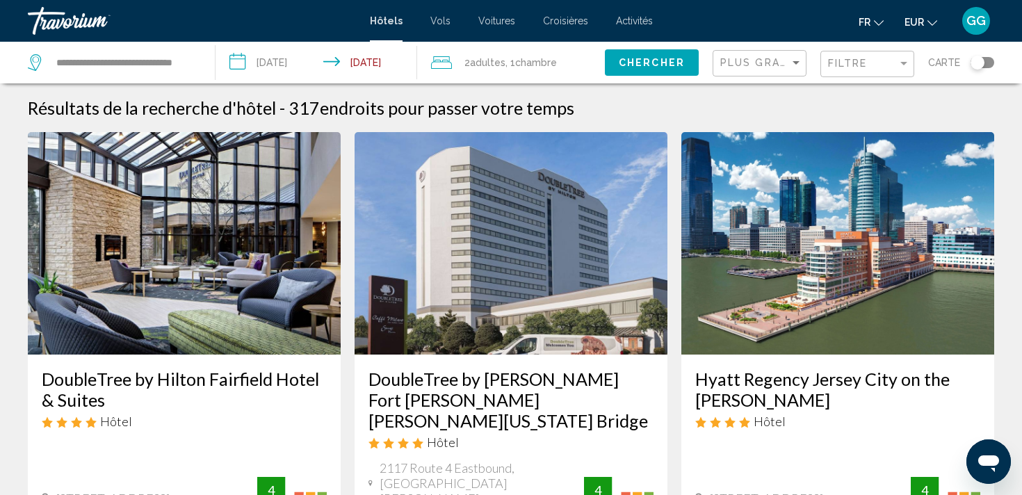
click at [769, 72] on div "Plus grandes économies" at bounding box center [761, 64] width 82 height 26
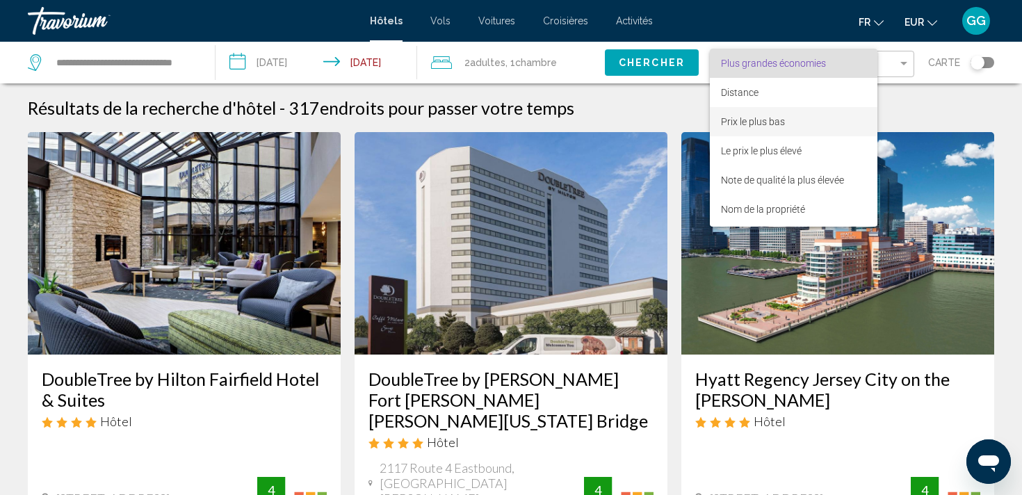
click at [753, 120] on span "Prix le plus bas" at bounding box center [753, 121] width 64 height 11
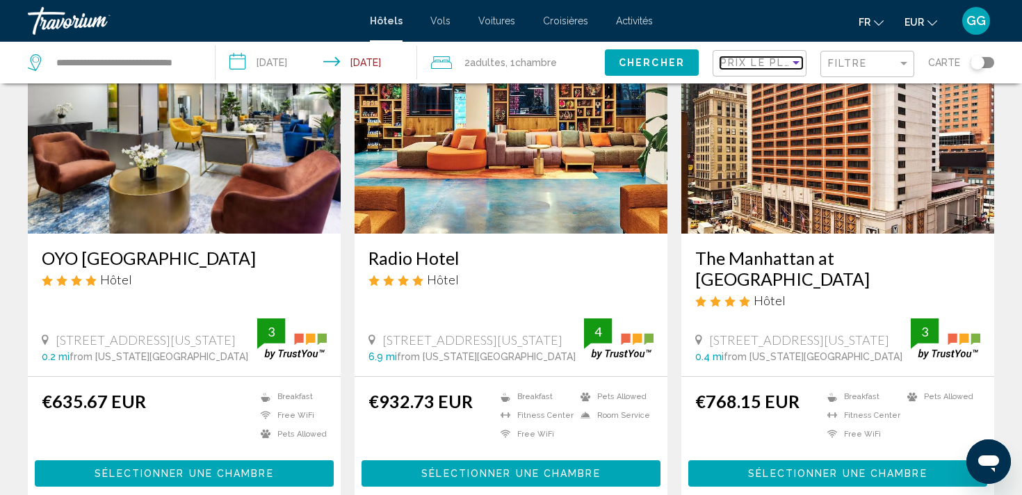
scroll to position [127, 0]
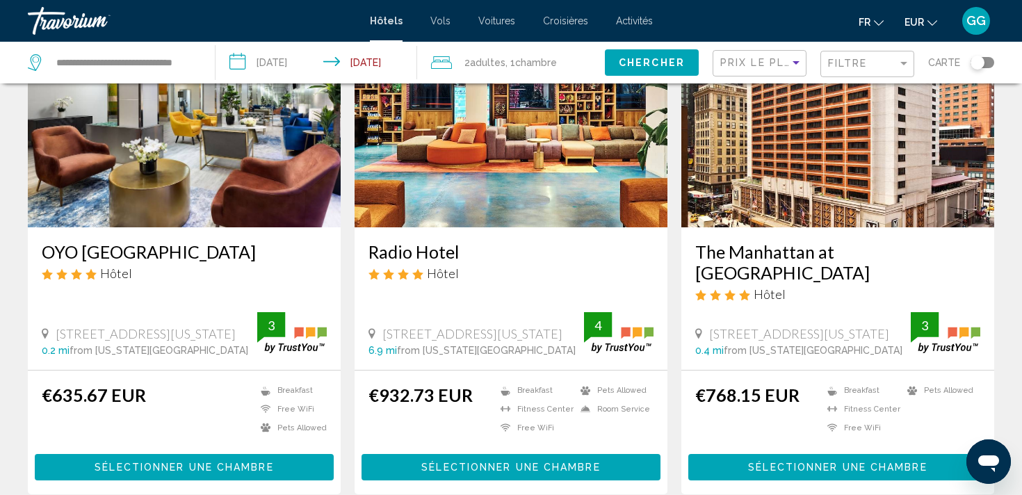
click at [173, 263] on div "OYO [GEOGRAPHIC_DATA] Hôtel" at bounding box center [184, 266] width 285 height 50
click at [152, 250] on h3 "OYO [GEOGRAPHIC_DATA]" at bounding box center [184, 251] width 285 height 21
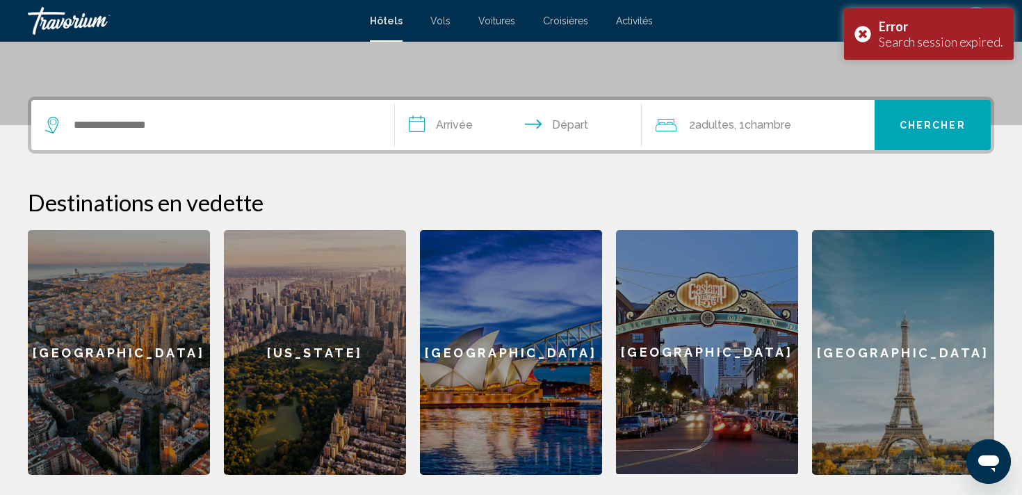
scroll to position [295, 0]
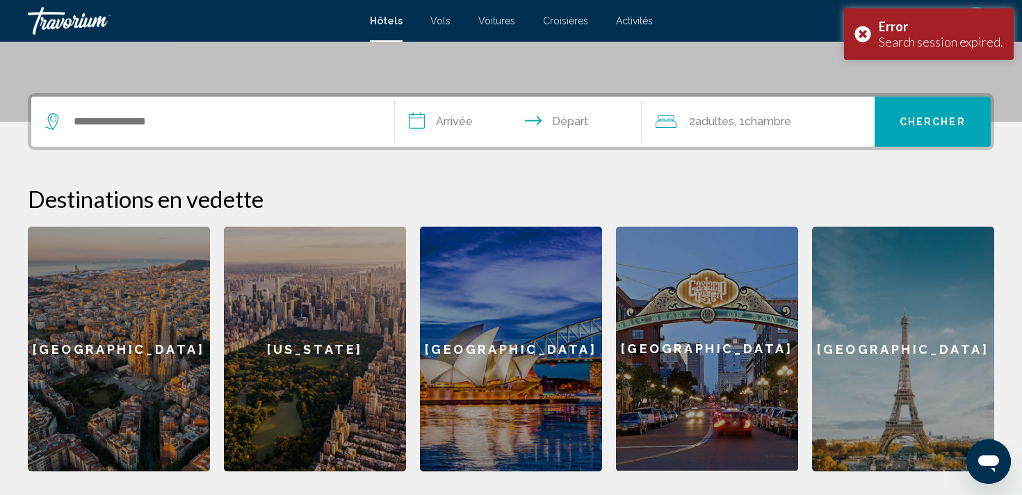
click at [294, 354] on div "[US_STATE]" at bounding box center [315, 349] width 182 height 245
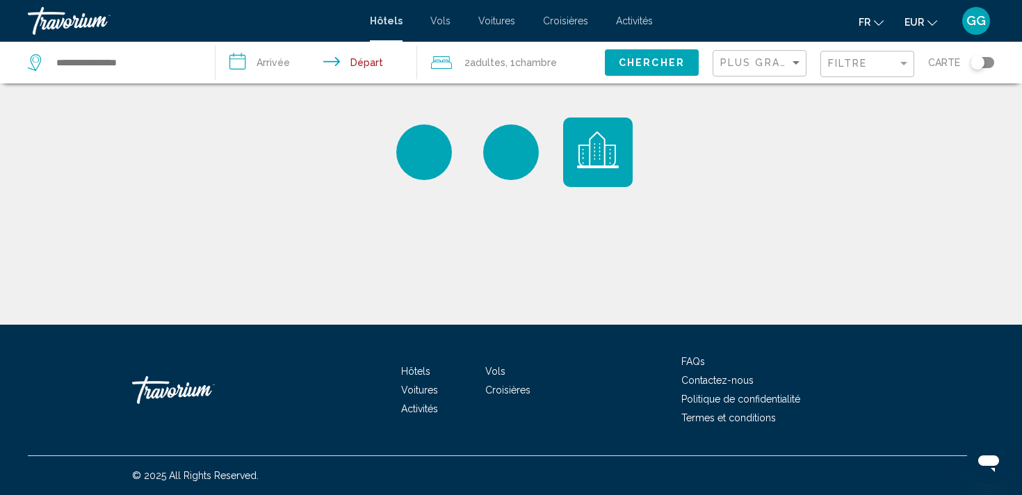
click at [283, 62] on input "**********" at bounding box center [318, 65] width 207 height 46
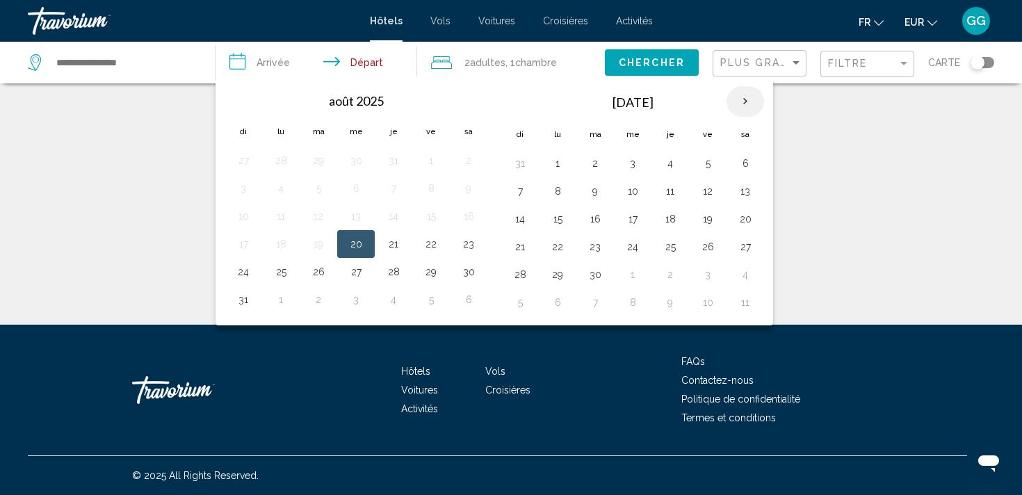
click at [745, 97] on th "Next month" at bounding box center [745, 101] width 38 height 31
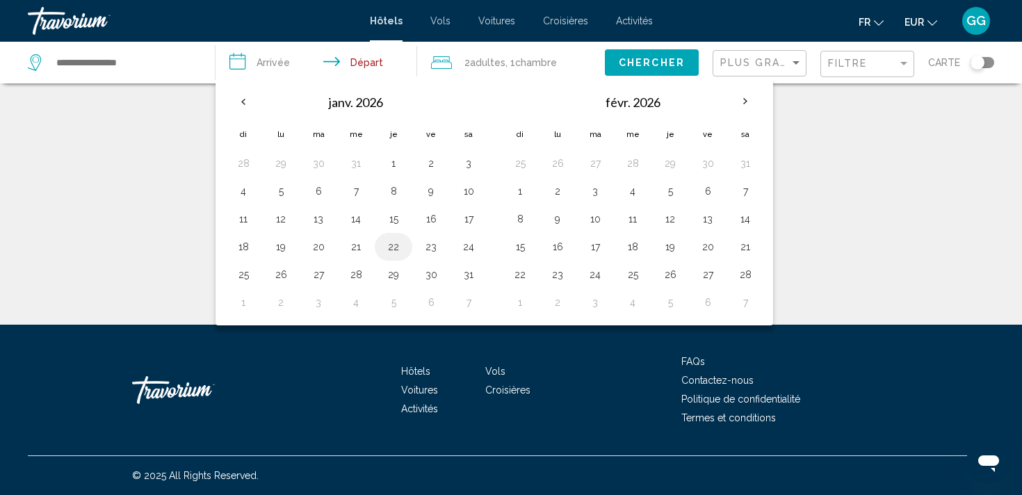
click at [393, 243] on button "22" at bounding box center [393, 246] width 22 height 19
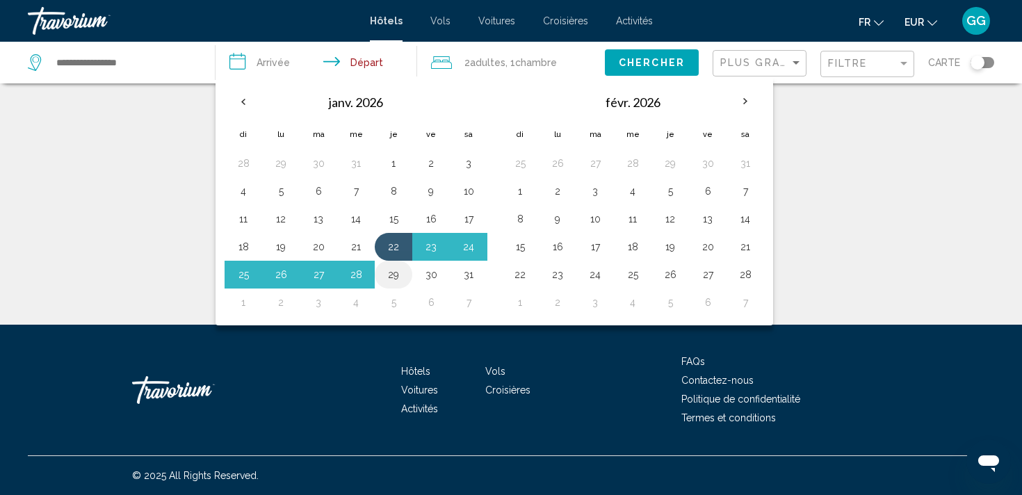
click at [391, 271] on button "29" at bounding box center [393, 274] width 22 height 19
type input "**********"
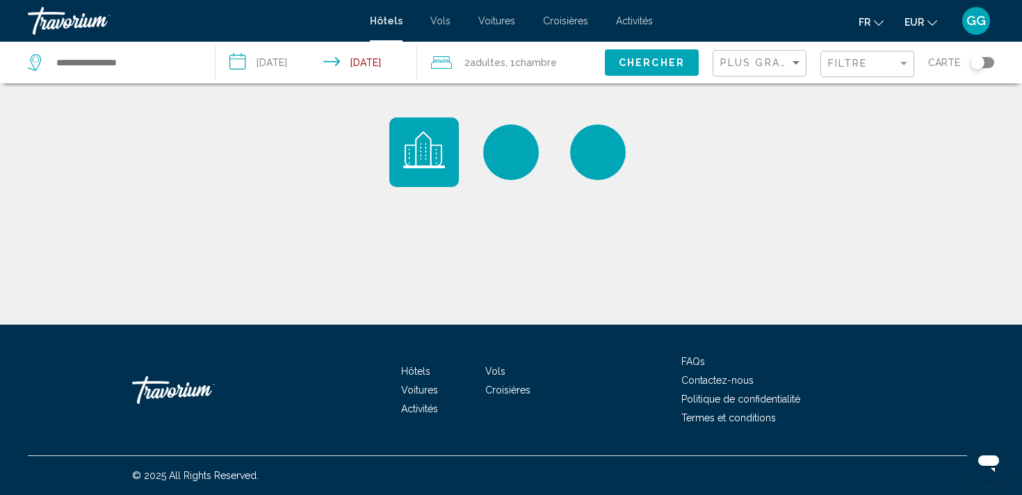
click at [662, 64] on span "Chercher" at bounding box center [652, 63] width 66 height 11
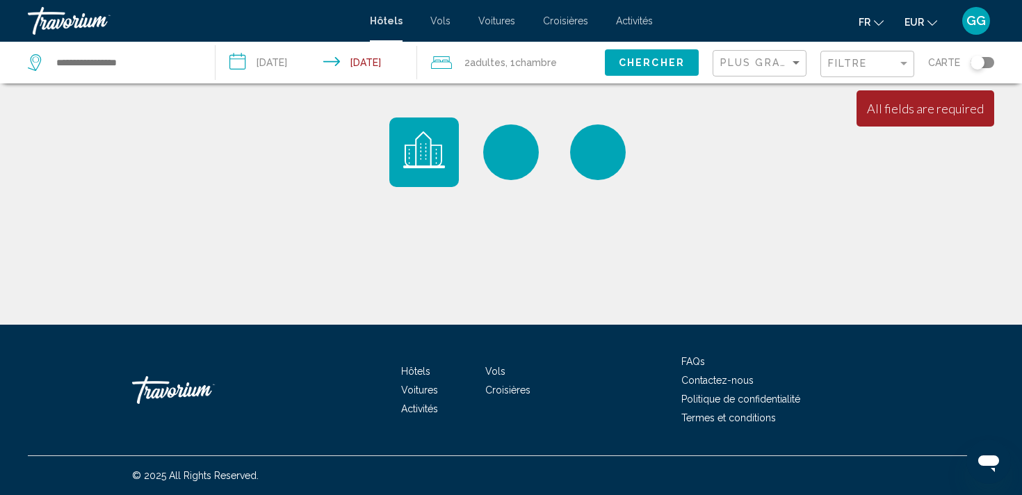
click at [185, 76] on div "Search widget" at bounding box center [114, 63] width 173 height 42
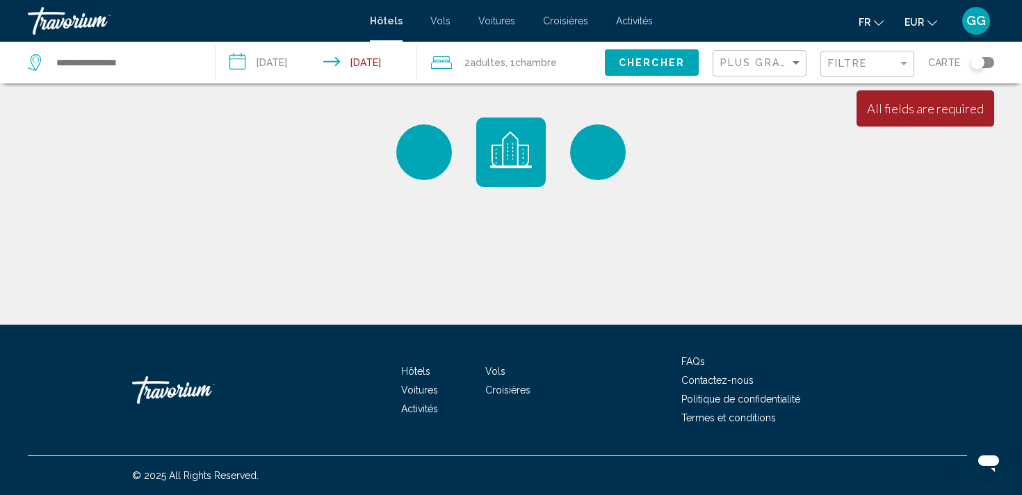
type input "**********"
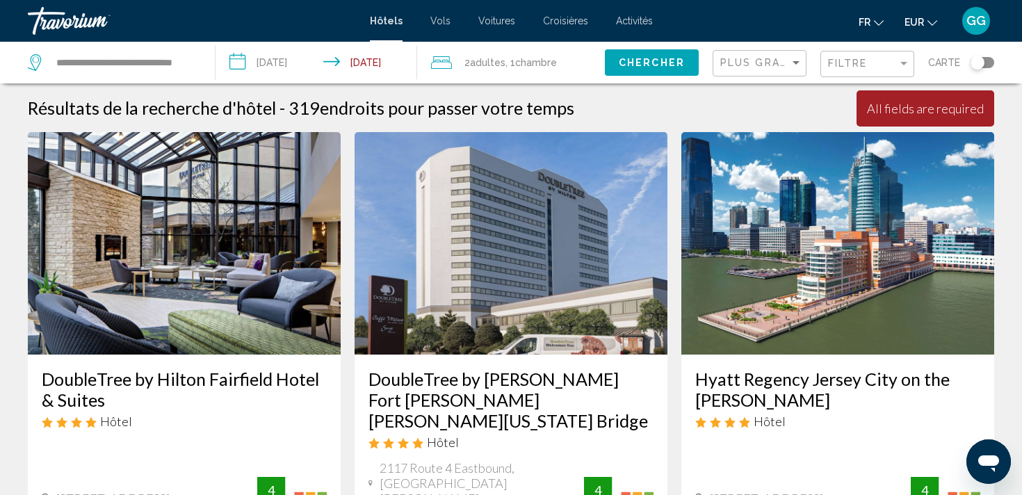
click at [734, 68] on div "Plus grandes économies" at bounding box center [761, 64] width 82 height 26
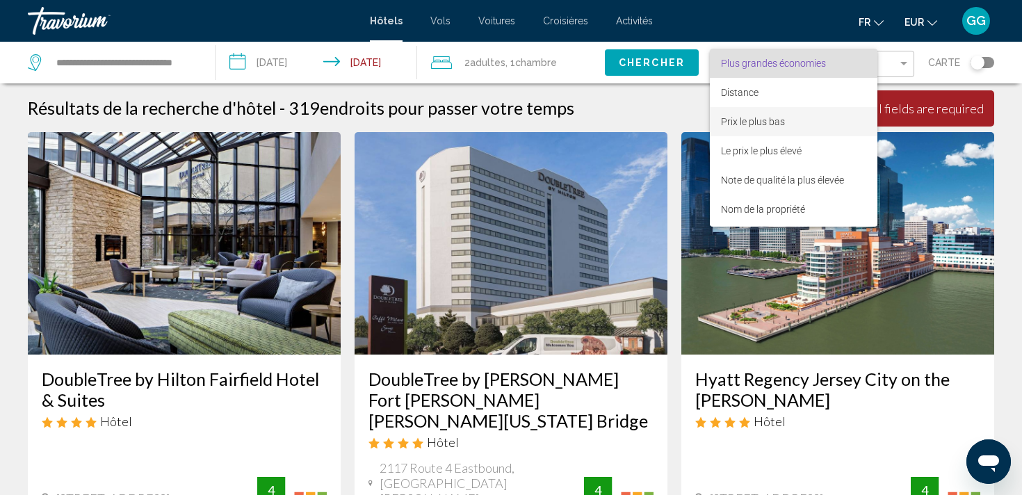
click at [739, 122] on span "Prix le plus bas" at bounding box center [753, 121] width 64 height 11
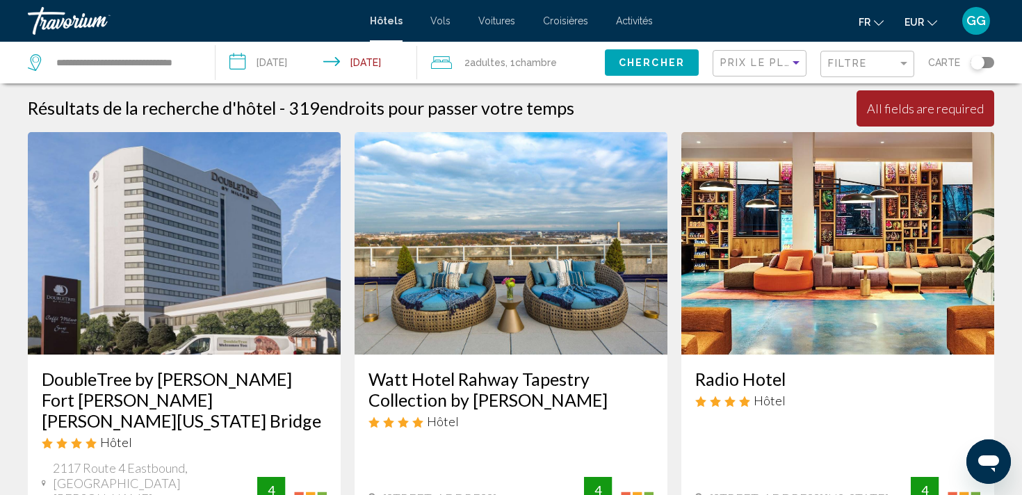
click at [298, 68] on input "**********" at bounding box center [318, 65] width 207 height 46
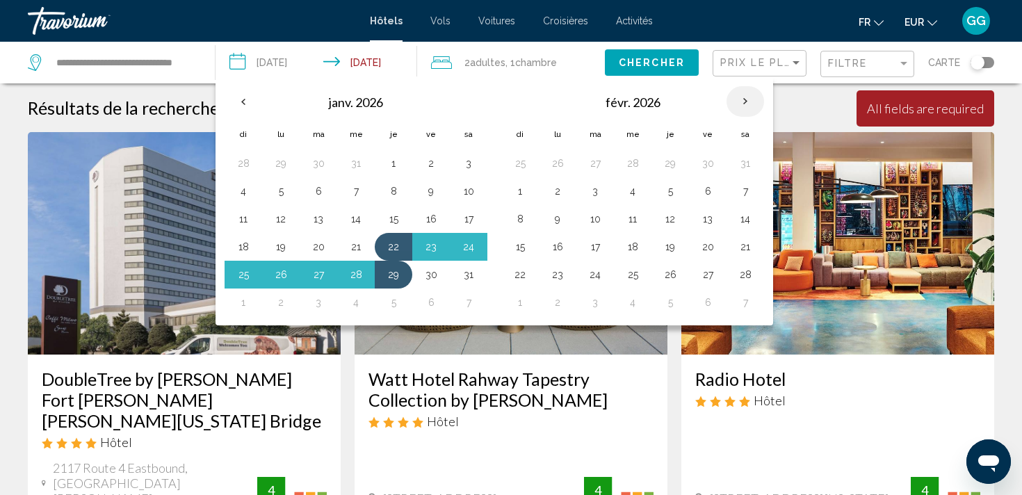
click at [741, 106] on th "Next month" at bounding box center [745, 101] width 38 height 31
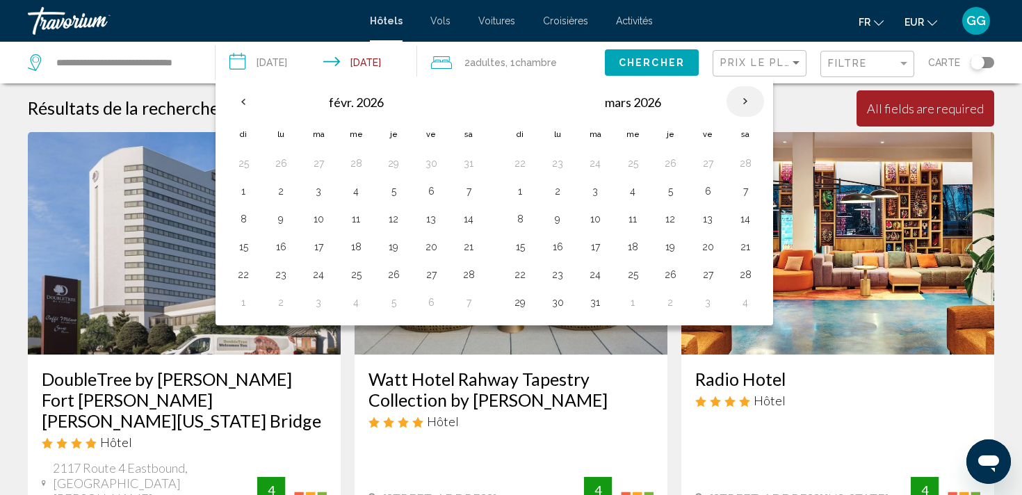
click at [741, 106] on th "Next month" at bounding box center [745, 101] width 38 height 31
click at [247, 105] on th "Previous month" at bounding box center [243, 101] width 38 height 31
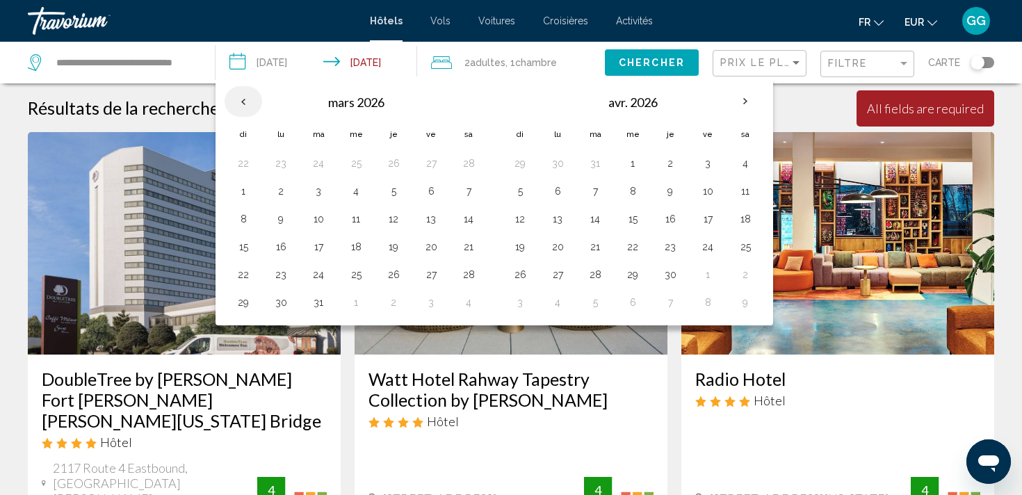
click at [247, 105] on th "Previous month" at bounding box center [243, 101] width 38 height 31
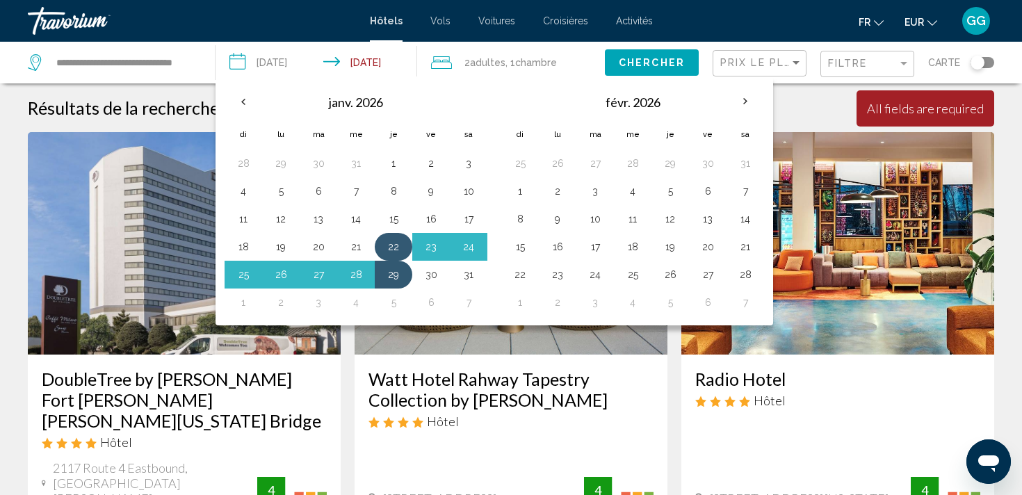
click at [389, 247] on button "22" at bounding box center [393, 246] width 22 height 19
click at [389, 272] on button "29" at bounding box center [393, 274] width 22 height 19
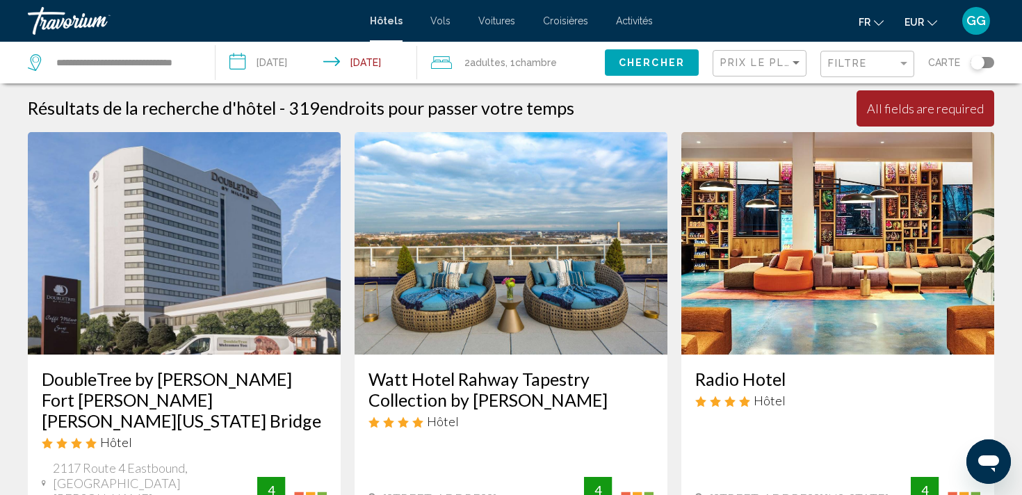
click at [631, 63] on span "Chercher" at bounding box center [652, 63] width 66 height 11
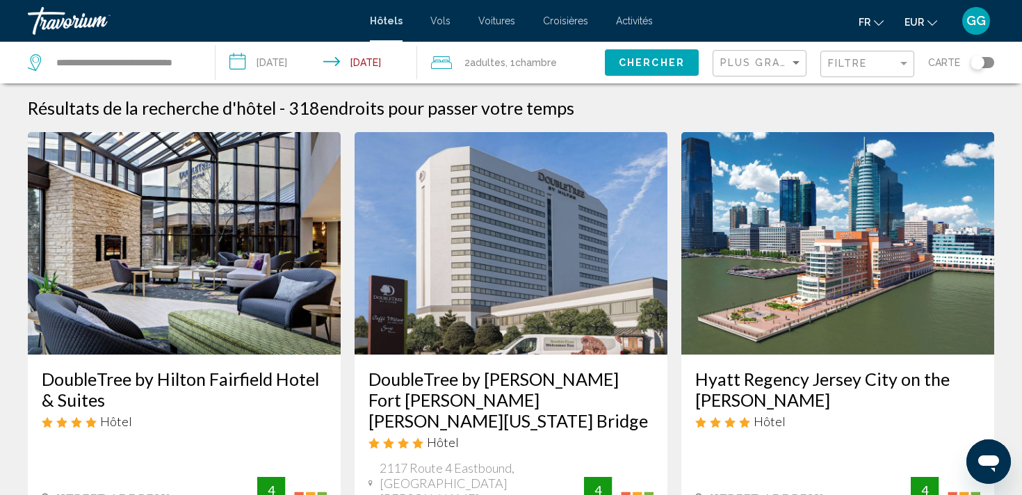
click at [778, 71] on div "Plus grandes économies" at bounding box center [761, 64] width 82 height 26
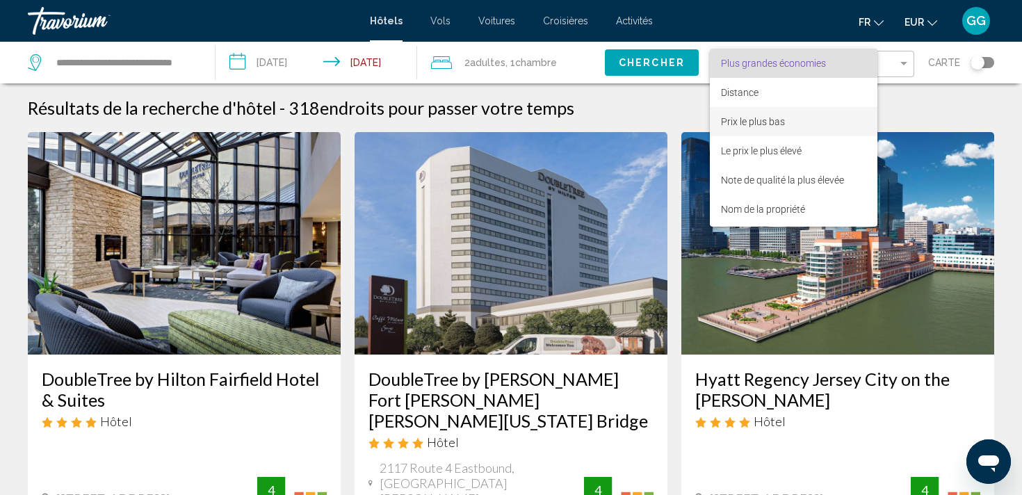
click at [769, 117] on span "Prix le plus bas" at bounding box center [753, 121] width 64 height 11
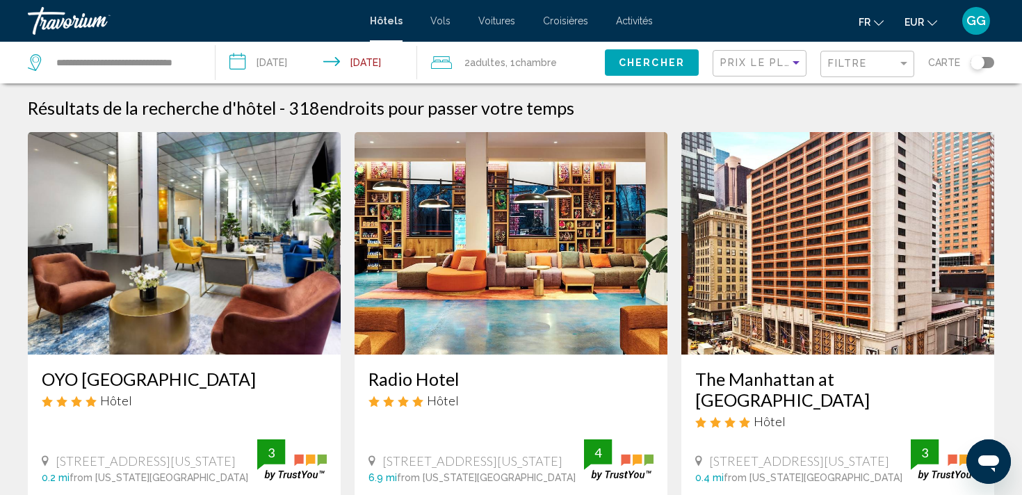
click at [252, 251] on img "Main content" at bounding box center [184, 243] width 313 height 222
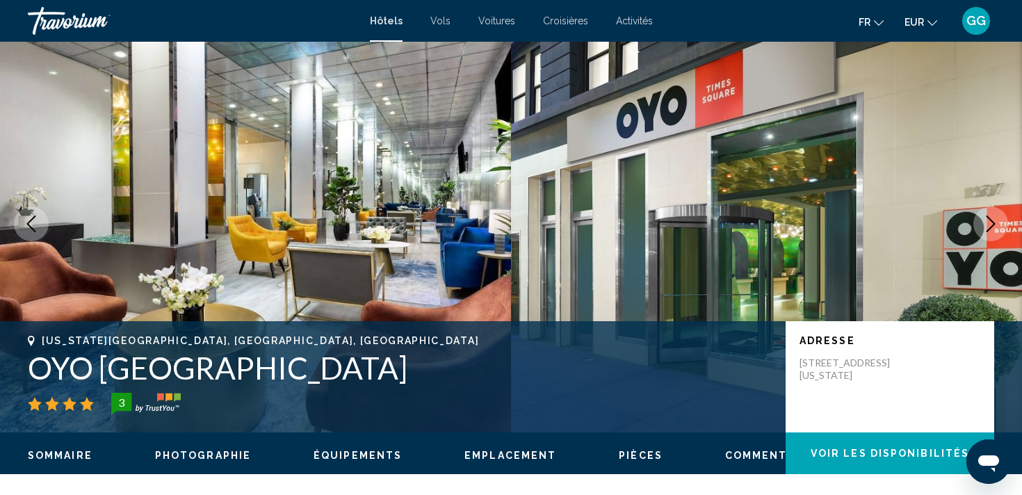
scroll to position [28, 0]
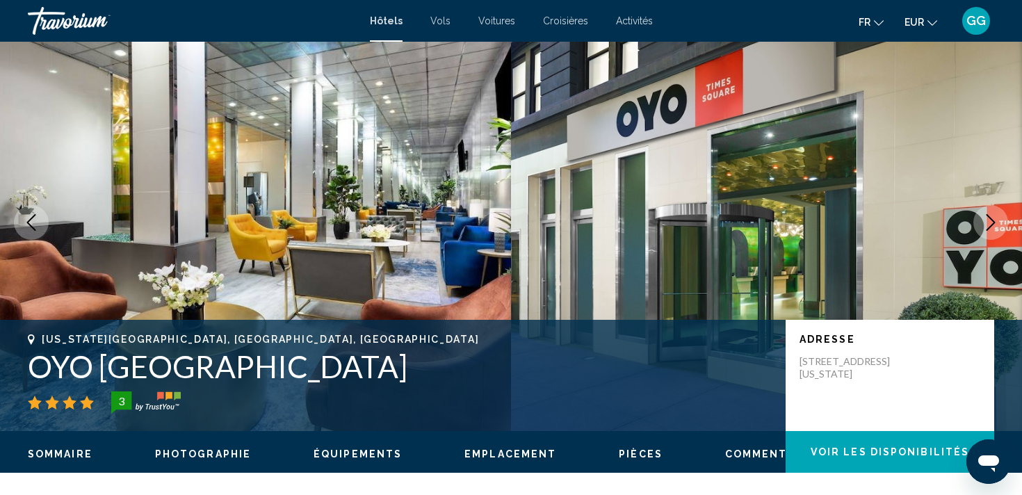
click at [988, 229] on icon "Next image" at bounding box center [990, 222] width 9 height 17
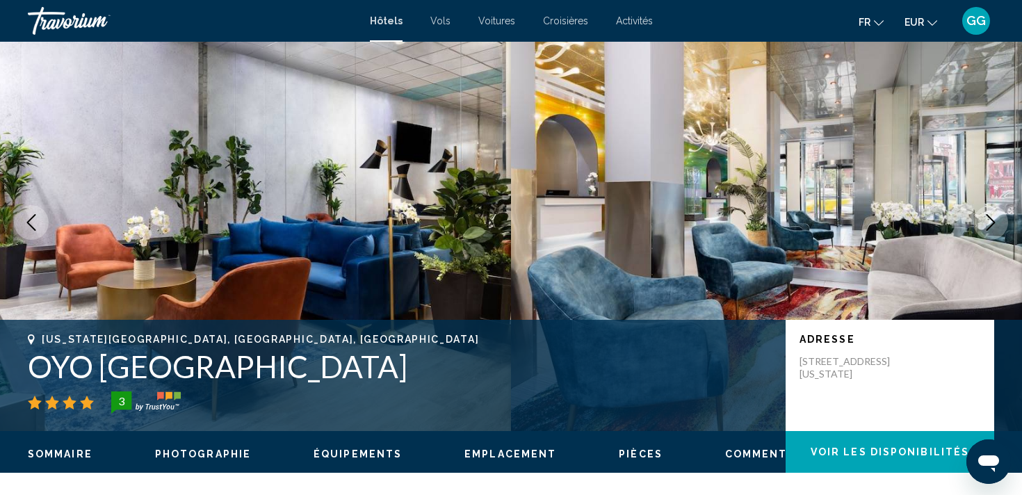
click at [988, 229] on icon "Next image" at bounding box center [990, 222] width 9 height 17
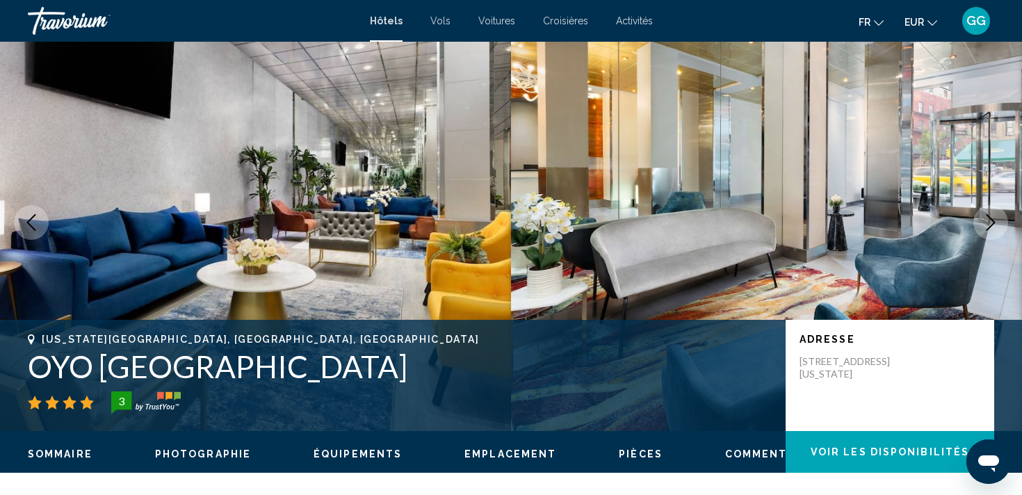
click at [988, 229] on icon "Next image" at bounding box center [990, 222] width 9 height 17
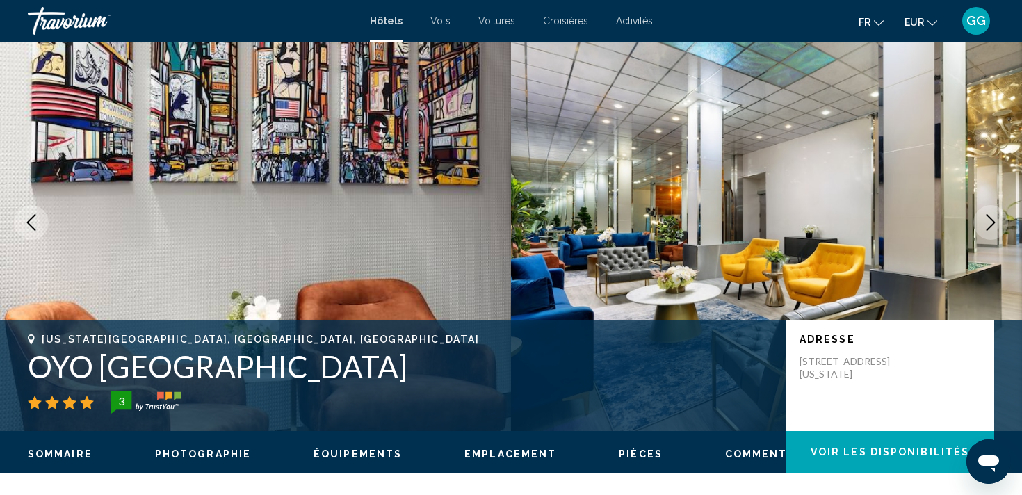
click at [988, 229] on icon "Next image" at bounding box center [990, 222] width 9 height 17
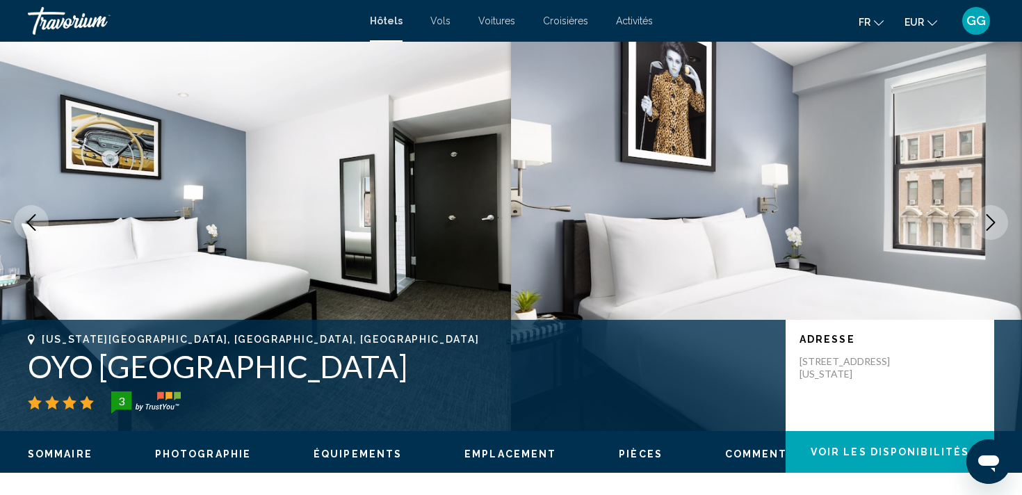
click at [988, 229] on icon "Next image" at bounding box center [990, 222] width 9 height 17
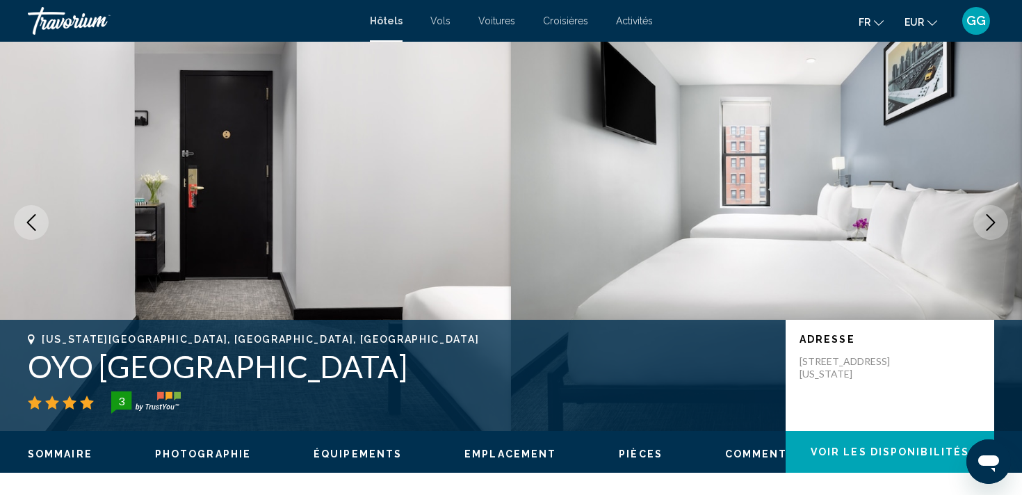
click at [988, 229] on icon "Next image" at bounding box center [990, 222] width 9 height 17
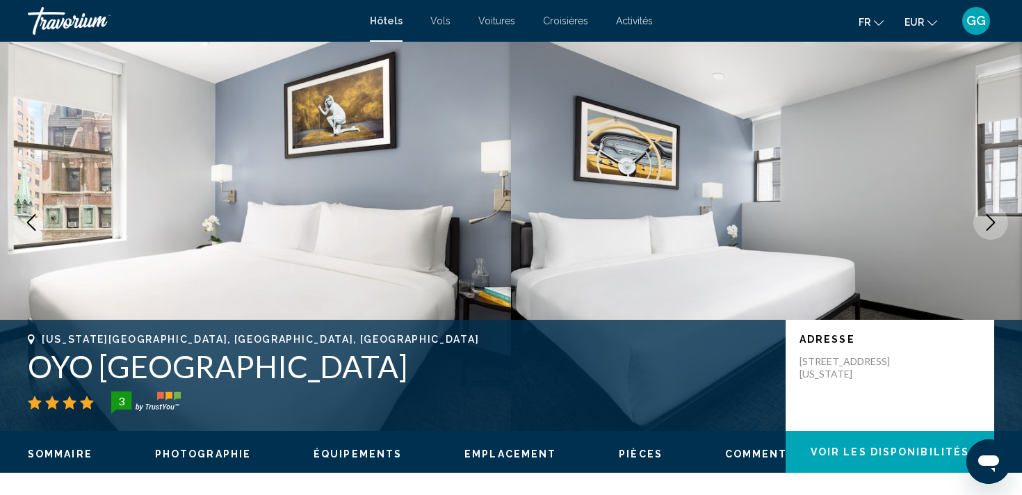
click at [988, 229] on icon "Next image" at bounding box center [990, 222] width 9 height 17
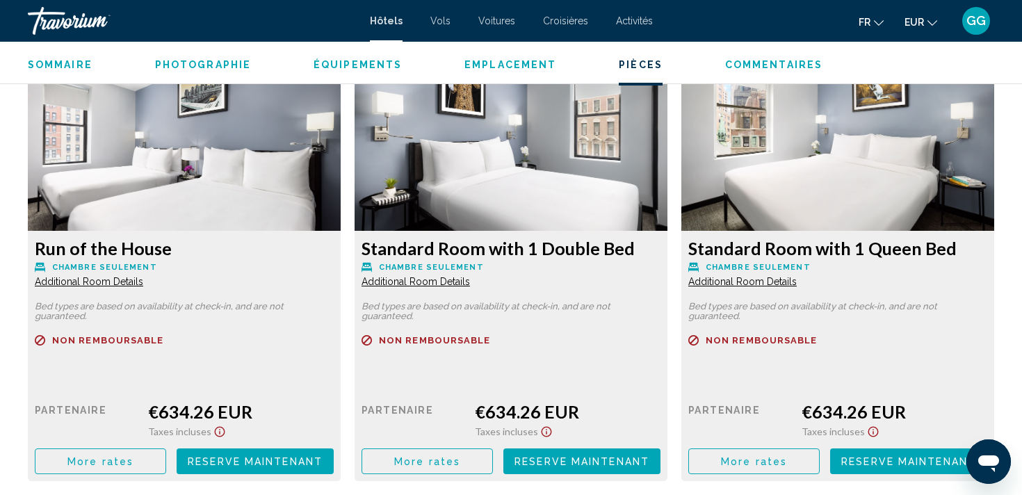
scroll to position [1920, 0]
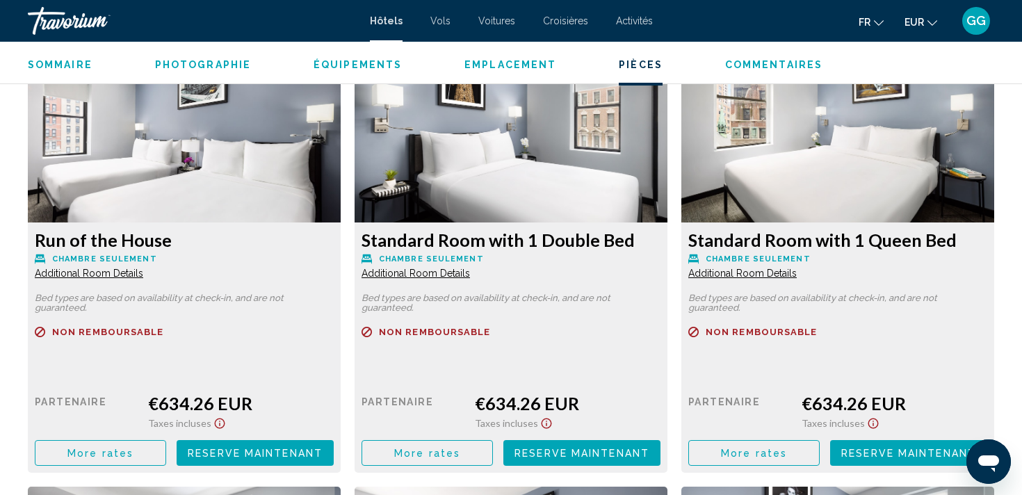
click at [211, 426] on icon "Show Taxes and Fees disclaimer" at bounding box center [219, 423] width 17 height 13
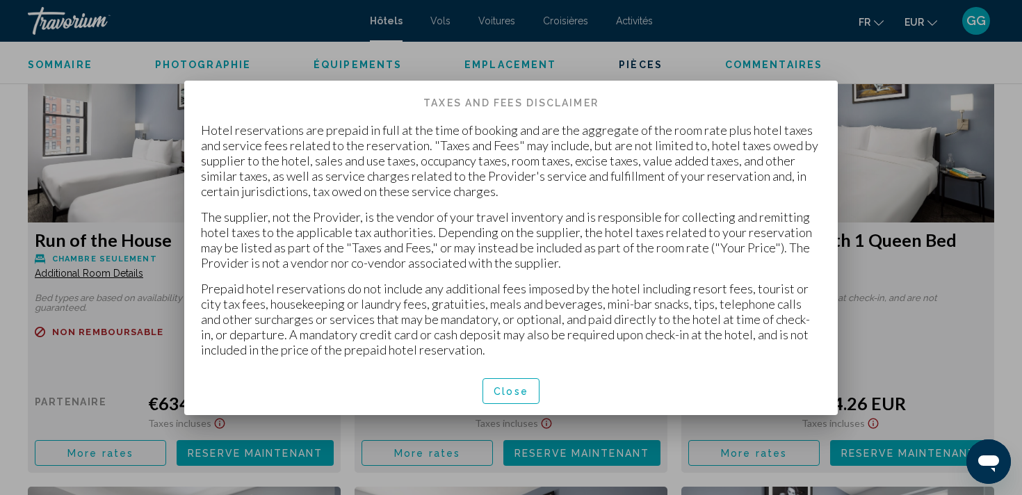
click at [518, 395] on span "Close" at bounding box center [510, 391] width 35 height 11
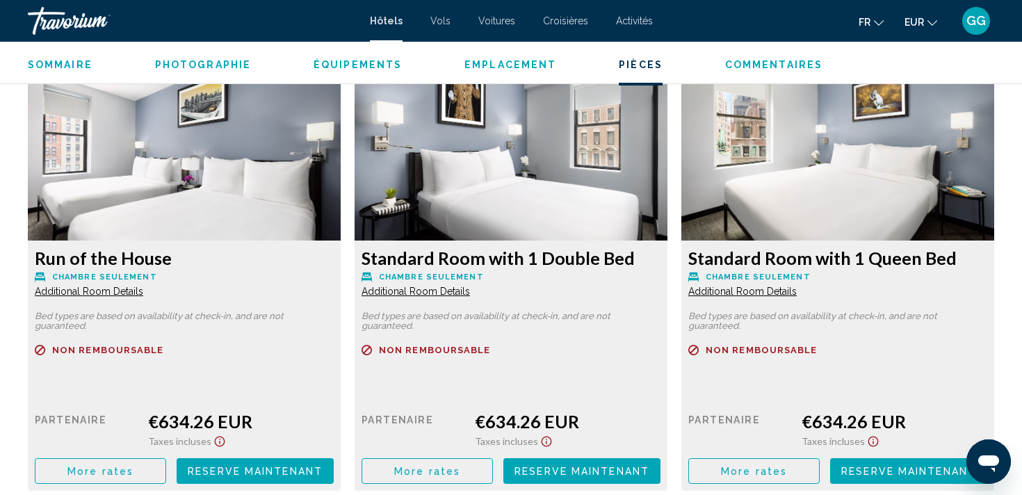
scroll to position [1897, 0]
